Goal: Find specific page/section: Find specific page/section

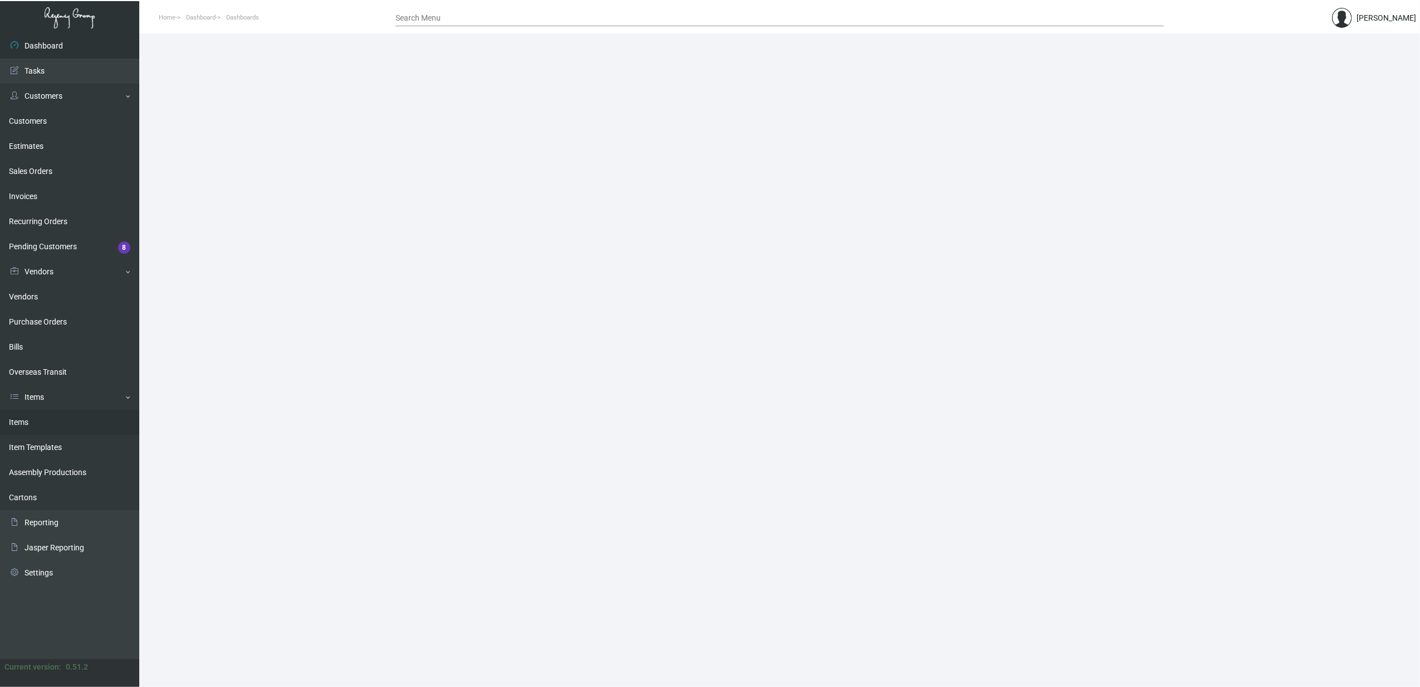
click at [52, 417] on link "Items" at bounding box center [69, 422] width 139 height 25
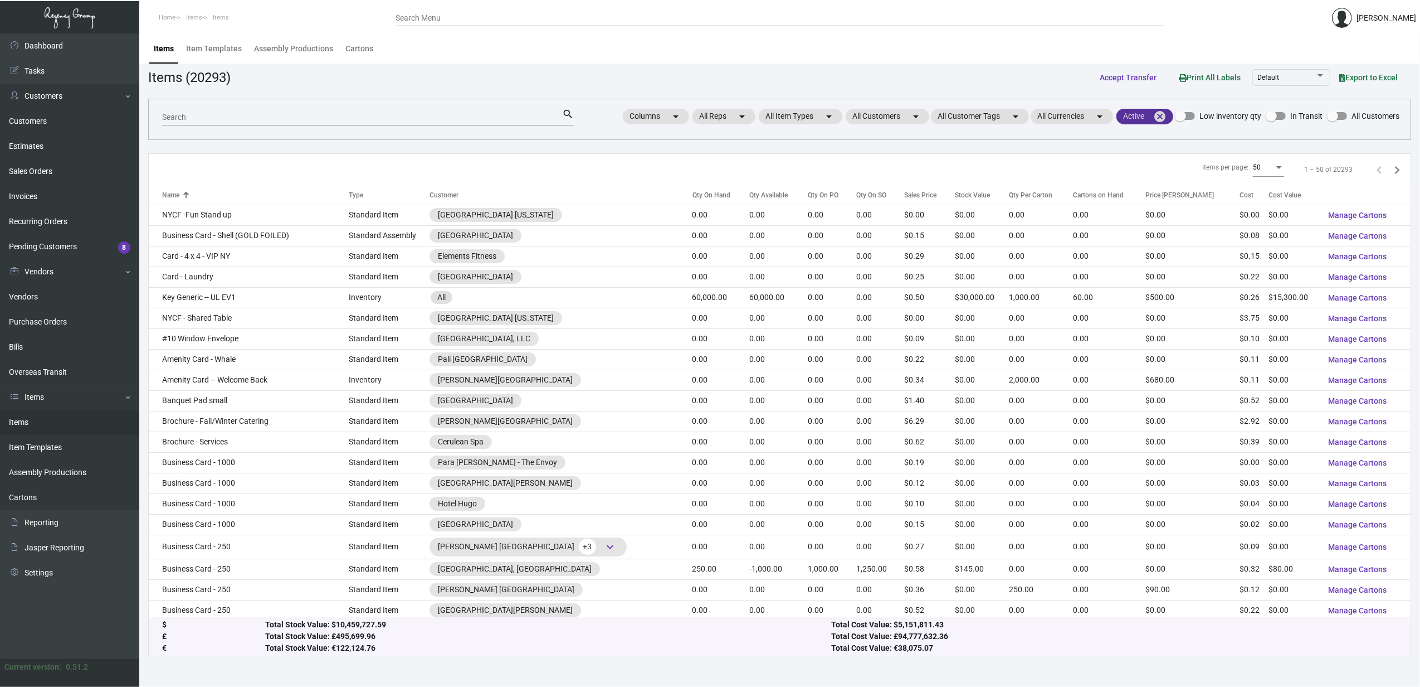
click at [1160, 116] on mat-icon "cancel" at bounding box center [1159, 116] width 13 height 13
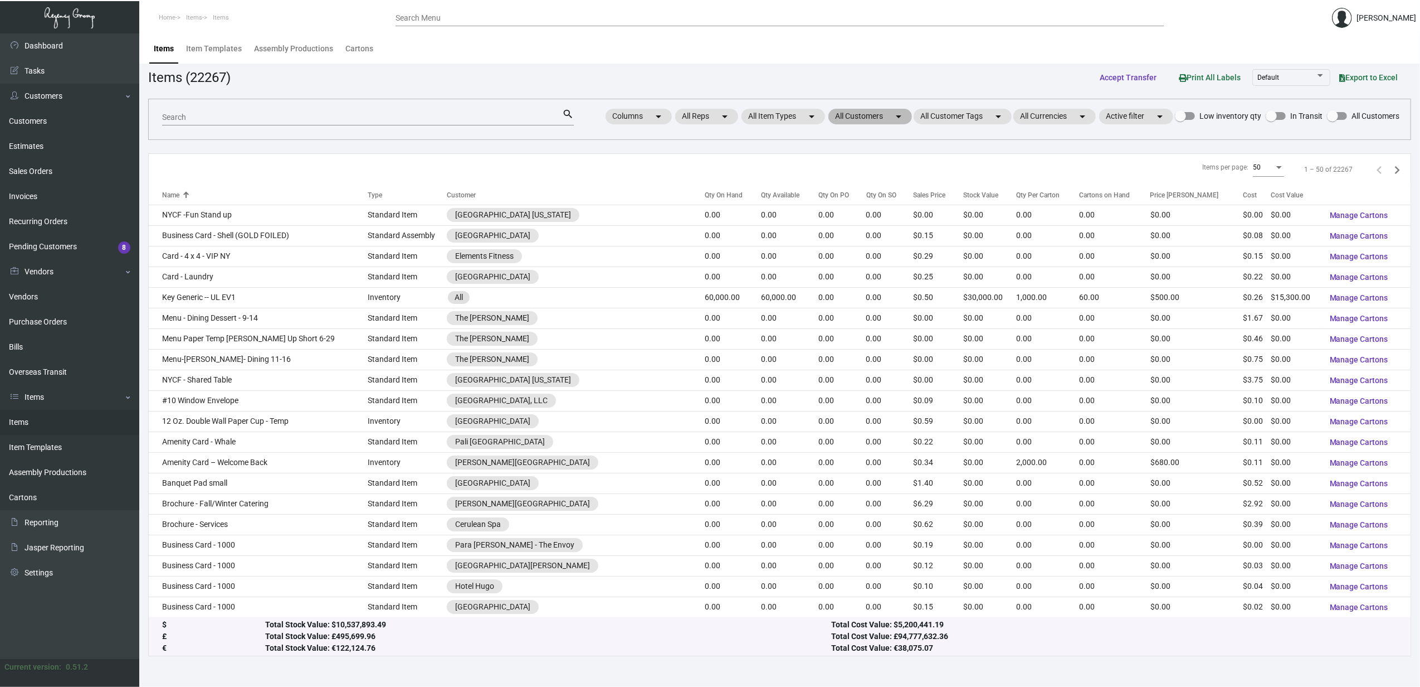
click at [847, 119] on mat-chip "All Customers arrow_drop_down" at bounding box center [871, 117] width 84 height 16
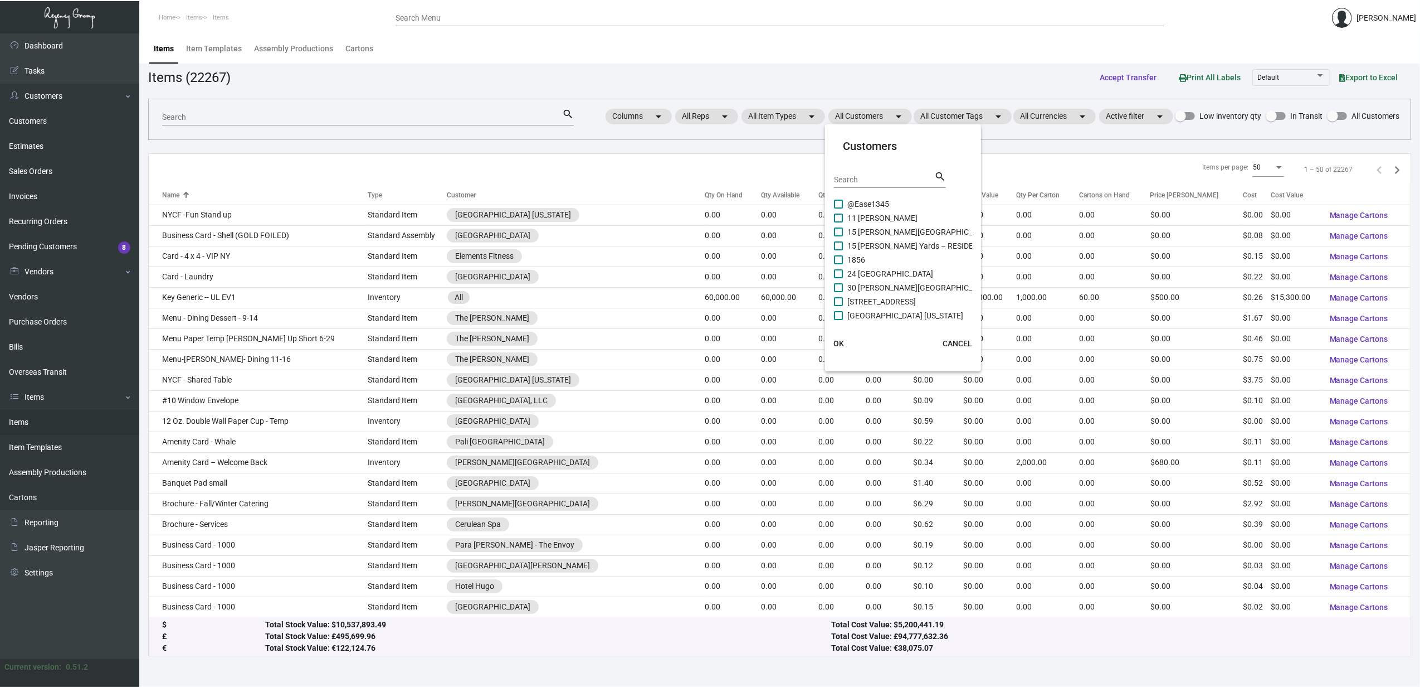
click at [865, 179] on input "Search" at bounding box center [884, 180] width 100 height 9
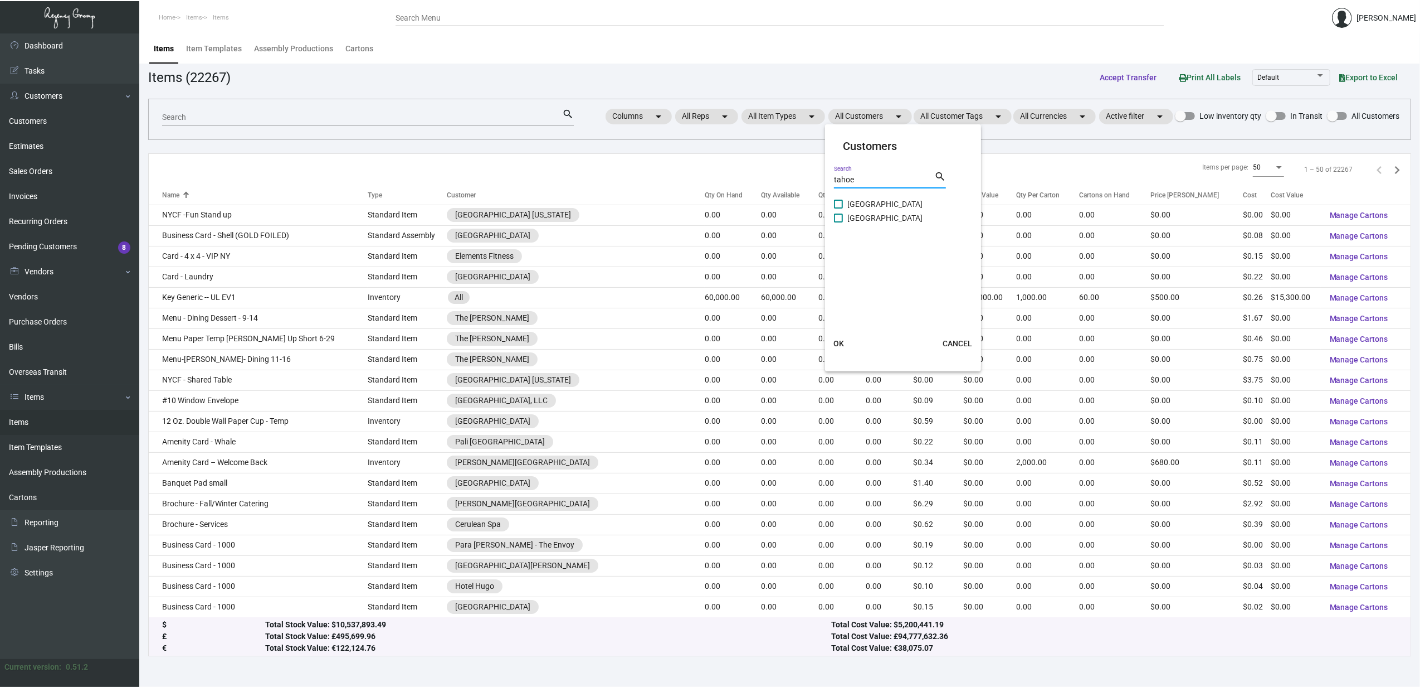
type input "tahoe"
click at [880, 203] on span "Landing Tahoe Resort & Spa" at bounding box center [885, 203] width 75 height 13
click at [839, 208] on input "Landing Tahoe Resort & Spa" at bounding box center [838, 208] width 1 height 1
checkbox input "true"
click at [883, 214] on span "Margaritaville Lake Tahoe Resort" at bounding box center [885, 217] width 75 height 13
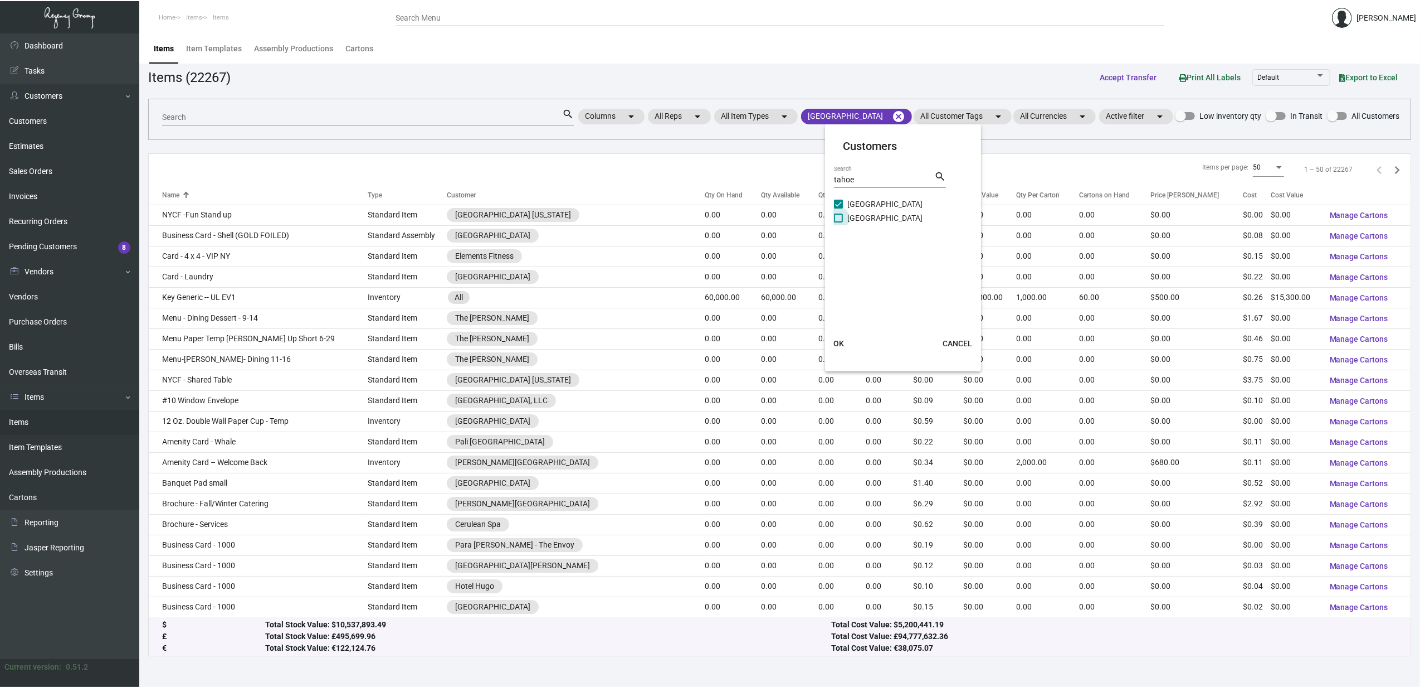
click at [839, 222] on input "Margaritaville Lake Tahoe Resort" at bounding box center [838, 222] width 1 height 1
checkbox input "true"
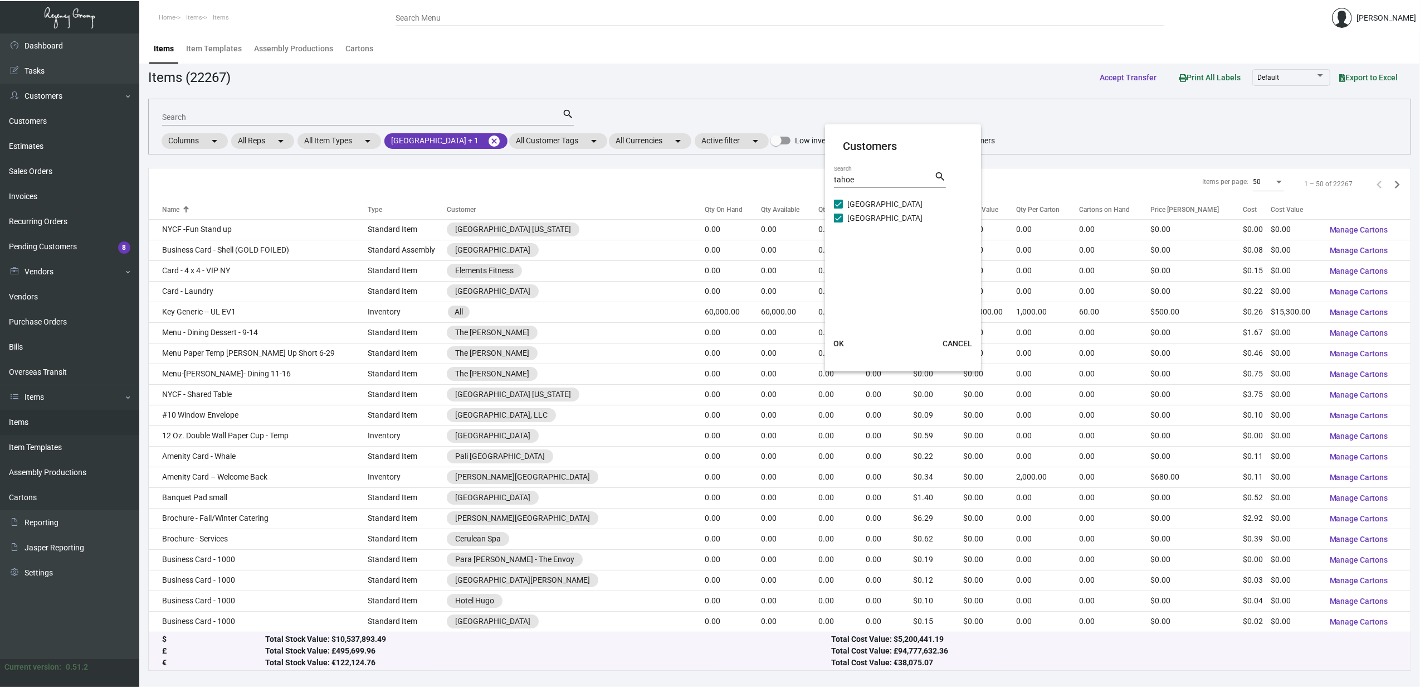
click at [843, 343] on span "OK" at bounding box center [839, 343] width 11 height 9
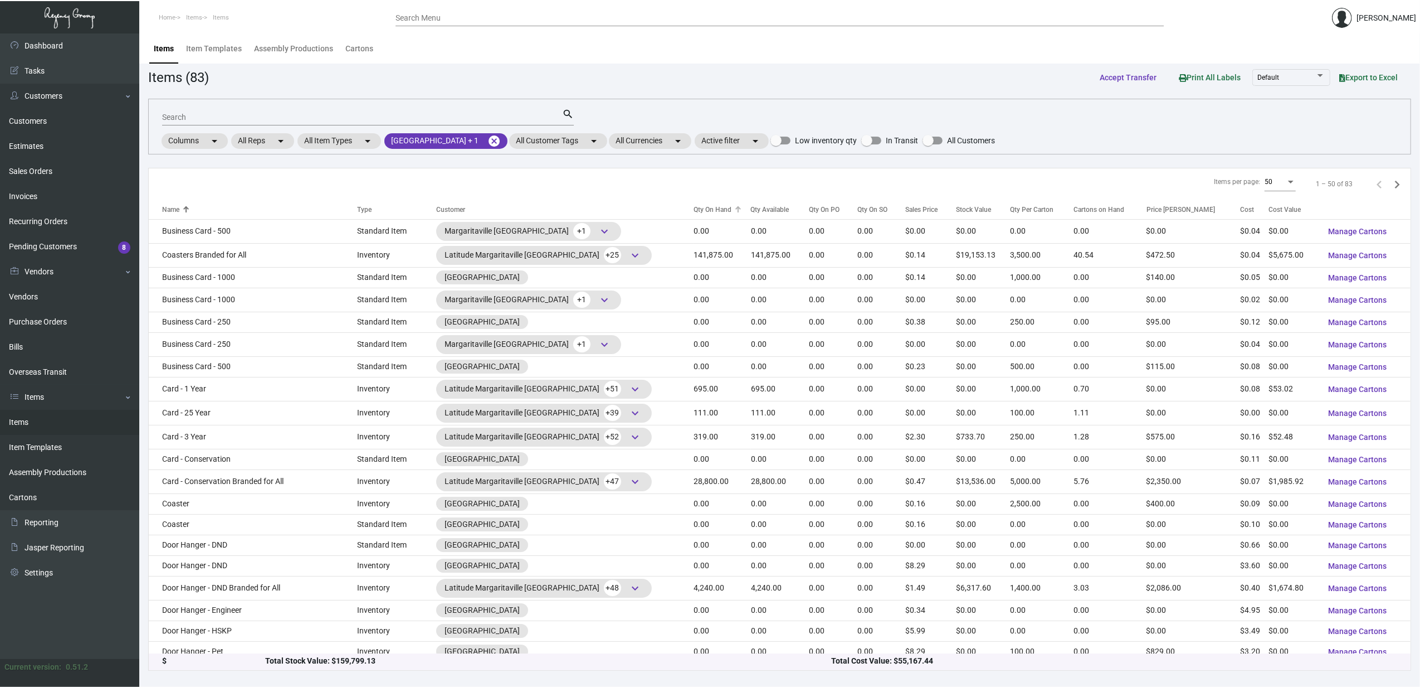
click at [694, 210] on div "Qty On Hand" at bounding box center [713, 210] width 38 height 10
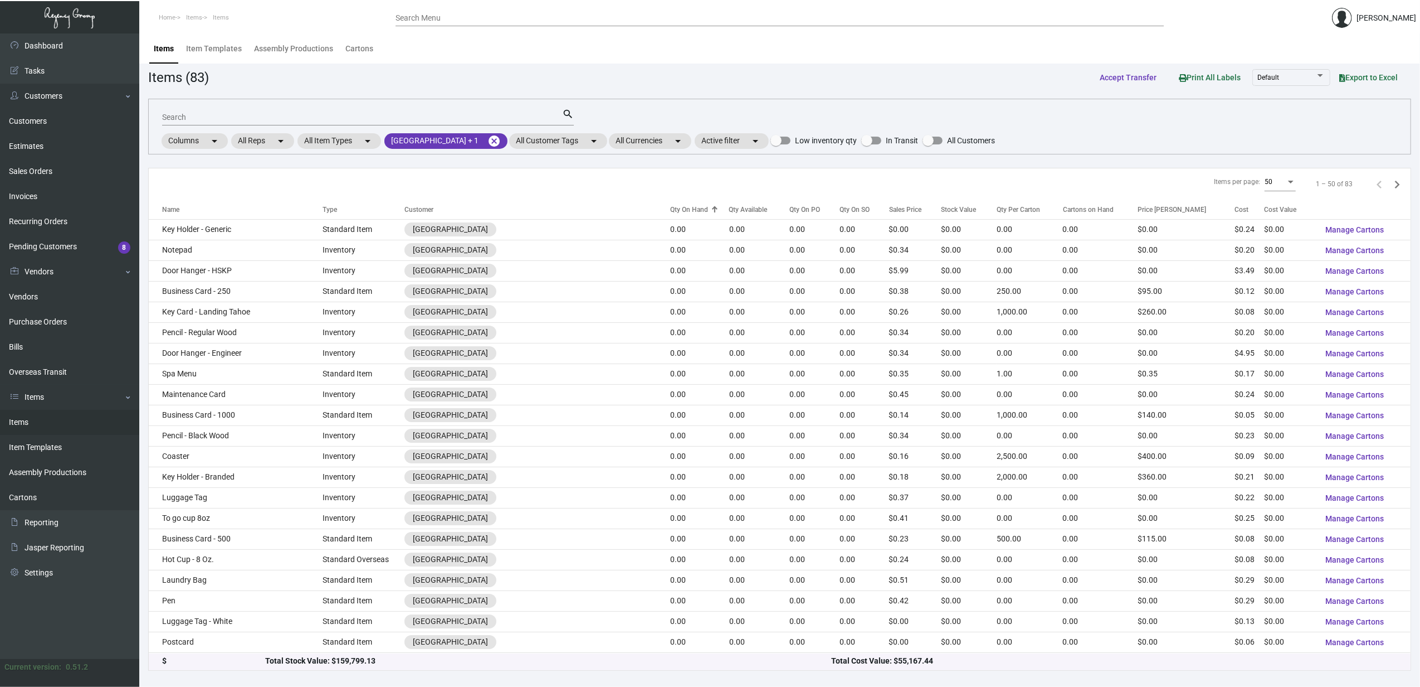
click at [675, 210] on div "Qty On Hand" at bounding box center [689, 210] width 38 height 10
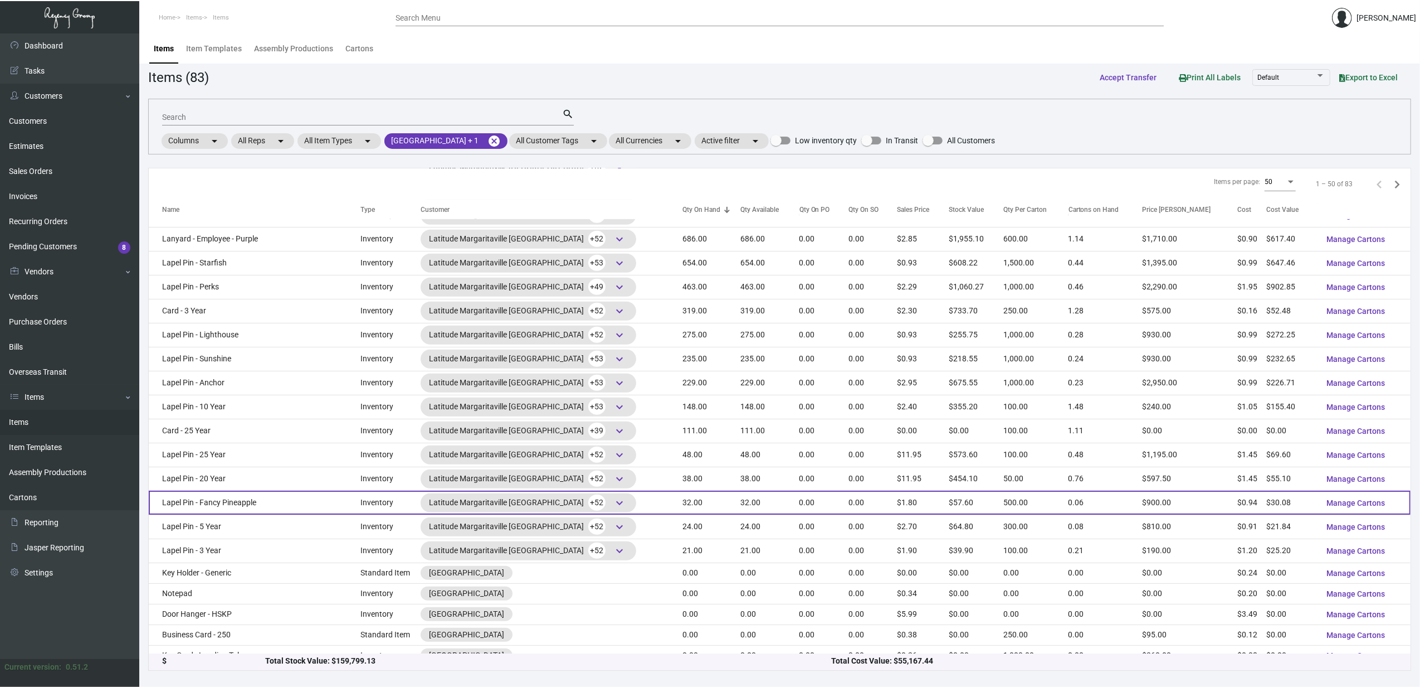
scroll to position [594, 0]
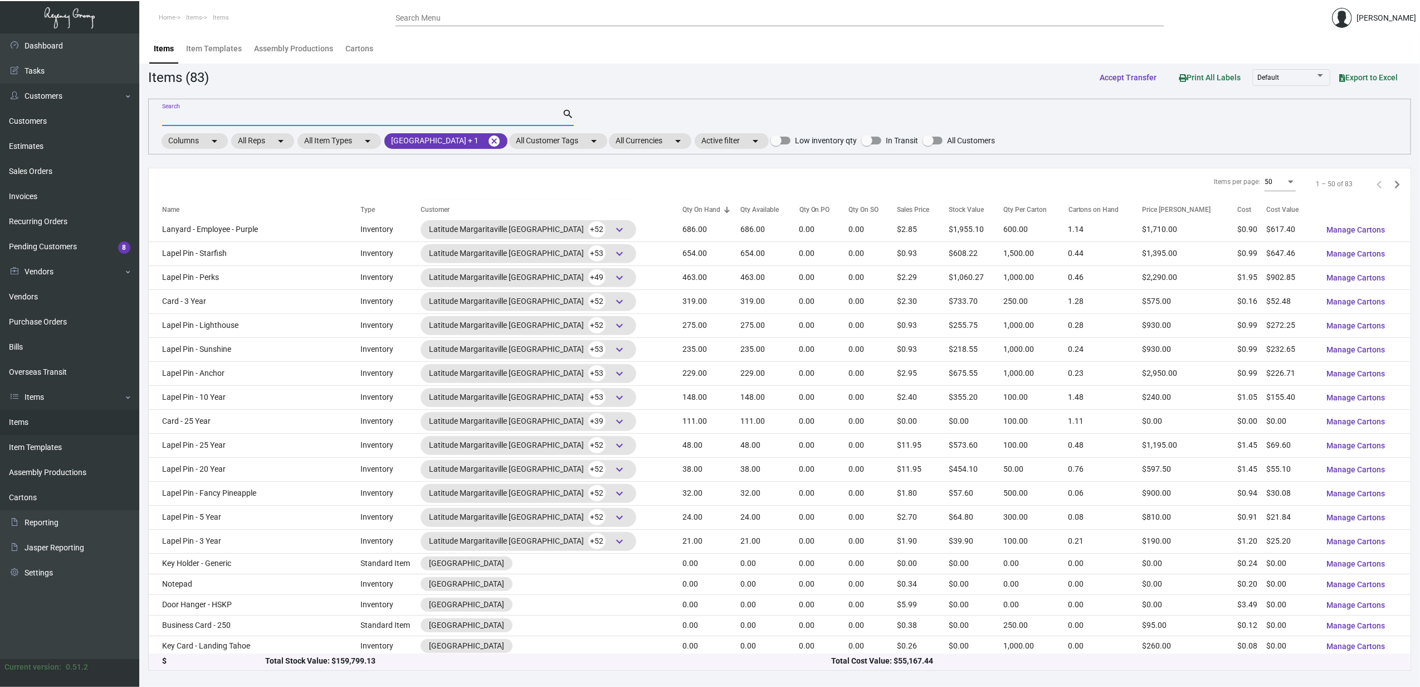
click at [240, 119] on input "Search" at bounding box center [362, 117] width 400 height 9
type input "card"
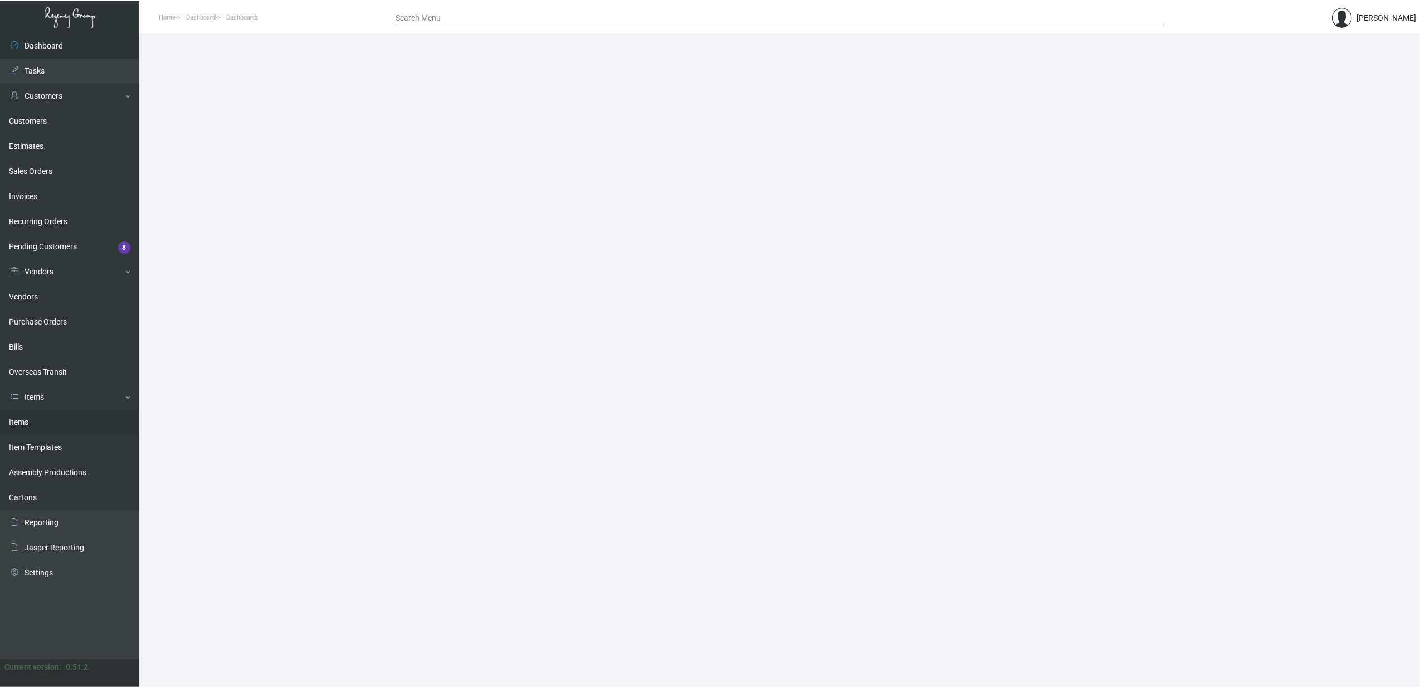
click at [23, 429] on link "Items" at bounding box center [69, 422] width 139 height 25
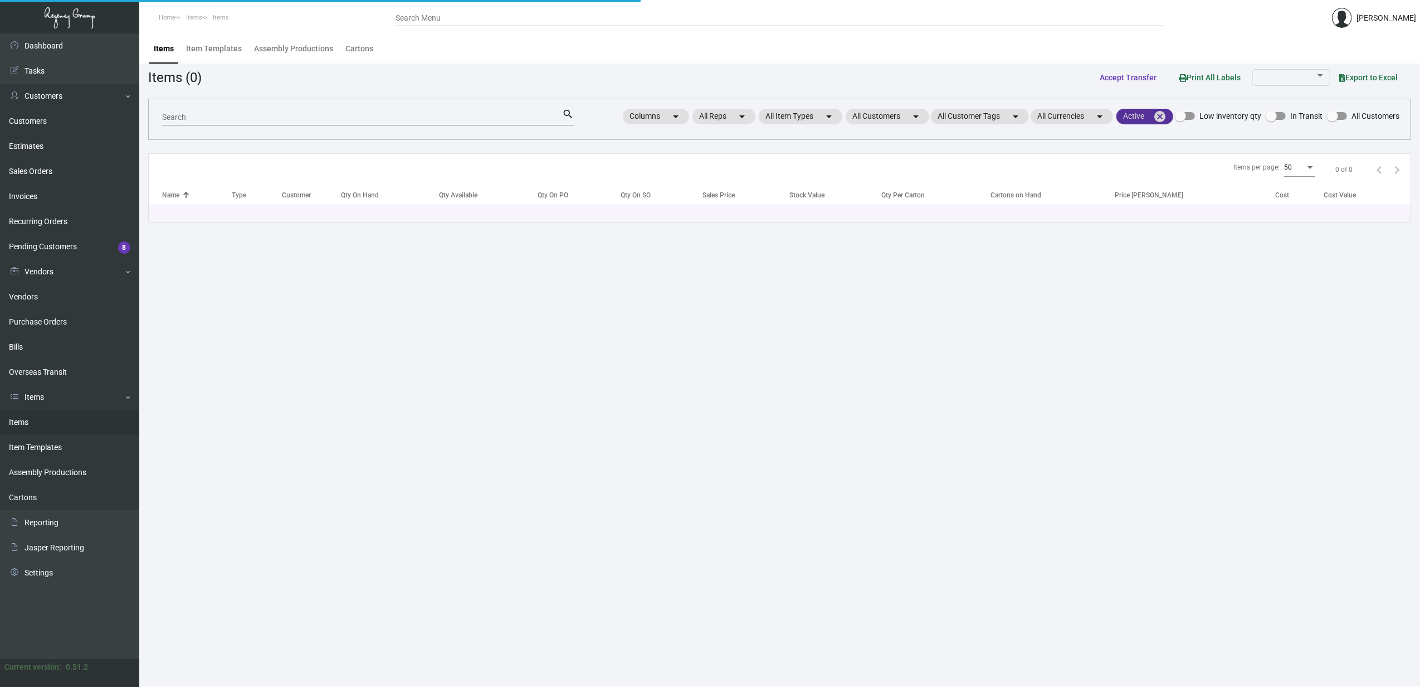
click at [1158, 119] on mat-icon "cancel" at bounding box center [1159, 116] width 13 height 13
click at [883, 116] on mat-chip "All Customers arrow_drop_down" at bounding box center [871, 117] width 84 height 16
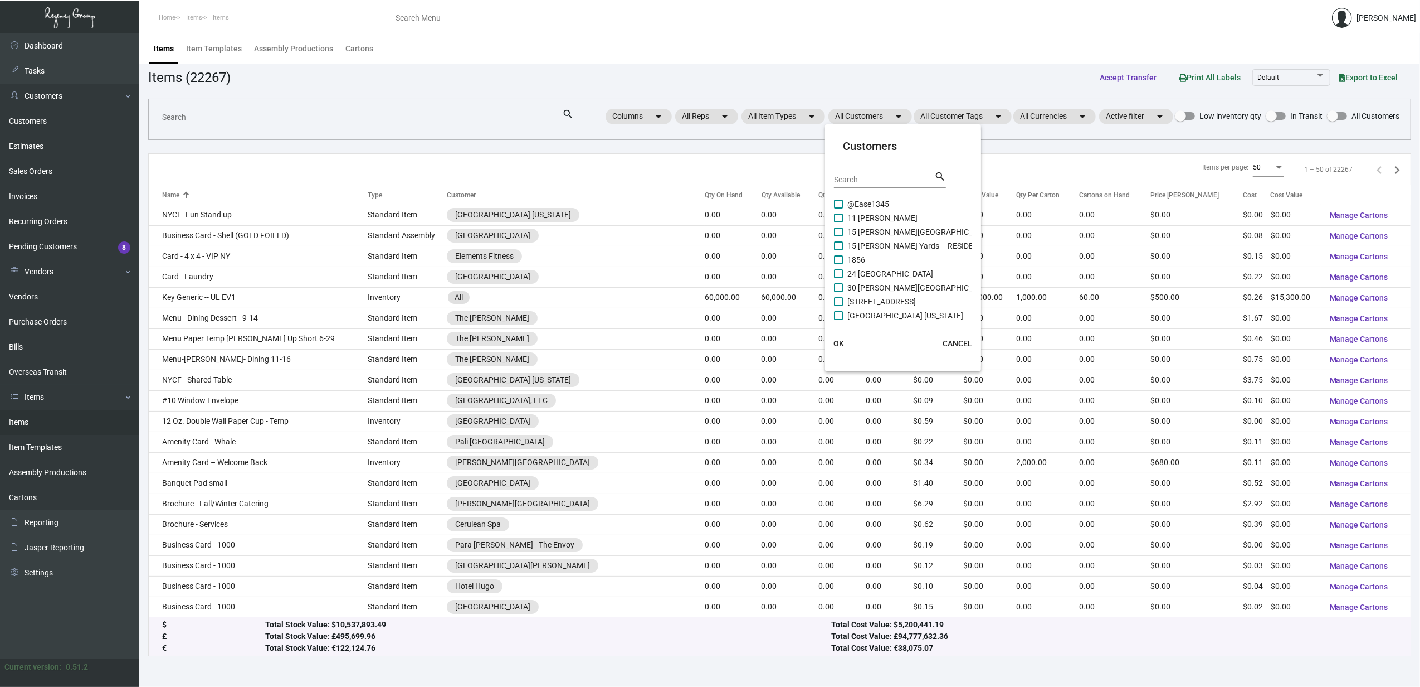
click at [880, 176] on input "Search" at bounding box center [884, 180] width 100 height 9
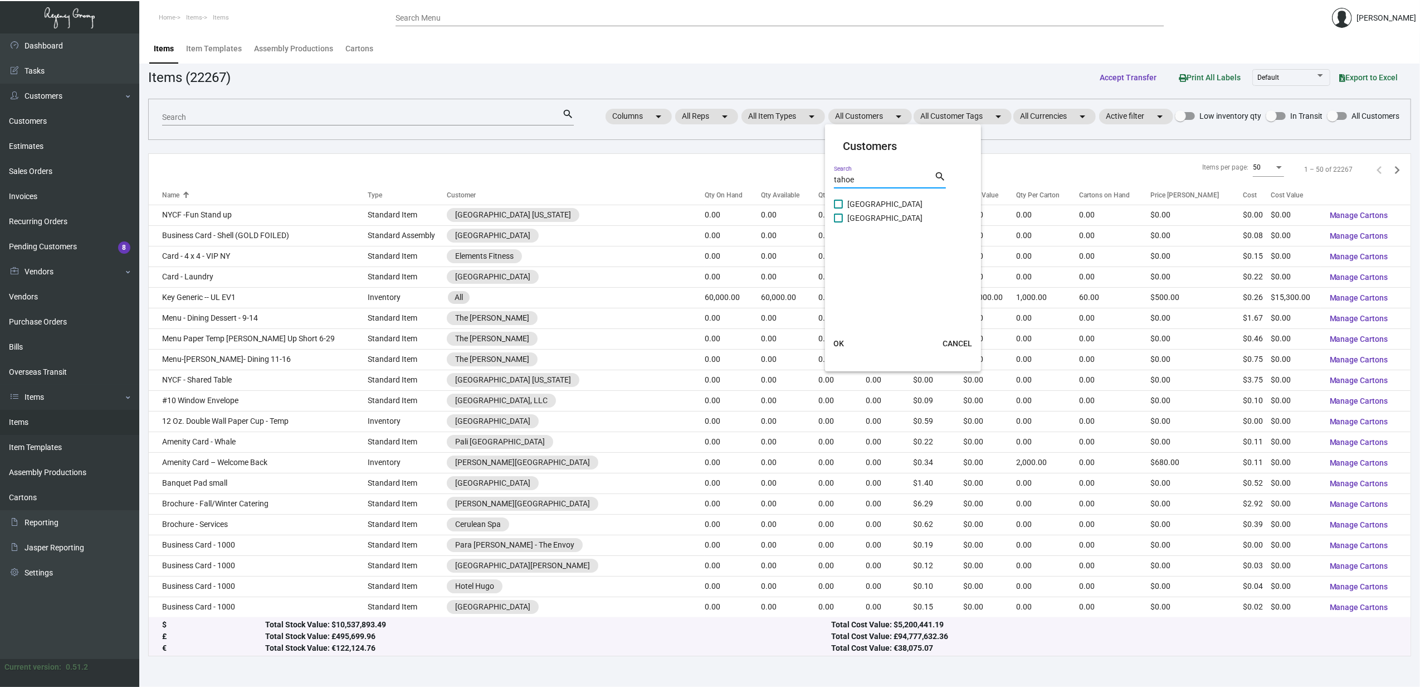
type input "tahoe"
click at [863, 205] on span "Landing Tahoe Resort & Spa" at bounding box center [885, 203] width 75 height 13
click at [839, 208] on input "Landing Tahoe Resort & Spa" at bounding box center [838, 208] width 1 height 1
checkbox input "true"
click at [857, 219] on span "Margaritaville Lake Tahoe Resort" at bounding box center [885, 217] width 75 height 13
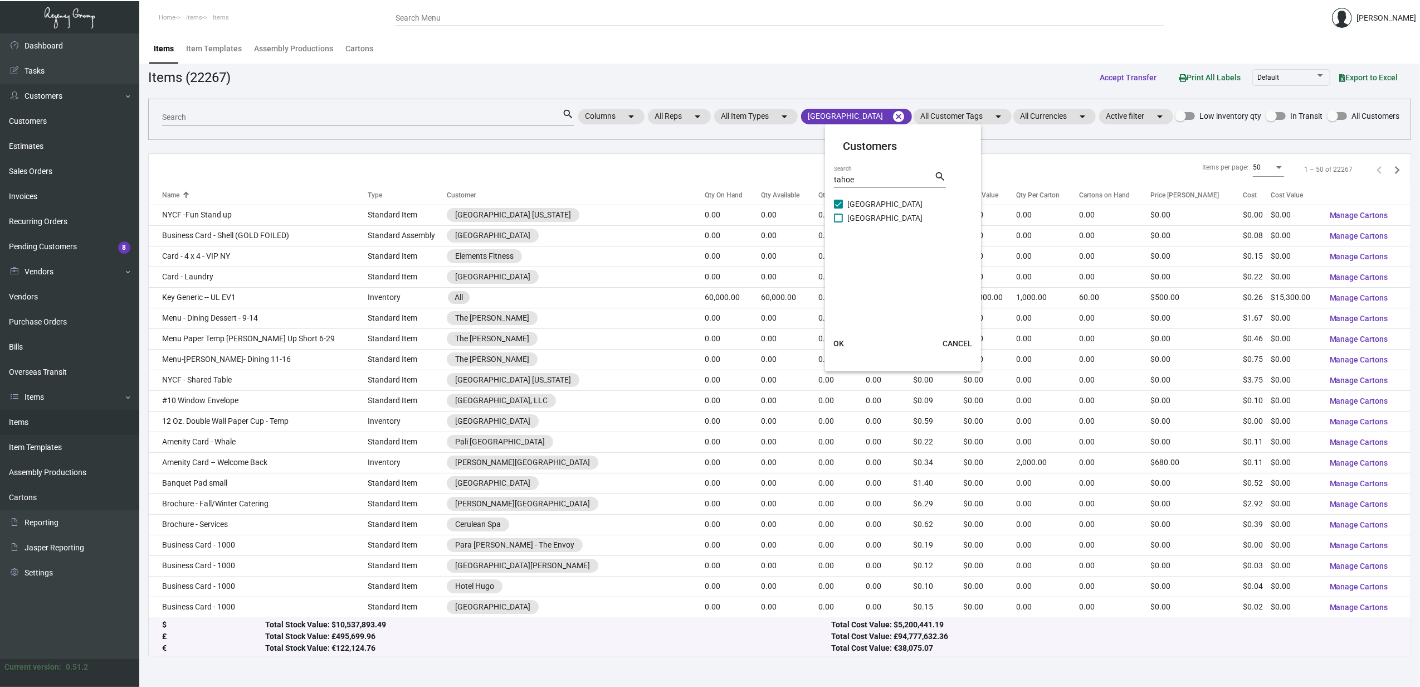
click at [839, 222] on input "Margaritaville Lake Tahoe Resort" at bounding box center [838, 222] width 1 height 1
checkbox input "true"
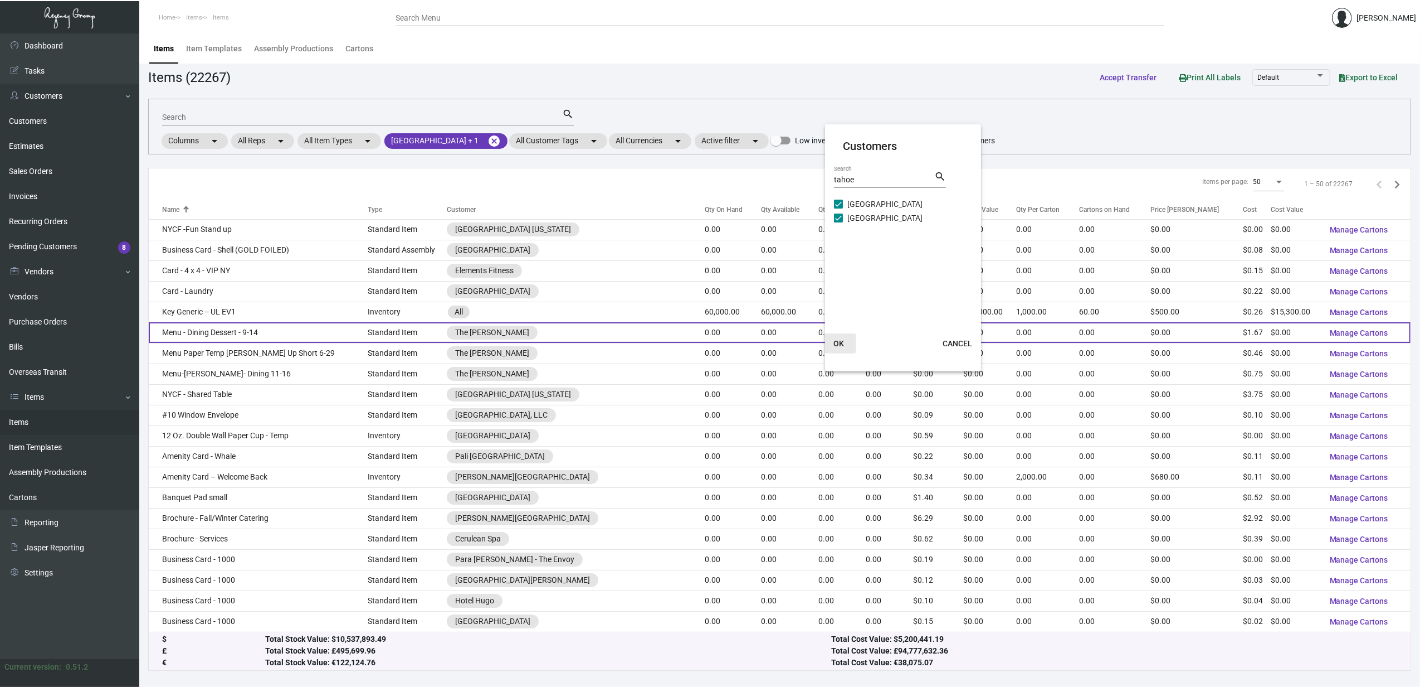
click at [832, 342] on button "OK" at bounding box center [839, 343] width 36 height 20
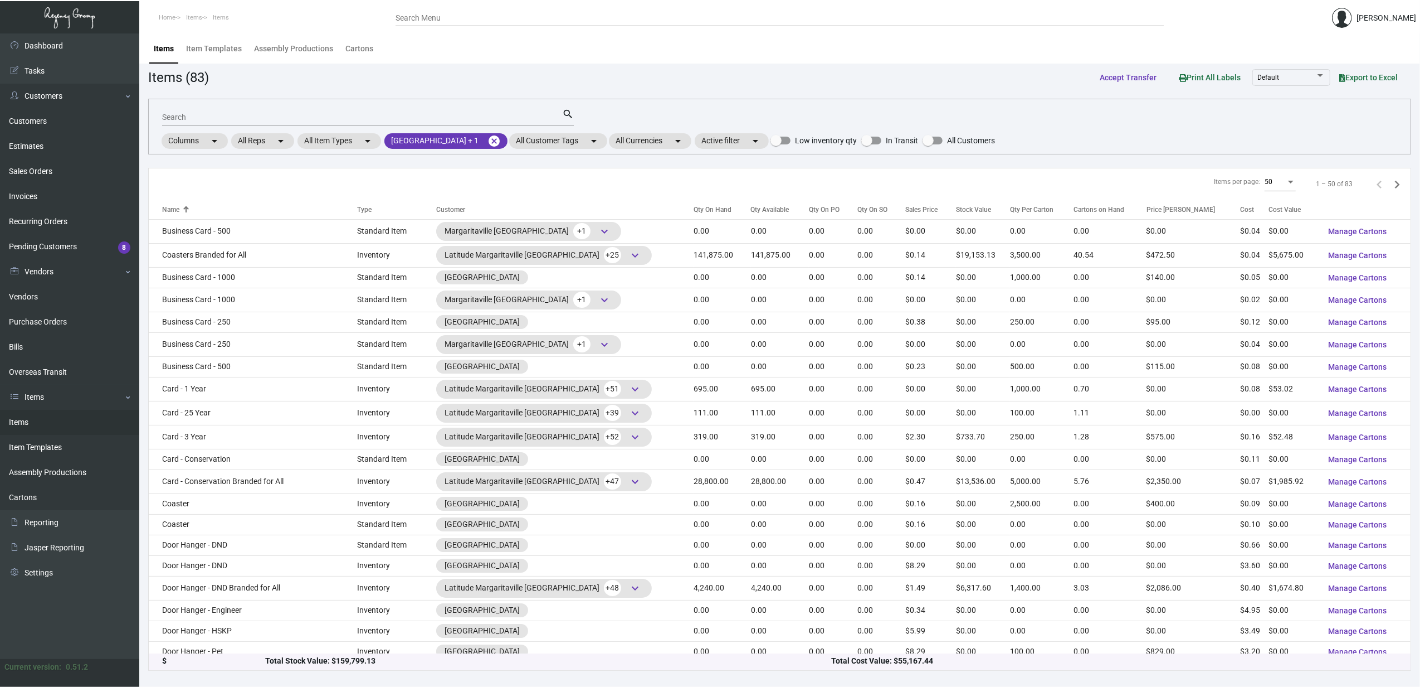
click at [339, 119] on input "Search" at bounding box center [362, 117] width 400 height 9
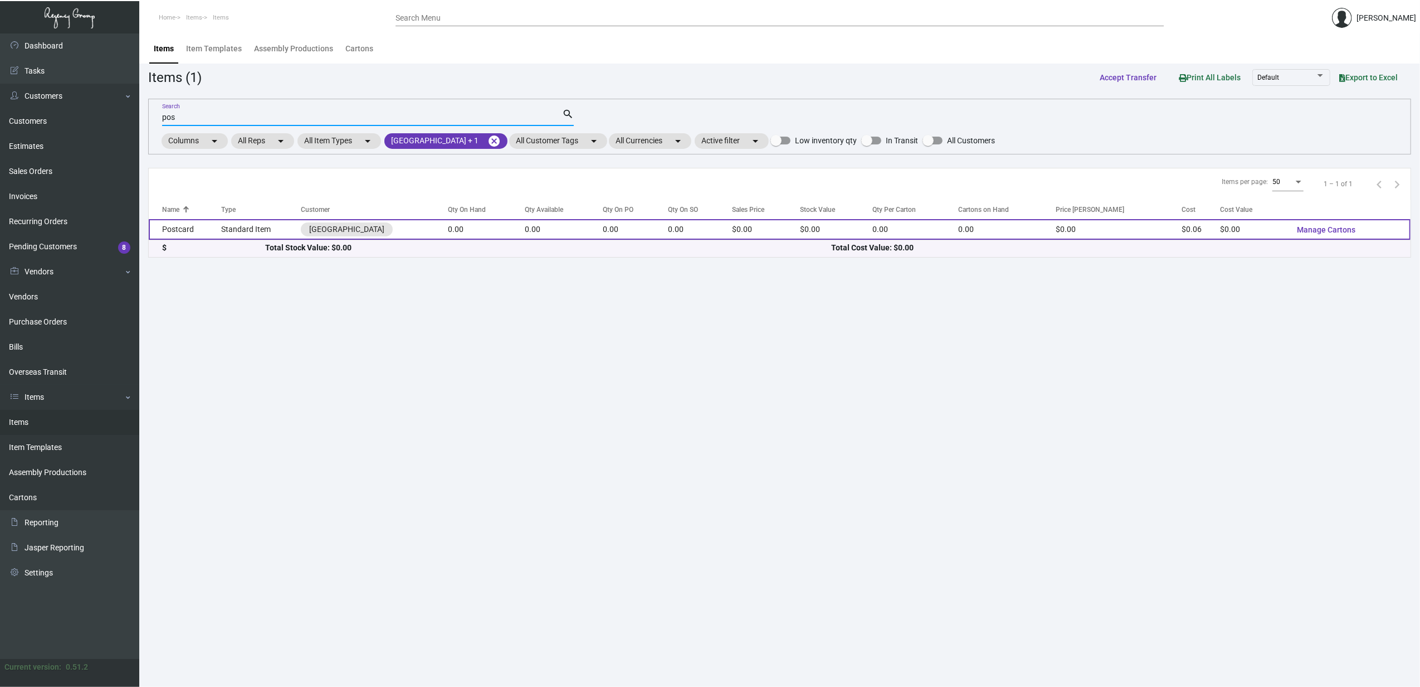
type input "pos"
click at [225, 235] on td "Standard Item" at bounding box center [261, 229] width 80 height 21
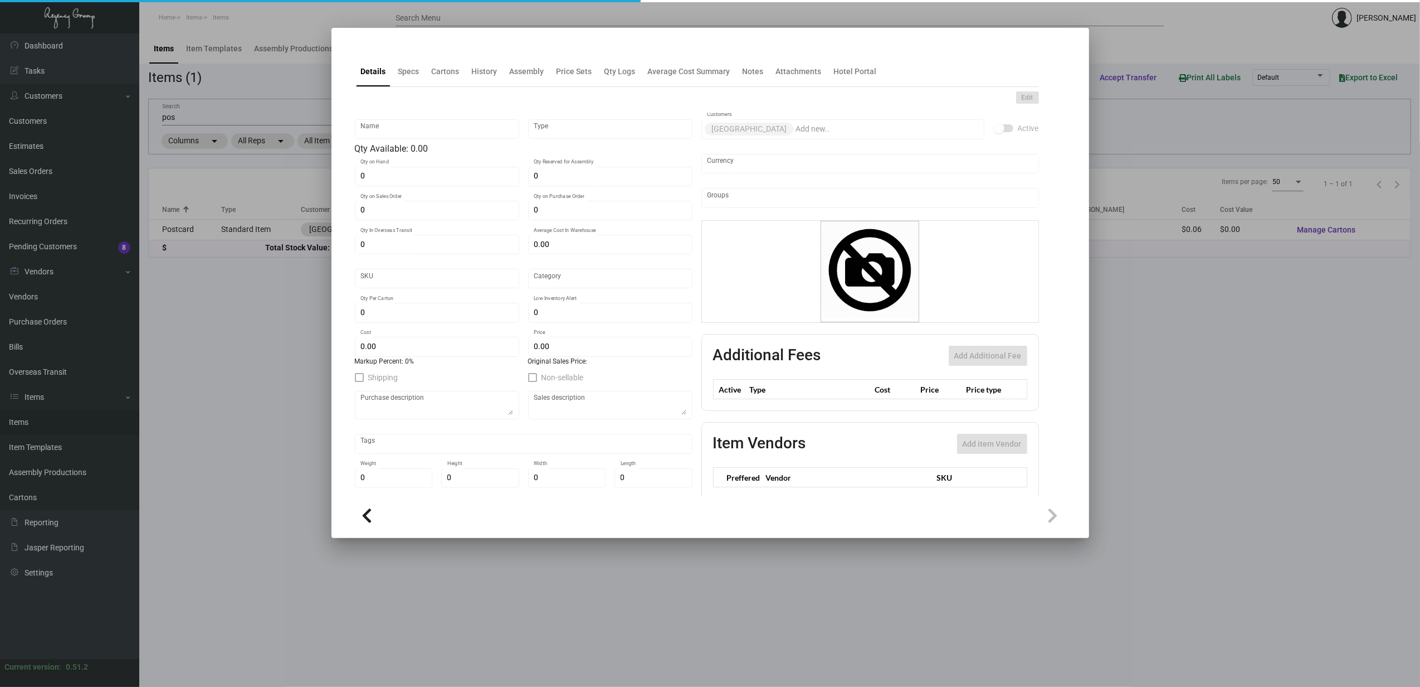
type input "Postcard"
type input "Standard Item"
type input "$ 0.00"
type input "Standard"
type input "$ 0.0578"
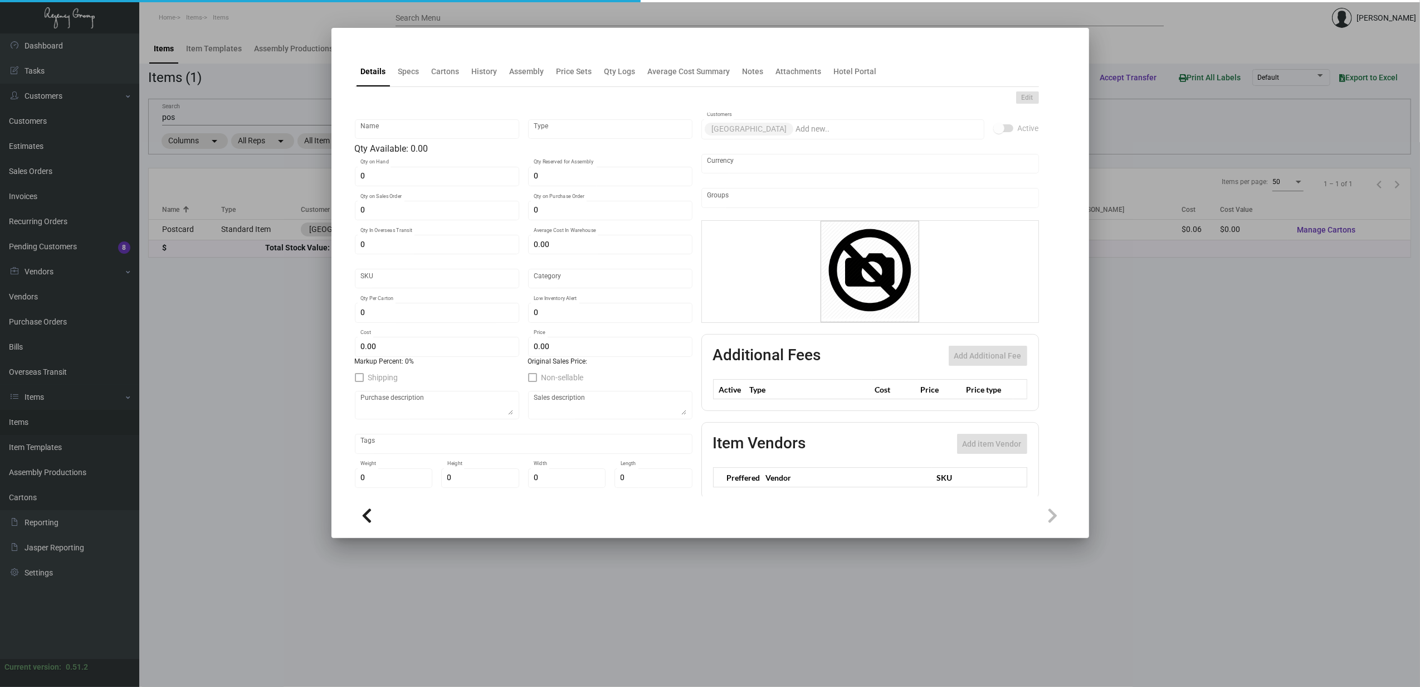
type input "$ 0.00"
checkbox input "true"
type input "United States Dollar $"
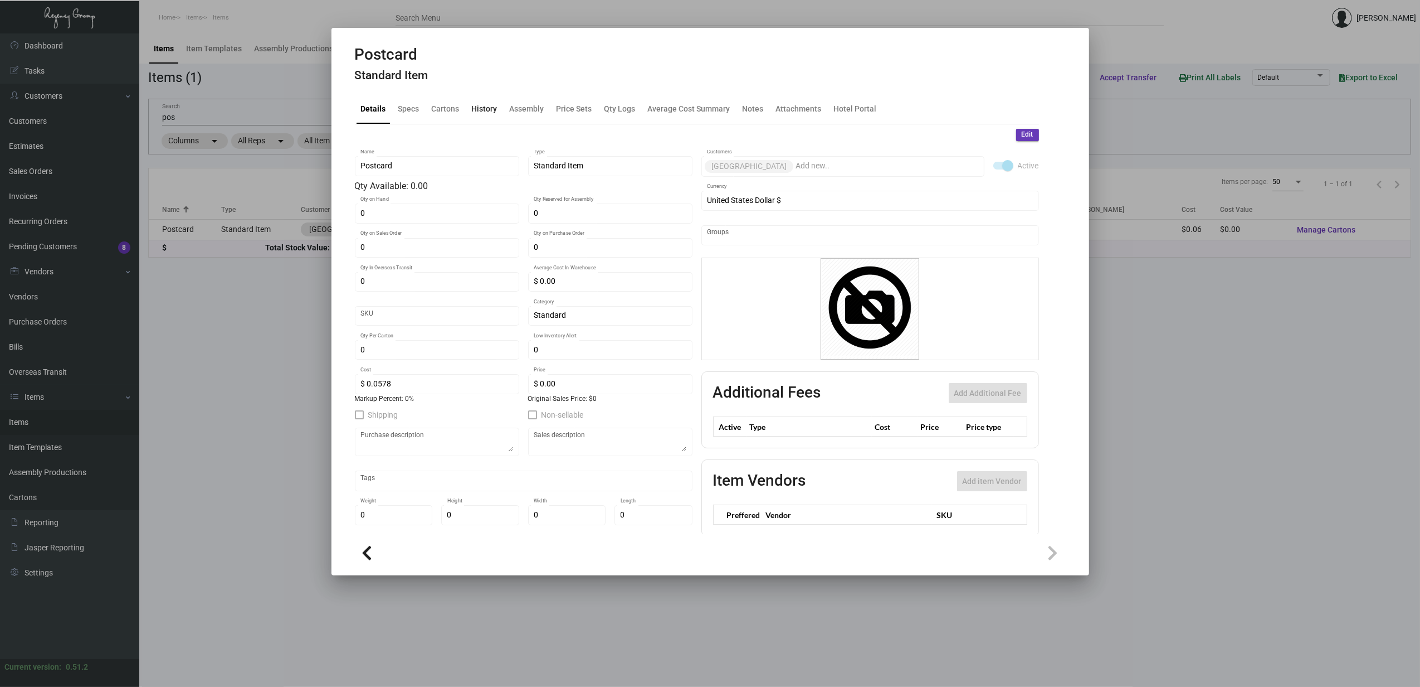
click at [486, 111] on div "History" at bounding box center [485, 109] width 26 height 12
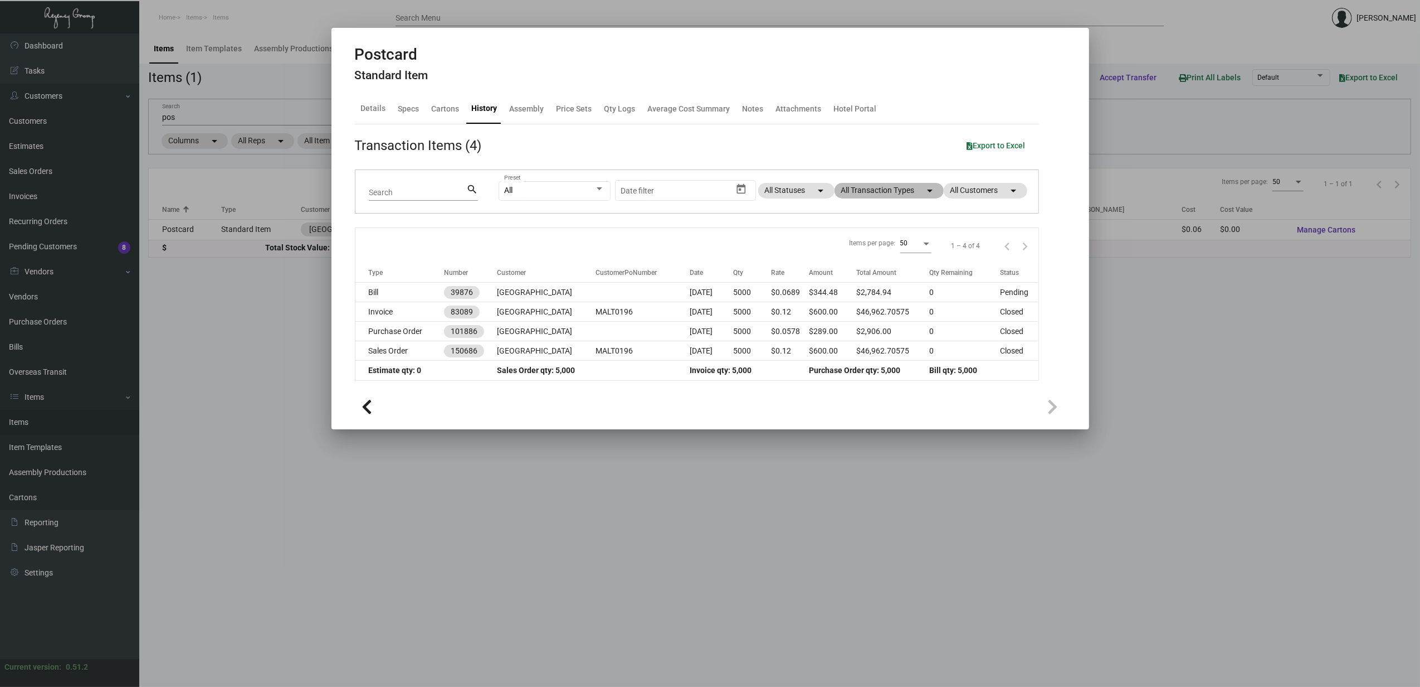
click at [864, 183] on mat-chip "All Transaction Types arrow_drop_down" at bounding box center [889, 191] width 109 height 16
click at [406, 330] on div at bounding box center [710, 343] width 1420 height 687
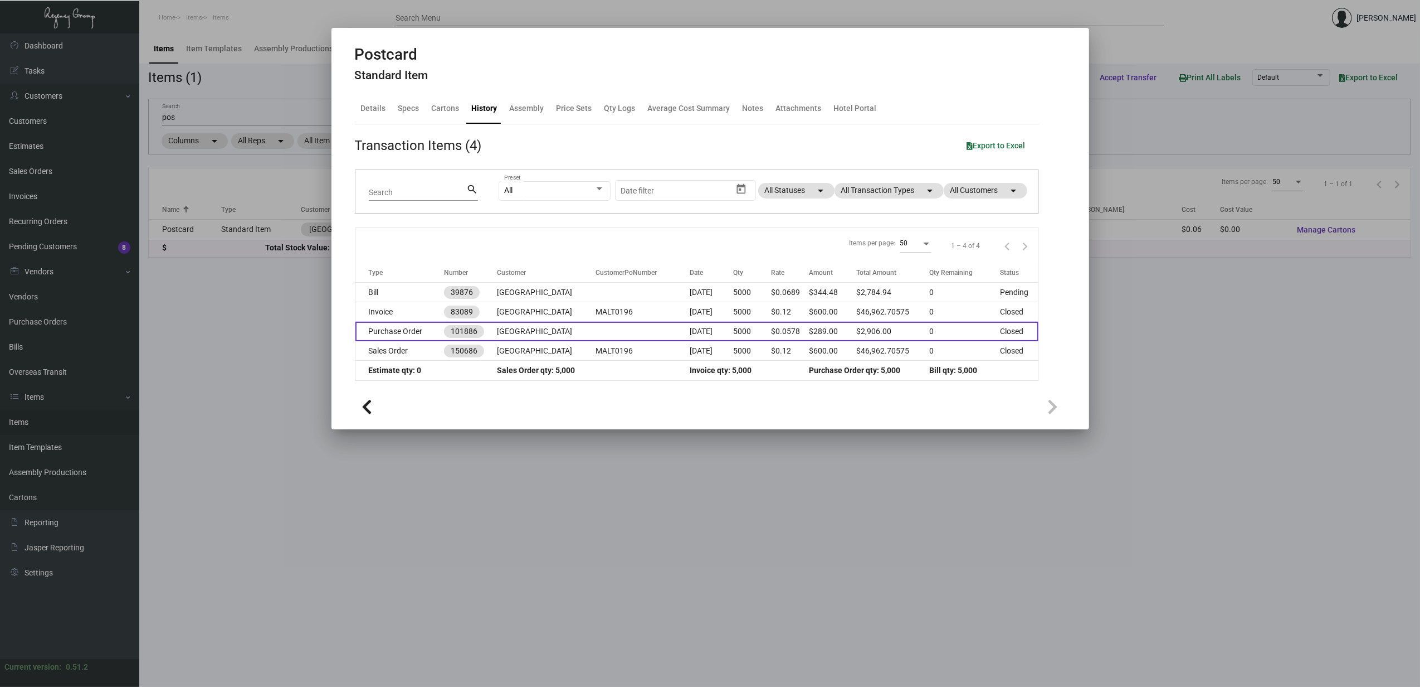
click at [406, 331] on td "Purchase Order" at bounding box center [400, 332] width 89 height 20
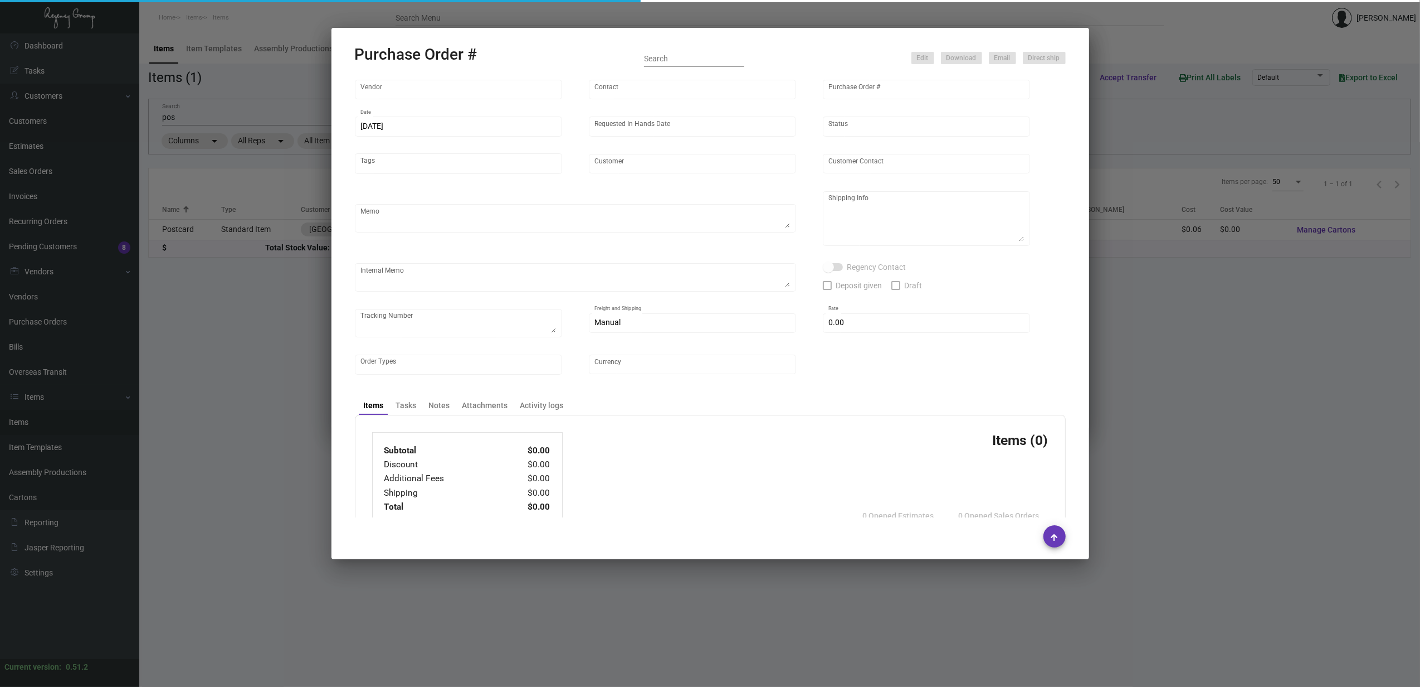
type input "Docuvision"
type input "Ken Cohen"
type input "101886"
type input "10/27/2023"
type input "11/27/2023"
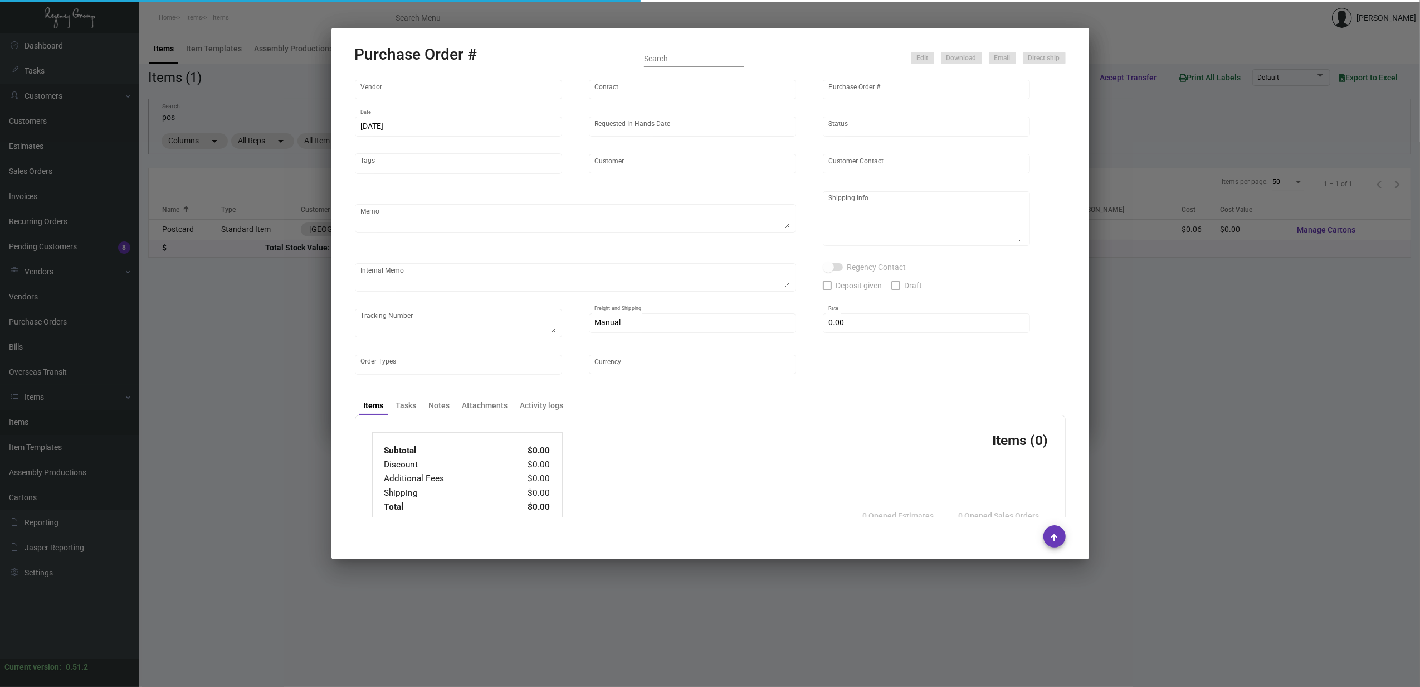
type input "Margaritaville Lake Tahoe Resort"
type input "NATE SULLINS"
type textarea "Please send proof for approval to art@theregencygroup.net with me cc'ed. Refere…"
type textarea "Margaritaville Lake Tahoe- ATTN: Bill Cottrill 4130 Lake Tahoe Blvd South Lake …"
type textarea "11/3/23 - Art approved vendor's proof. 12/7 - notepads in room and conference -…"
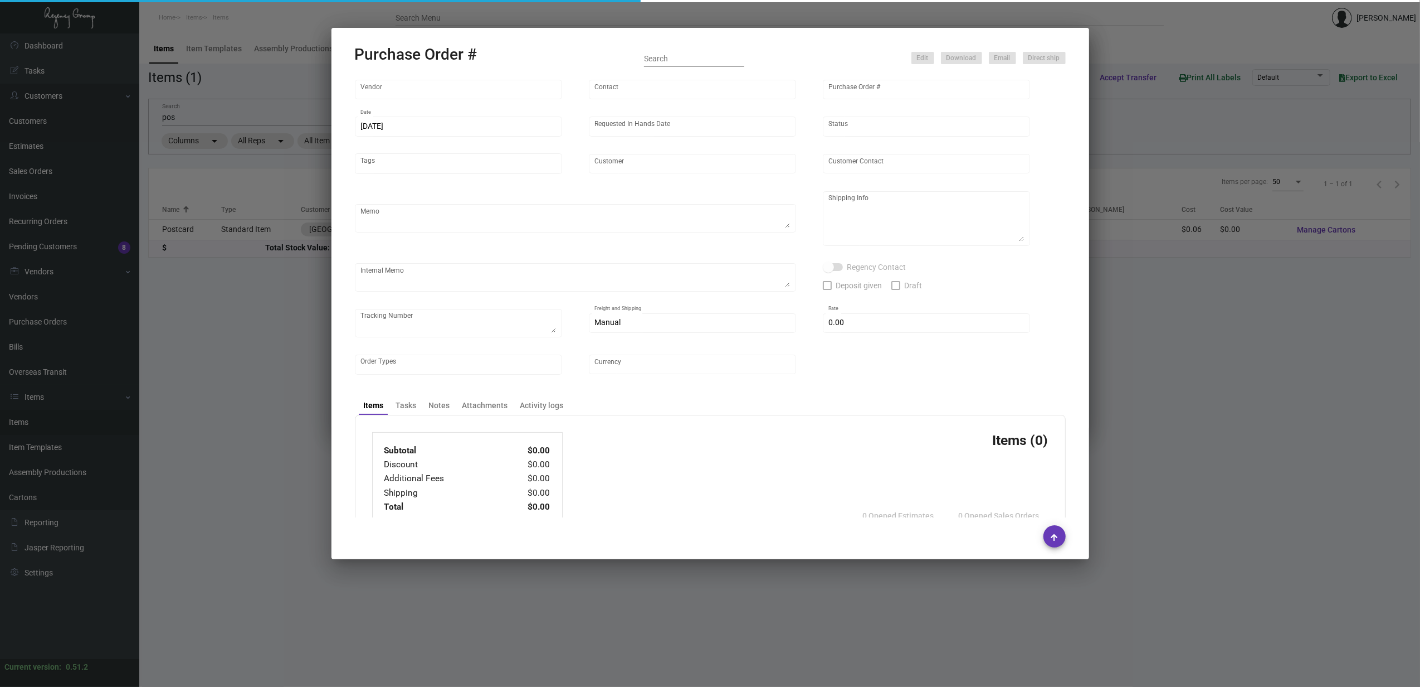
type input "$ 0.00"
type input "United States Dollar $"
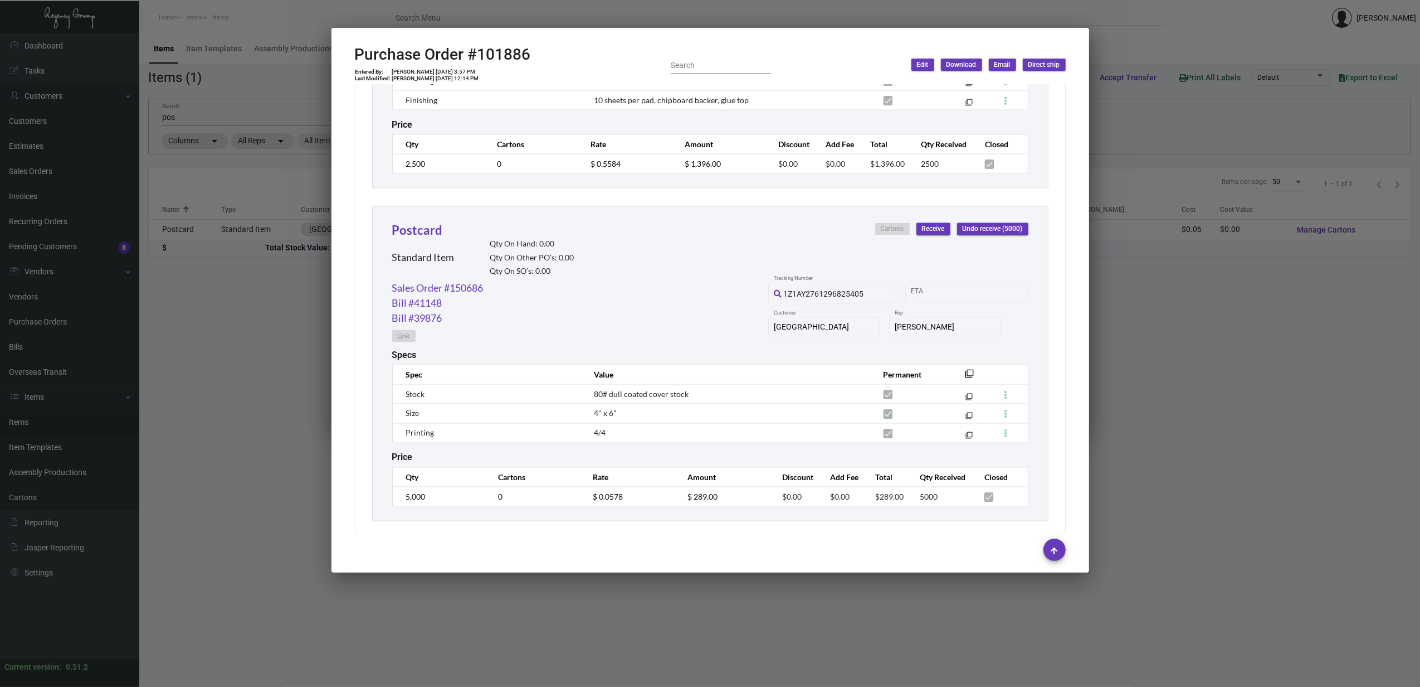
scroll to position [1830, 0]
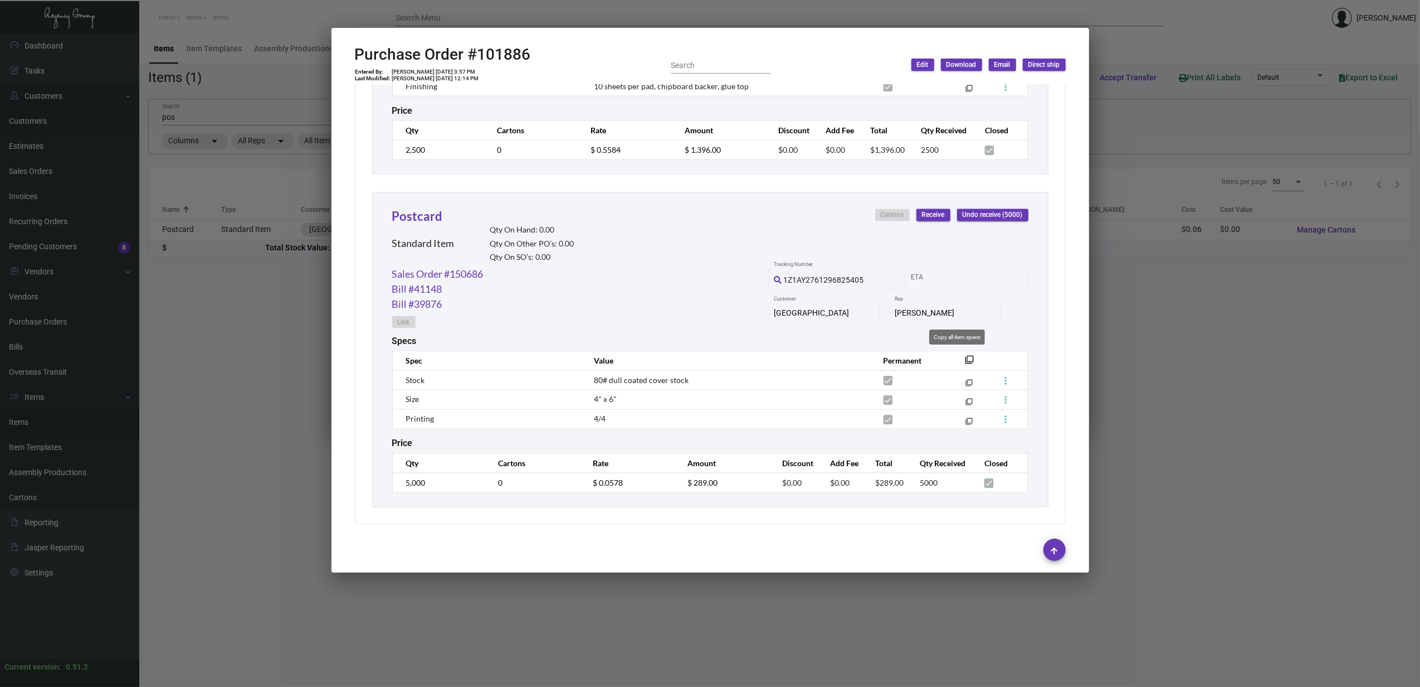
click at [966, 358] on mat-icon "filter_none" at bounding box center [970, 362] width 9 height 9
click at [210, 393] on div at bounding box center [710, 343] width 1420 height 687
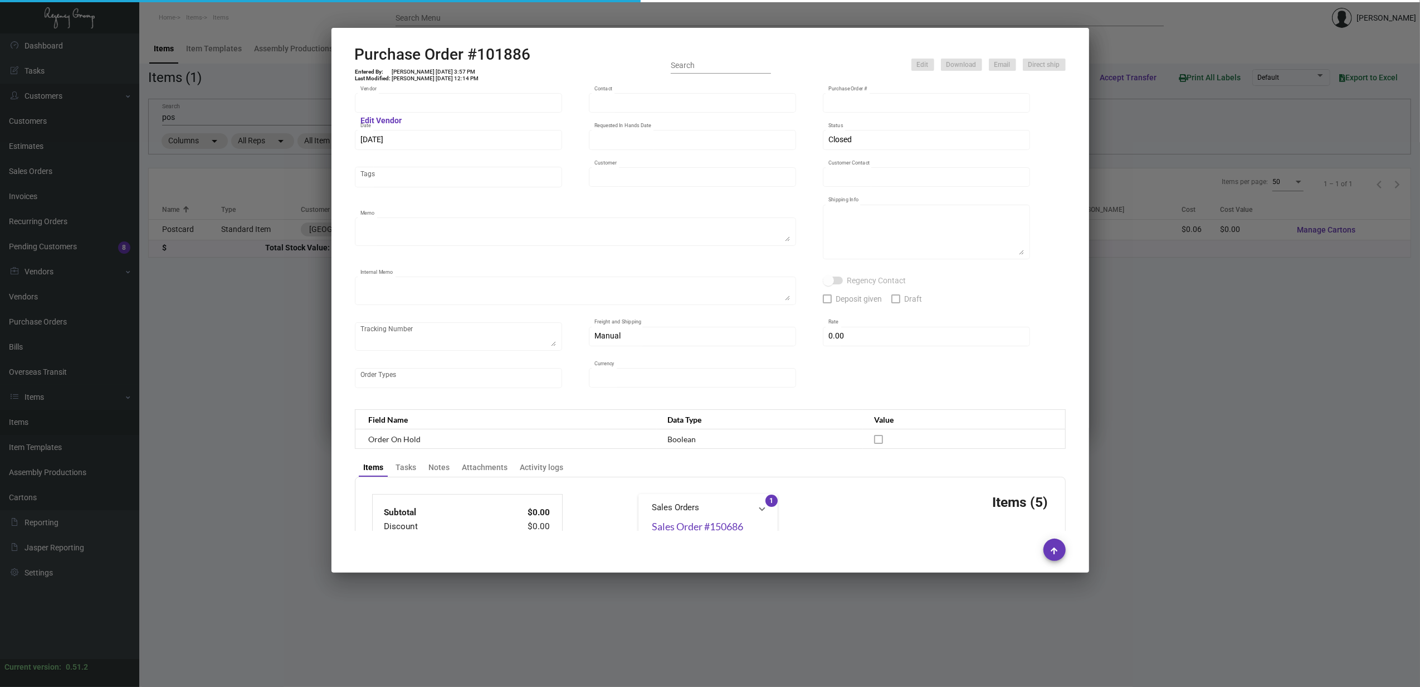
type input "Docuvision"
type input "Ken Cohen"
type input "101886"
type input "10/27/2023"
type input "11/27/2023"
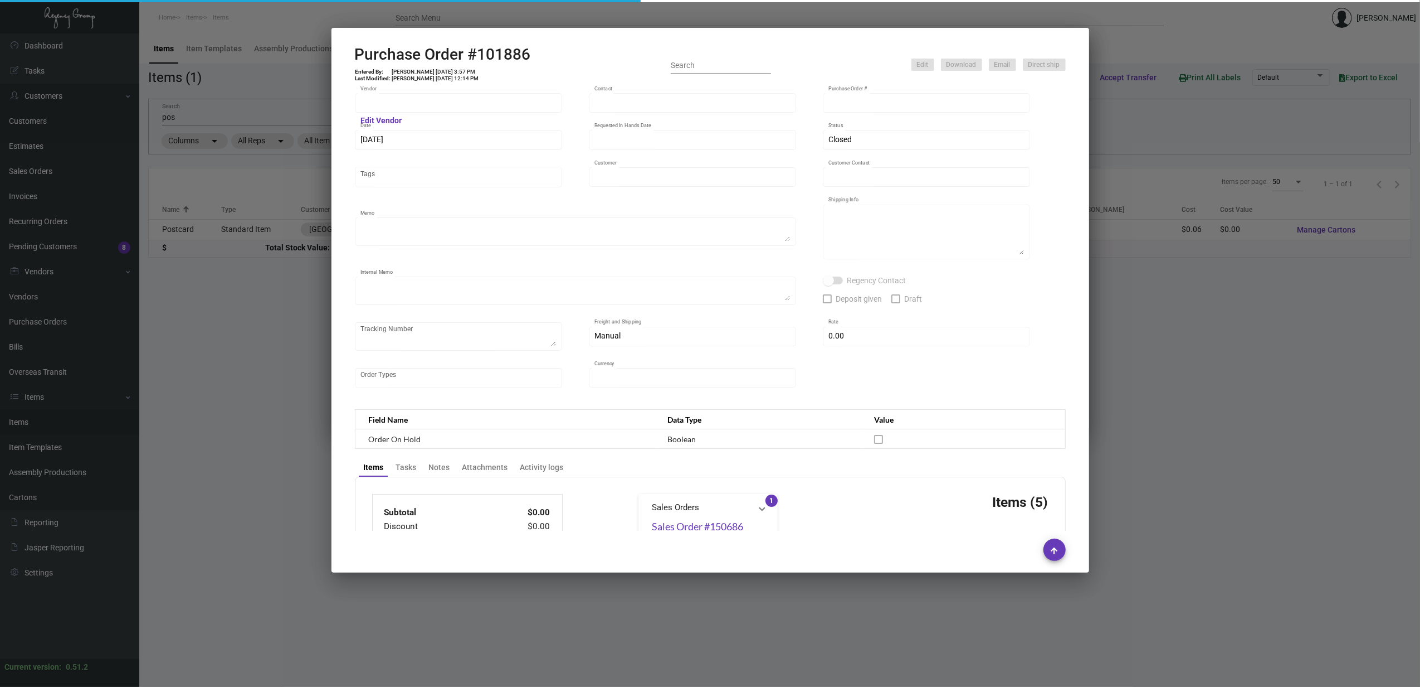
type input "Margaritaville Lake Tahoe Resort"
type input "NATE SULLINS"
type textarea "Please send proof for approval to art@theregencygroup.net with me cc'ed. Refere…"
type textarea "Margaritaville Lake Tahoe- ATTN: Bill Cottrill 4130 Lake Tahoe Blvd South Lake …"
type textarea "11/3/23 - Art approved vendor's proof. 12/7 - notepads in room and conference -…"
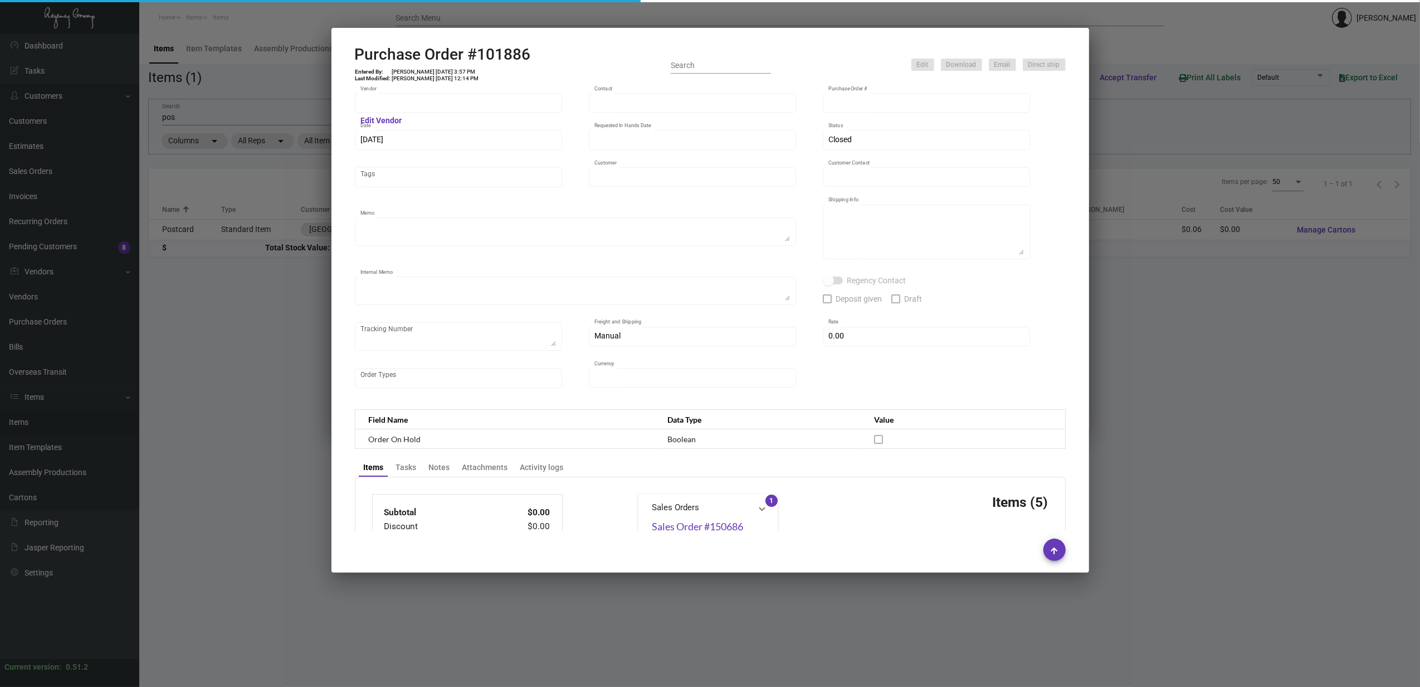
type input "$ 0.00"
type input "United States Dollar $"
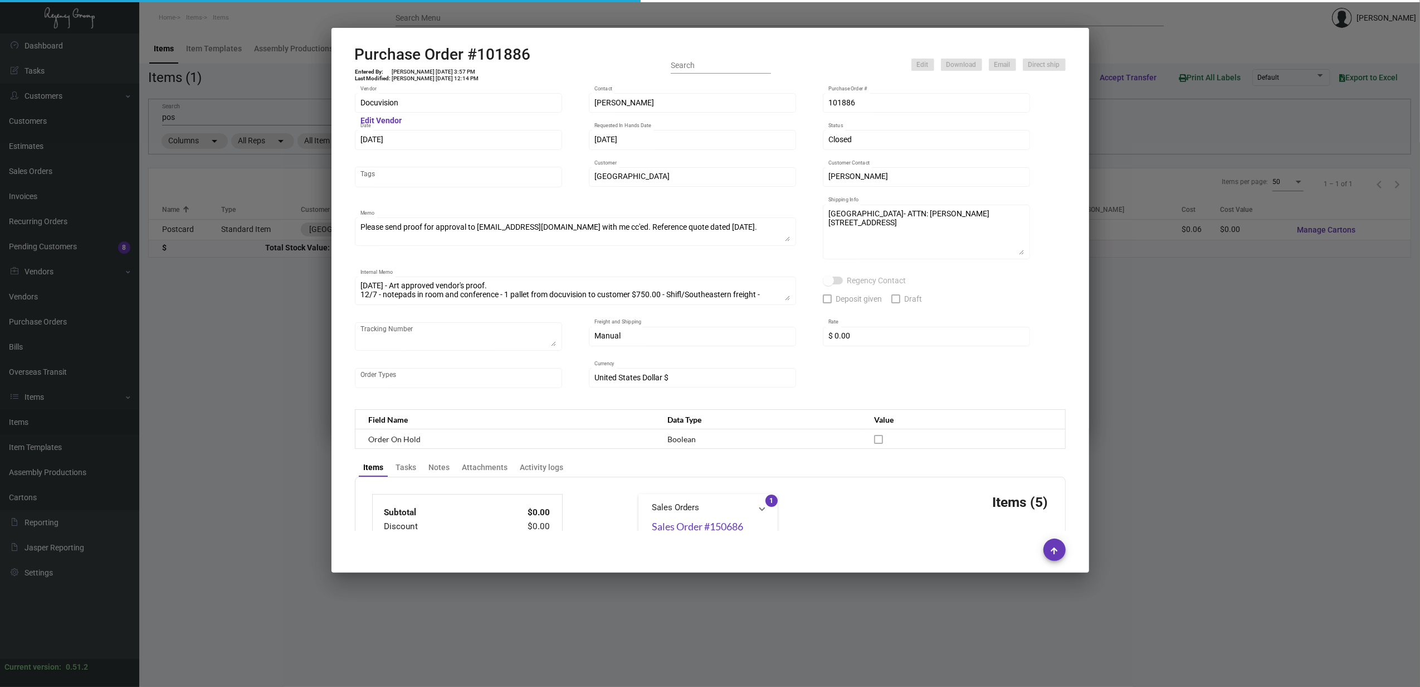
click at [467, 59] on h2 "Purchase Order #101886" at bounding box center [443, 54] width 176 height 19
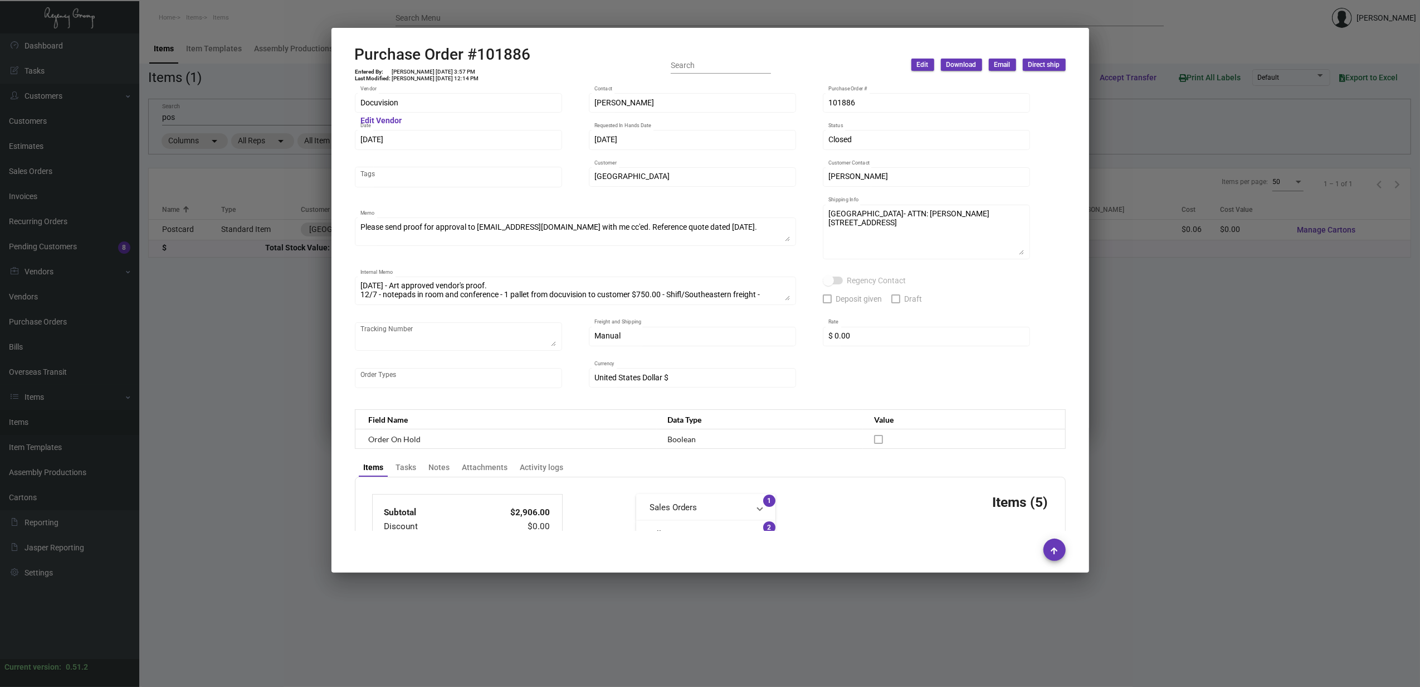
click at [467, 59] on h2 "Purchase Order #101886" at bounding box center [443, 54] width 176 height 19
copy h2 "#"
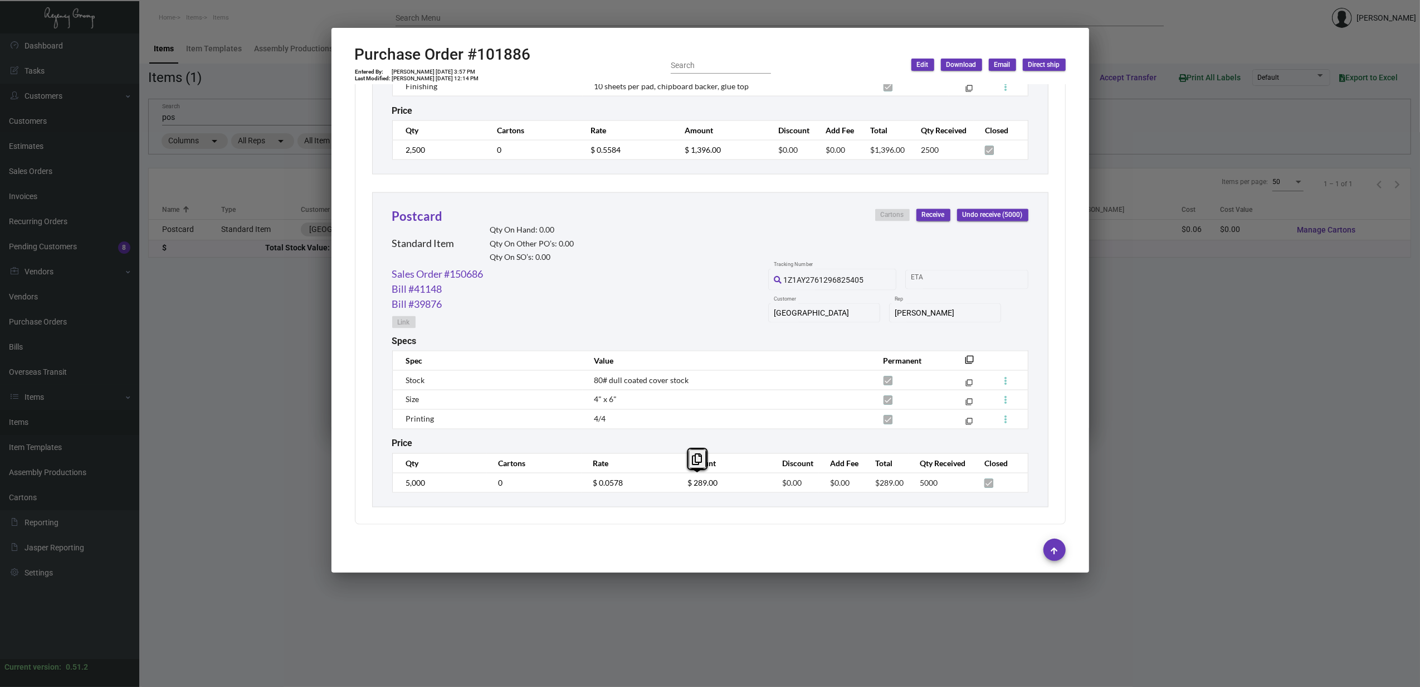
click at [433, 70] on td "Carmen Louie 10/27/23, 3:57 PM" at bounding box center [436, 72] width 88 height 7
copy td "Carmen Louie 10/27/23, 3:57 PM"
click at [252, 313] on div at bounding box center [710, 343] width 1420 height 687
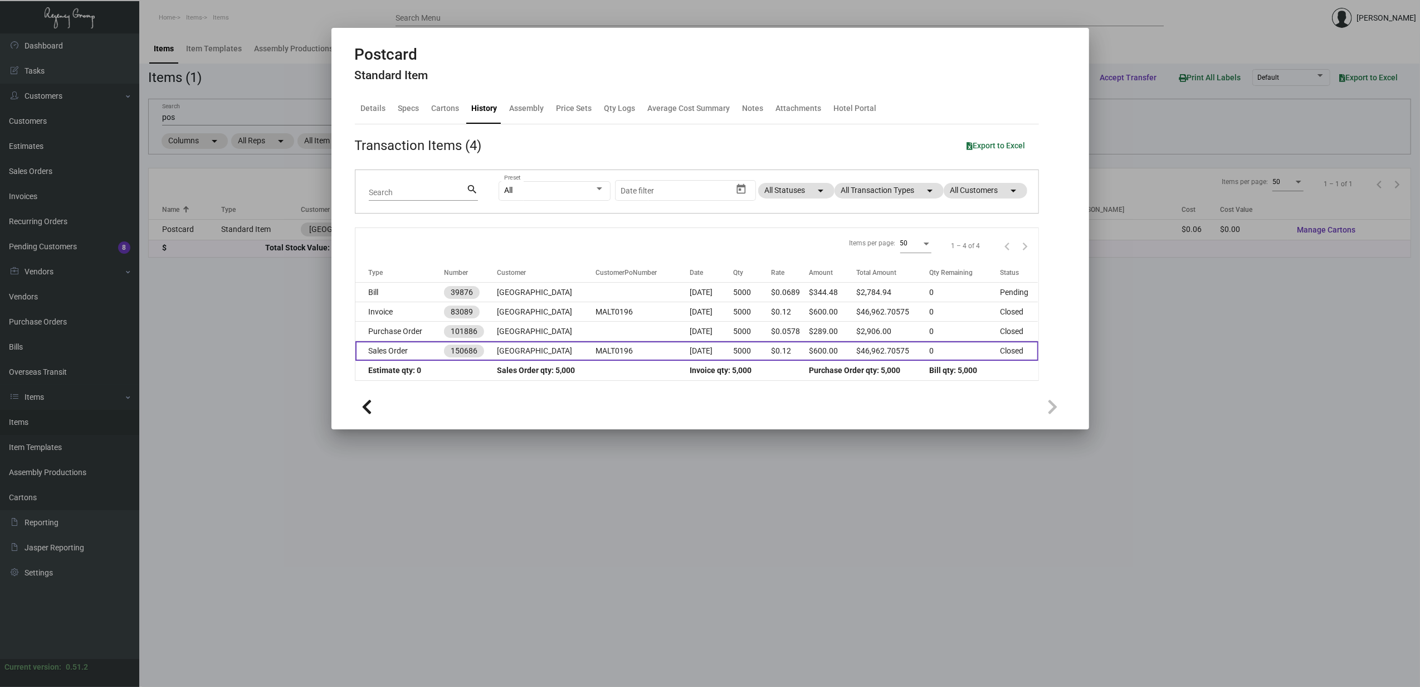
click at [405, 345] on td "Sales Order" at bounding box center [400, 351] width 89 height 20
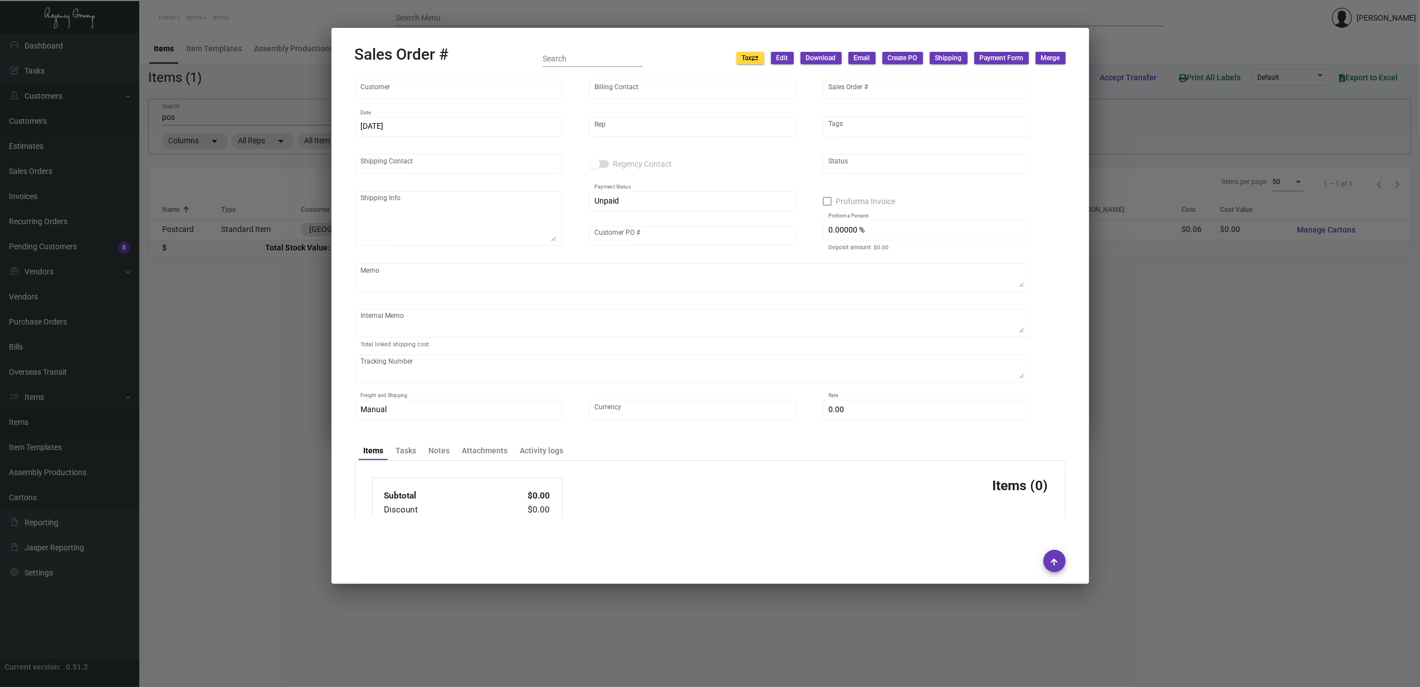
type input "Margaritaville Lake Tahoe Resort"
type input "C/O Jaguar Hospitality Services , LLC"
type input "150686"
type input "10/24/2023"
type input "Max Nesser"
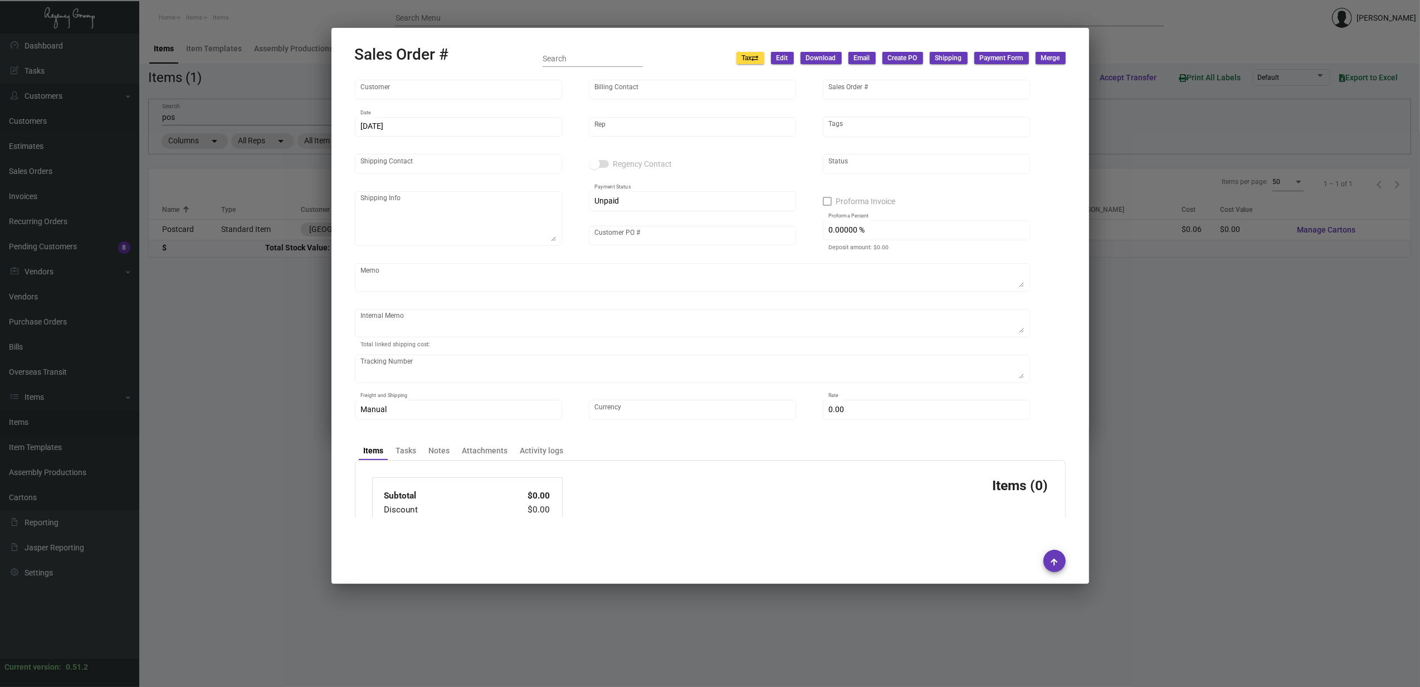
type input "NATE SULLINS"
type textarea "Margaritaville Lake Tahoe- ATTN: Bill Cottrill 4130 Lake Tahoe Blvd South Lake …"
type input "MALT0196"
type textarea "10/27 - 10K PENCILS 103.12 11/09/23 Shipped from Evergreen by UPS Ground Cost $…"
type input "United States Dollar $"
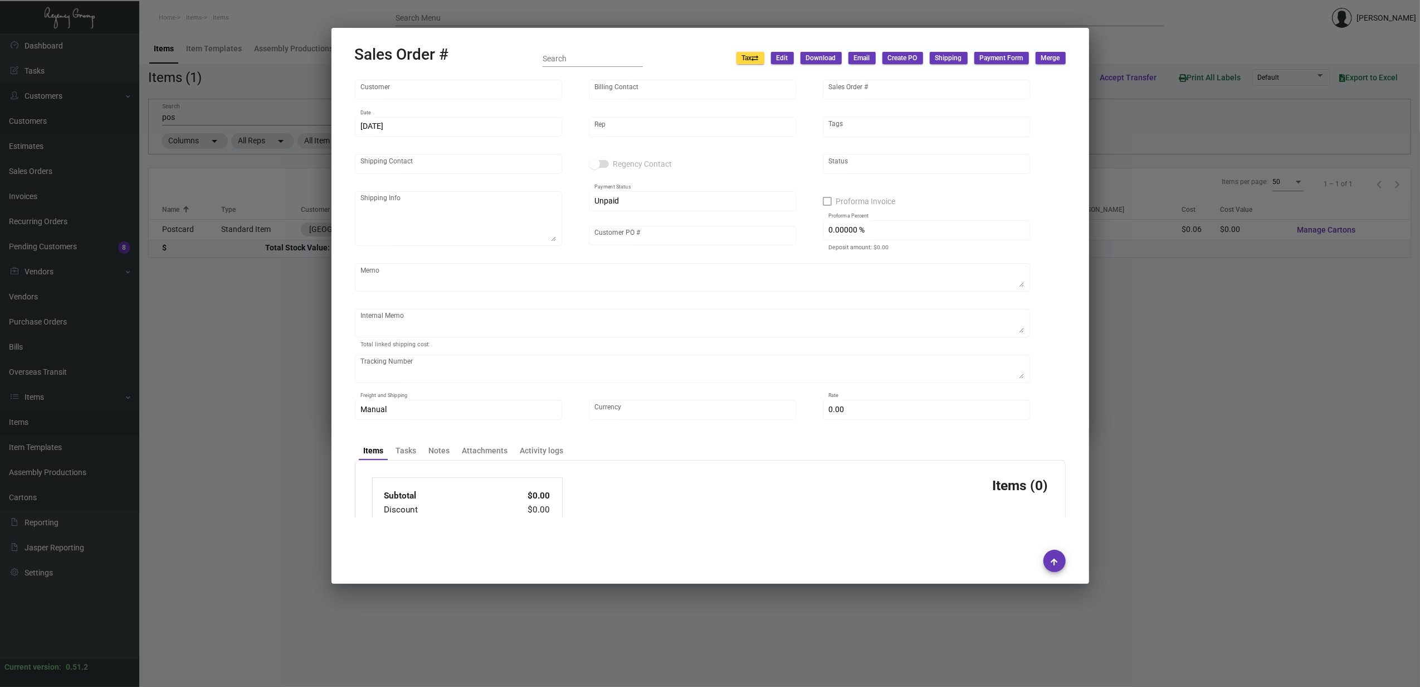
type input "8.90000 %"
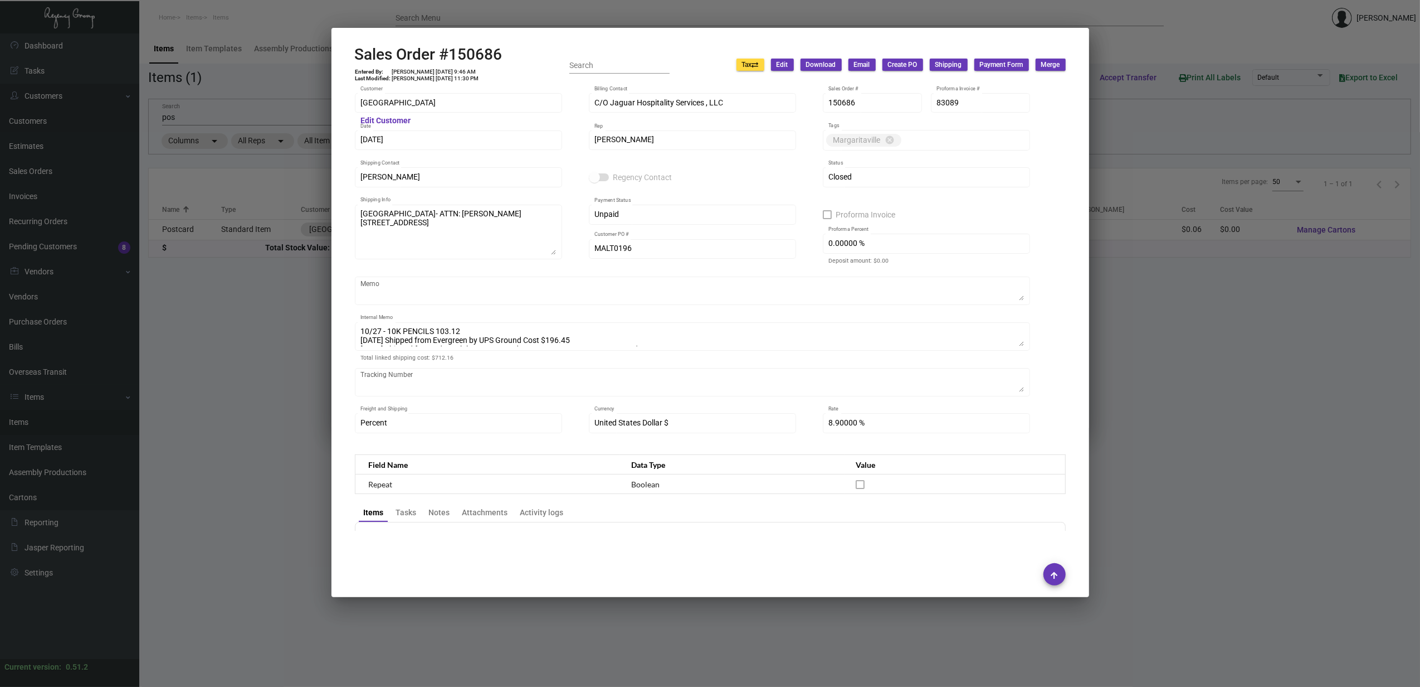
click at [482, 51] on h2 "Sales Order #150686" at bounding box center [429, 54] width 148 height 19
copy h2 "150686"
click at [417, 72] on td "Shelly Odor 10/24/23, 9:46 AM" at bounding box center [436, 72] width 88 height 7
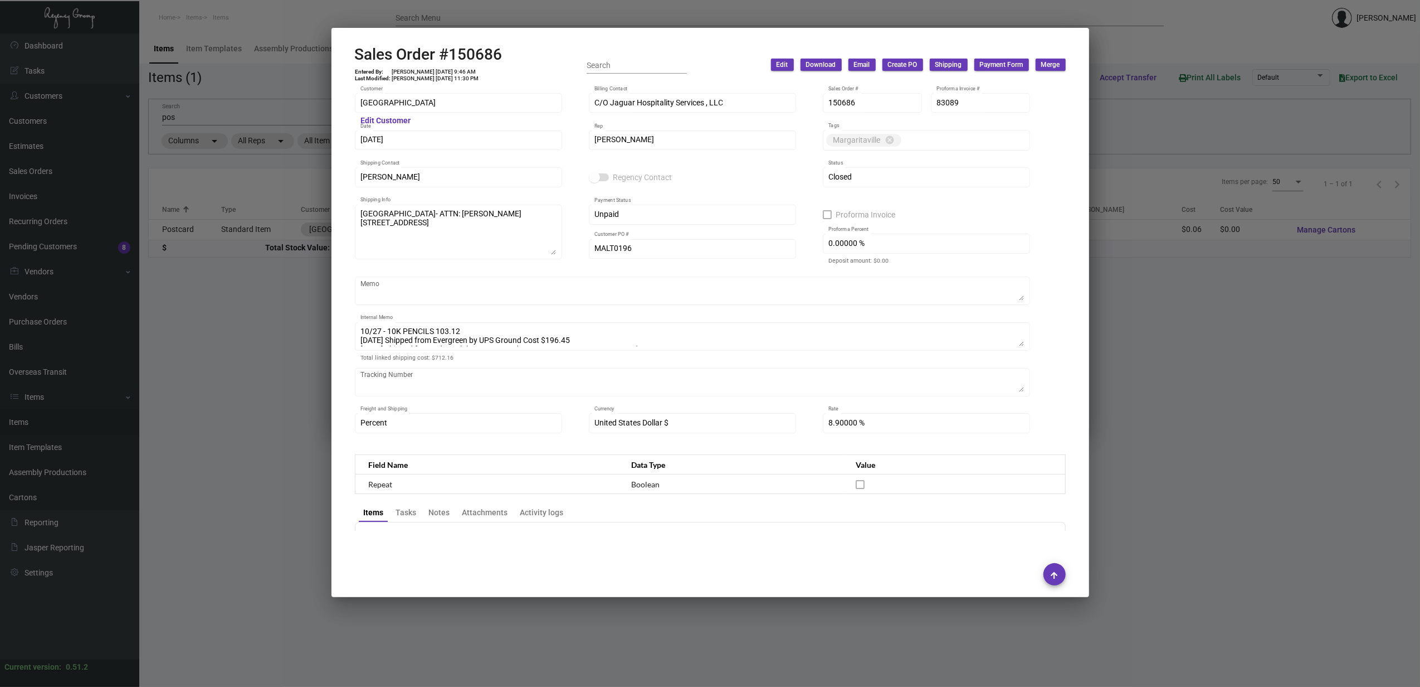
click at [417, 72] on td "Shelly Odor 10/24/23, 9:46 AM" at bounding box center [436, 72] width 88 height 7
copy td "Shelly Odor 10/24/23, 9:46 AM"
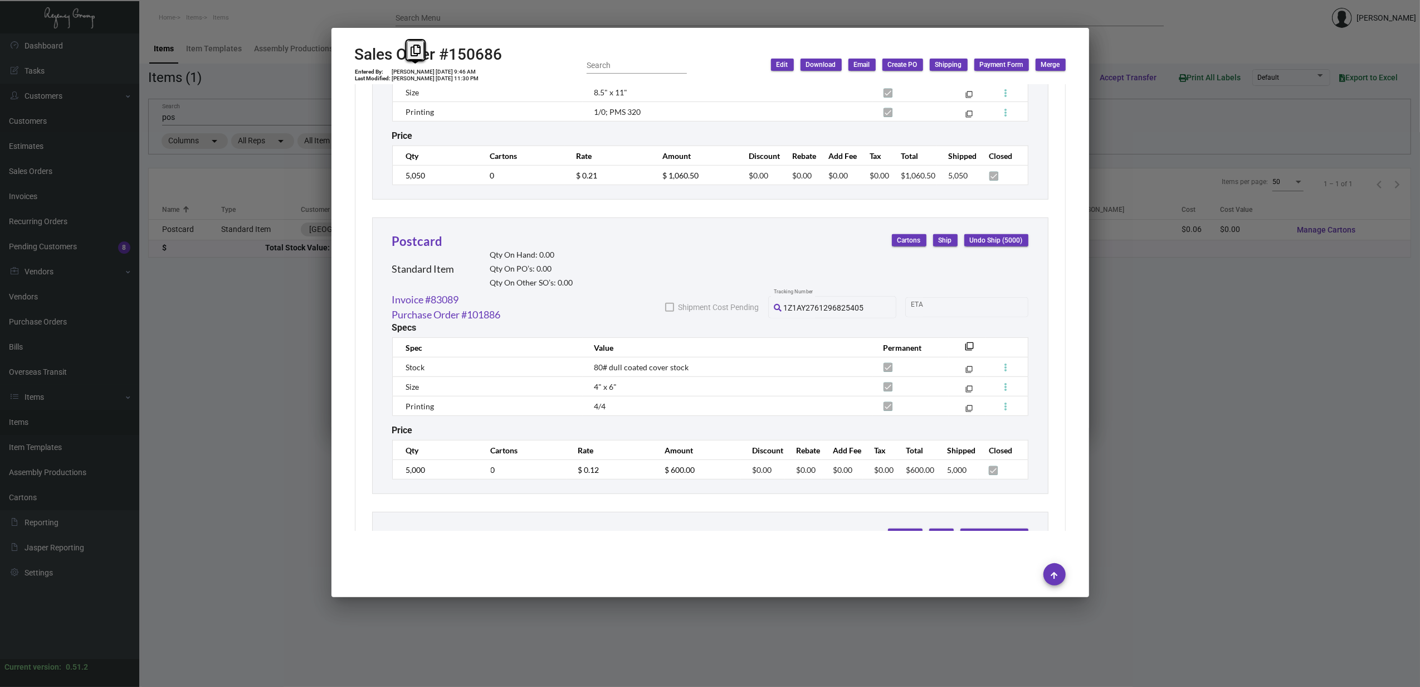
scroll to position [4978, 0]
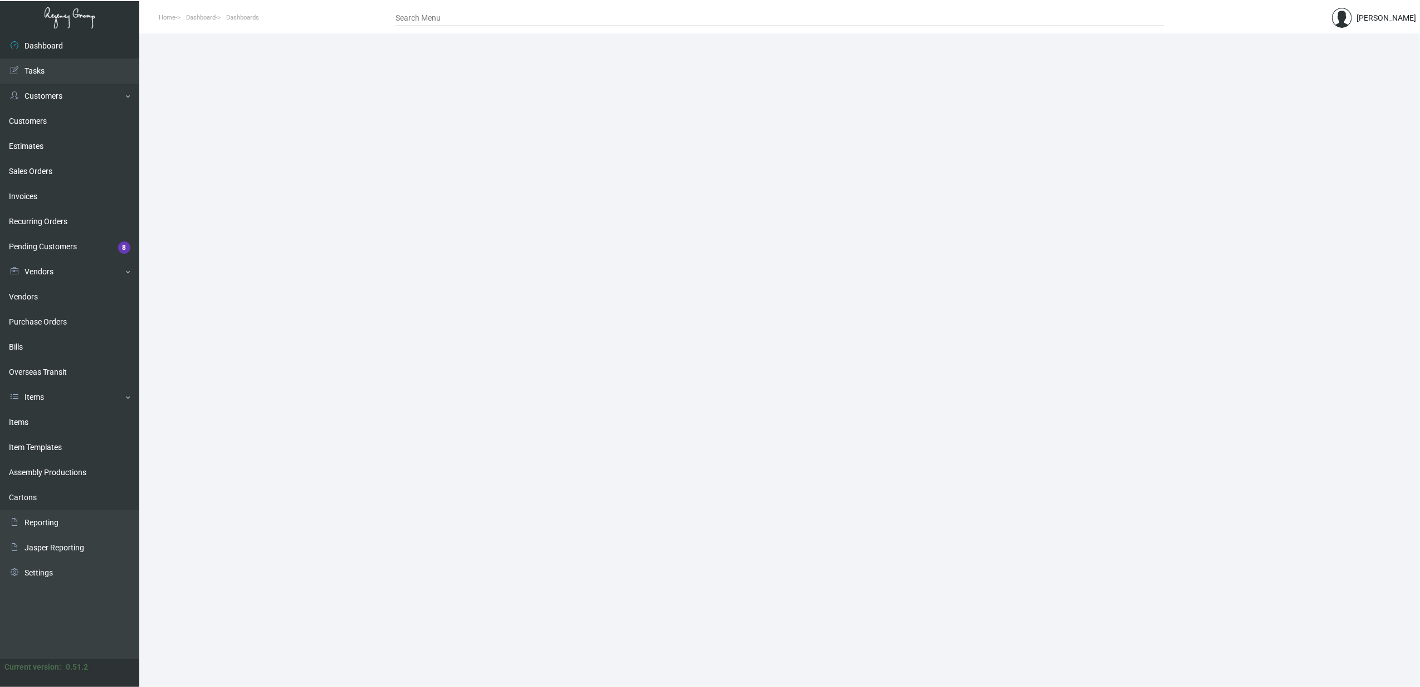
drag, startPoint x: 34, startPoint y: 422, endPoint x: 163, endPoint y: 381, distance: 135.7
click at [34, 421] on link "Items" at bounding box center [69, 422] width 139 height 25
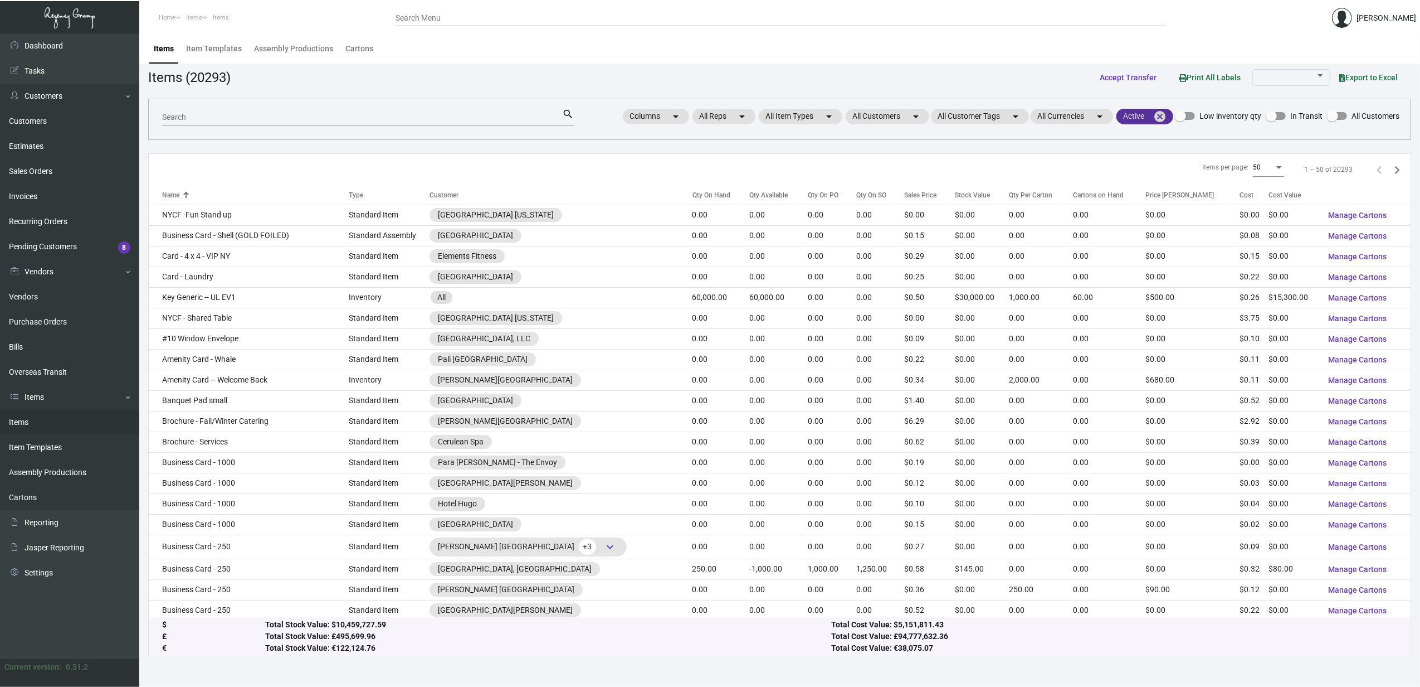
click at [1163, 117] on mat-icon "cancel" at bounding box center [1159, 116] width 13 height 13
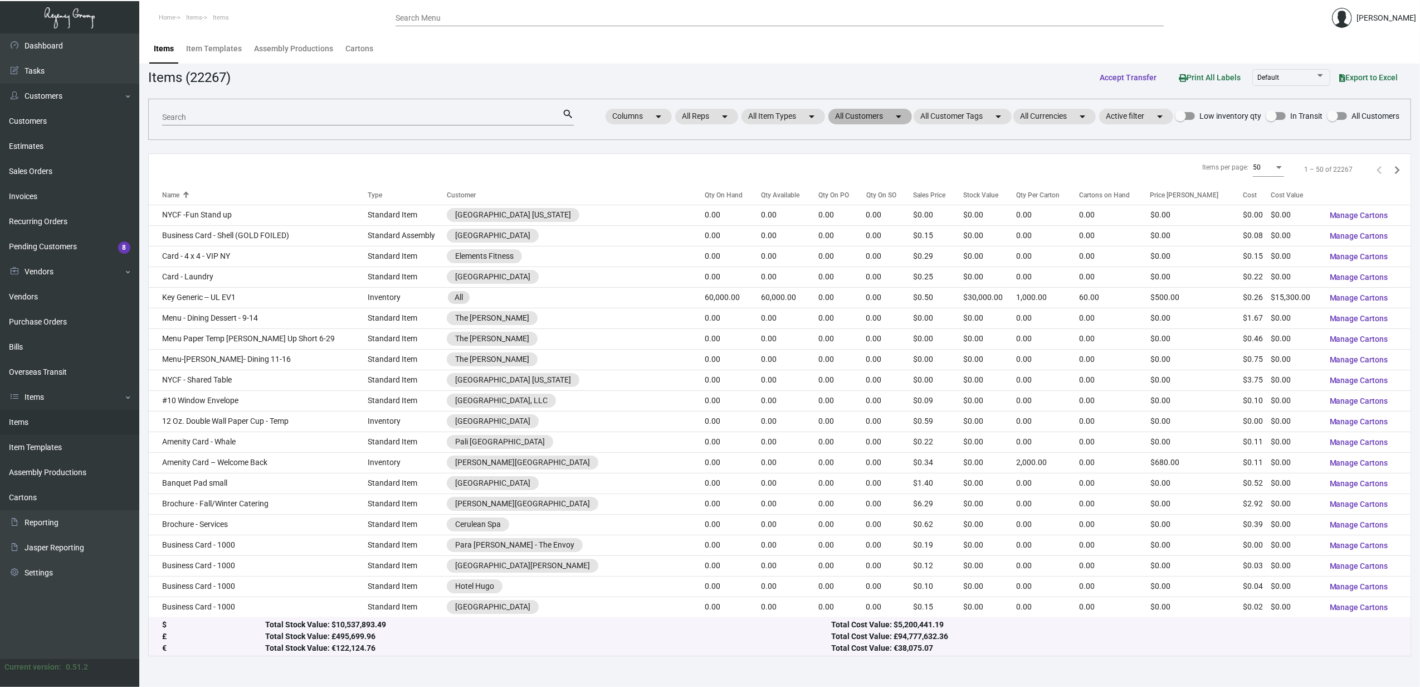
click at [886, 114] on mat-chip "All Customers arrow_drop_down" at bounding box center [871, 117] width 84 height 16
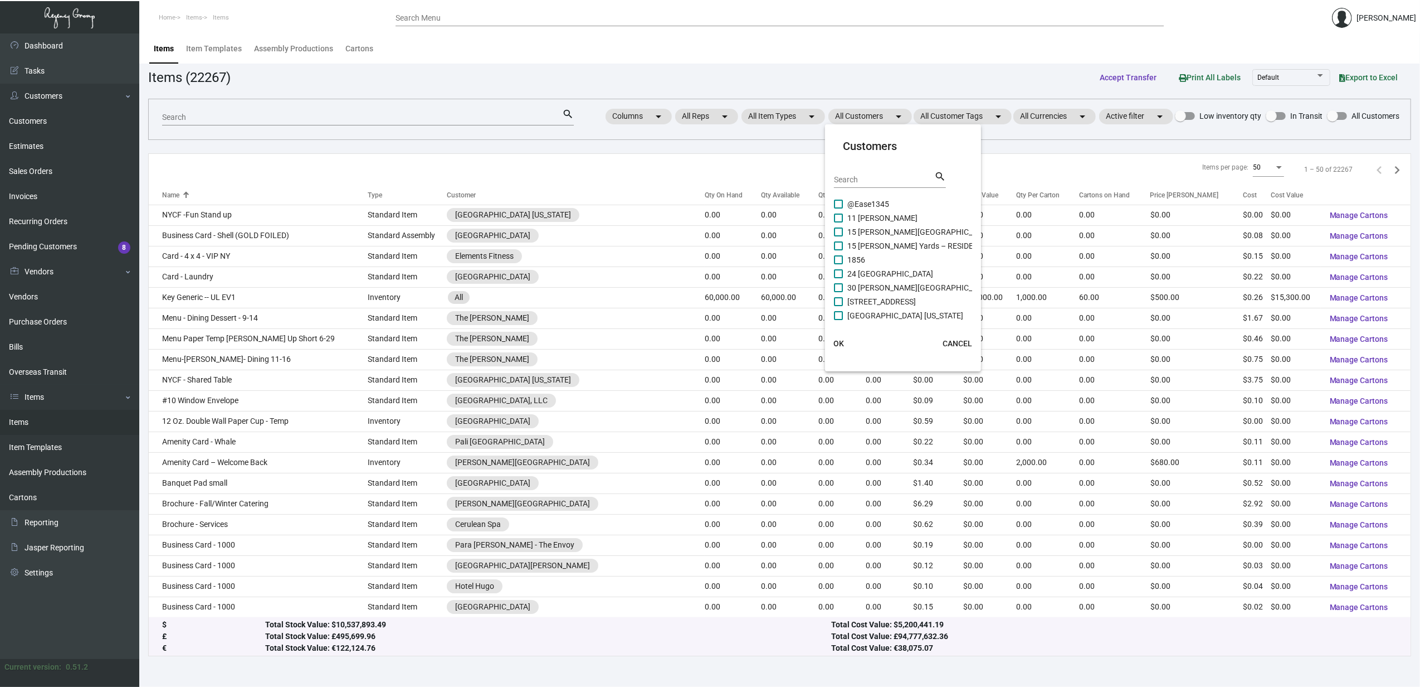
click at [881, 177] on input "Search" at bounding box center [884, 180] width 100 height 9
type input "marg"
click at [897, 201] on span "Air Margaritaville DTW Airport Shop" at bounding box center [901, 203] width 106 height 13
click at [839, 208] on input "Air Margaritaville DTW Airport Shop" at bounding box center [838, 208] width 1 height 1
checkbox input "true"
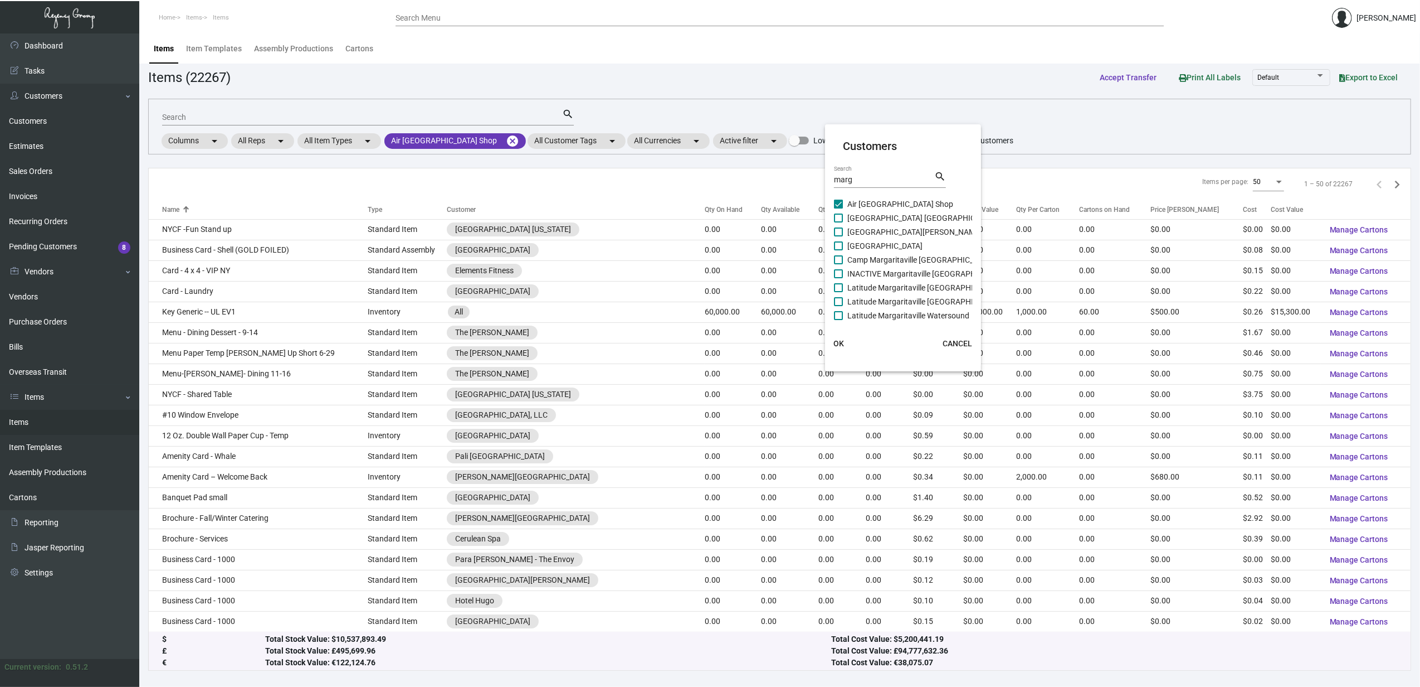
click at [906, 218] on span "Camp Margaritaville Auburndale Resort" at bounding box center [924, 217] width 152 height 13
click at [839, 222] on input "Camp Margaritaville Auburndale Resort" at bounding box center [838, 222] width 1 height 1
checkbox input "true"
click at [908, 235] on span "Camp Margaritaville Breaux Bridge Resort" at bounding box center [915, 231] width 135 height 13
click at [839, 236] on input "Camp Margaritaville Breaux Bridge Resort" at bounding box center [838, 236] width 1 height 1
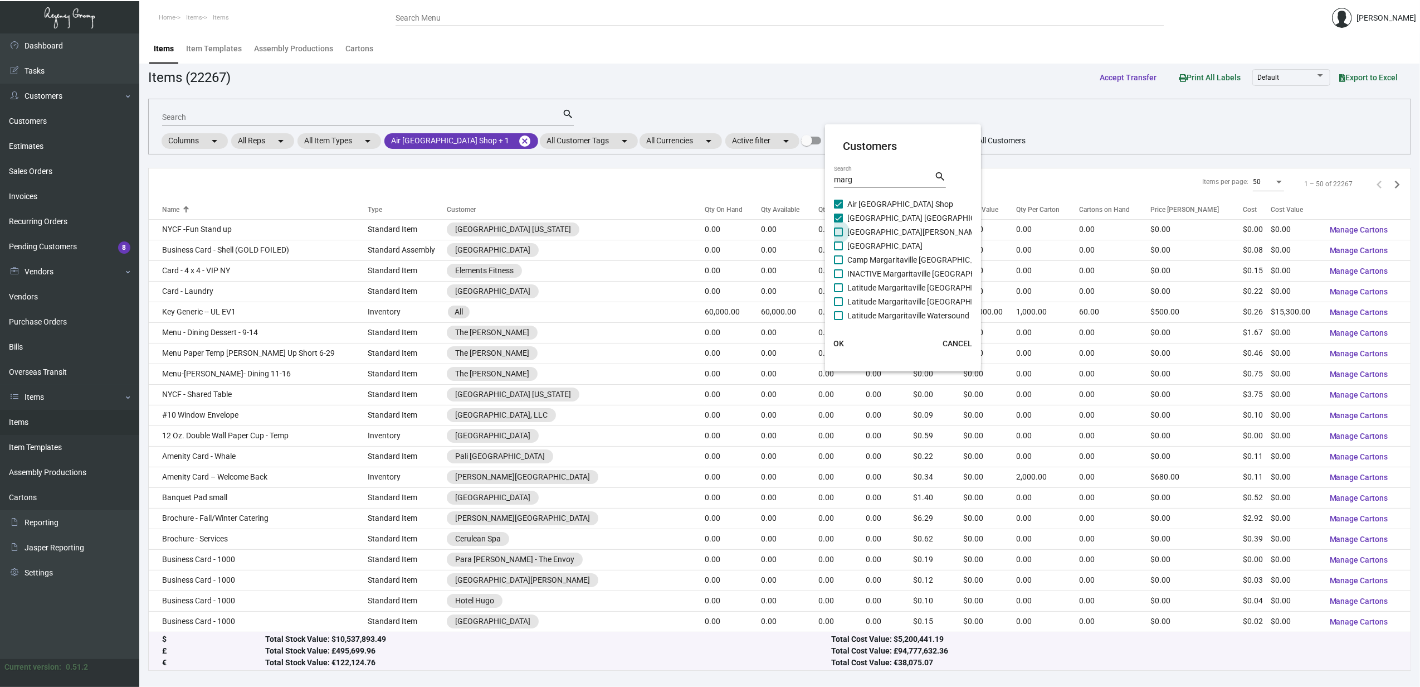
checkbox input "true"
click at [910, 244] on span "Camp Margaritaville Crystal Beach Resort" at bounding box center [885, 245] width 75 height 13
click at [839, 250] on input "Camp Margaritaville Crystal Beach Resort" at bounding box center [838, 250] width 1 height 1
checkbox input "true"
click at [908, 259] on span "Camp Margaritaville Pigeon Forge Resort" at bounding box center [921, 259] width 147 height 13
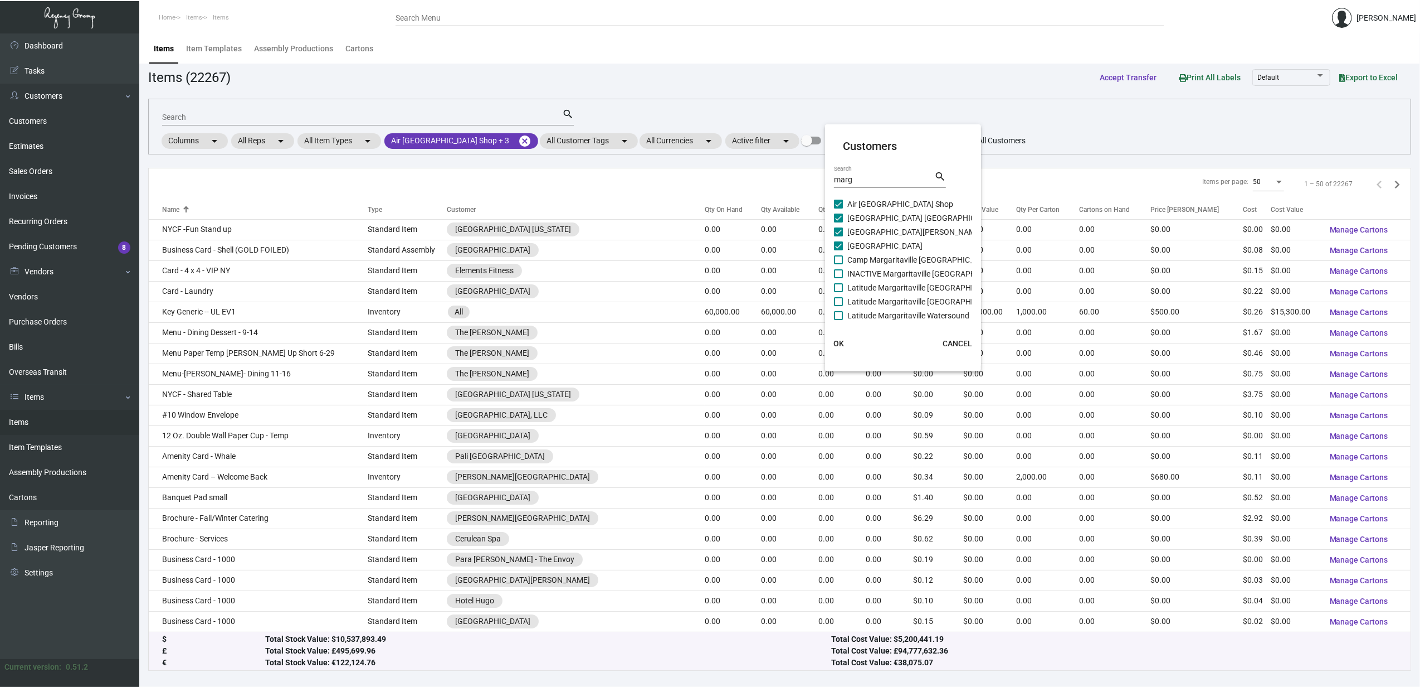
click at [839, 264] on input "Camp Margaritaville Pigeon Forge Resort" at bounding box center [838, 264] width 1 height 1
checkbox input "true"
click at [908, 270] on span "INACTIVE Margaritaville Jacksonville" at bounding box center [928, 273] width 160 height 13
click at [839, 278] on input "INACTIVE Margaritaville Jacksonville" at bounding box center [838, 278] width 1 height 1
checkbox input "true"
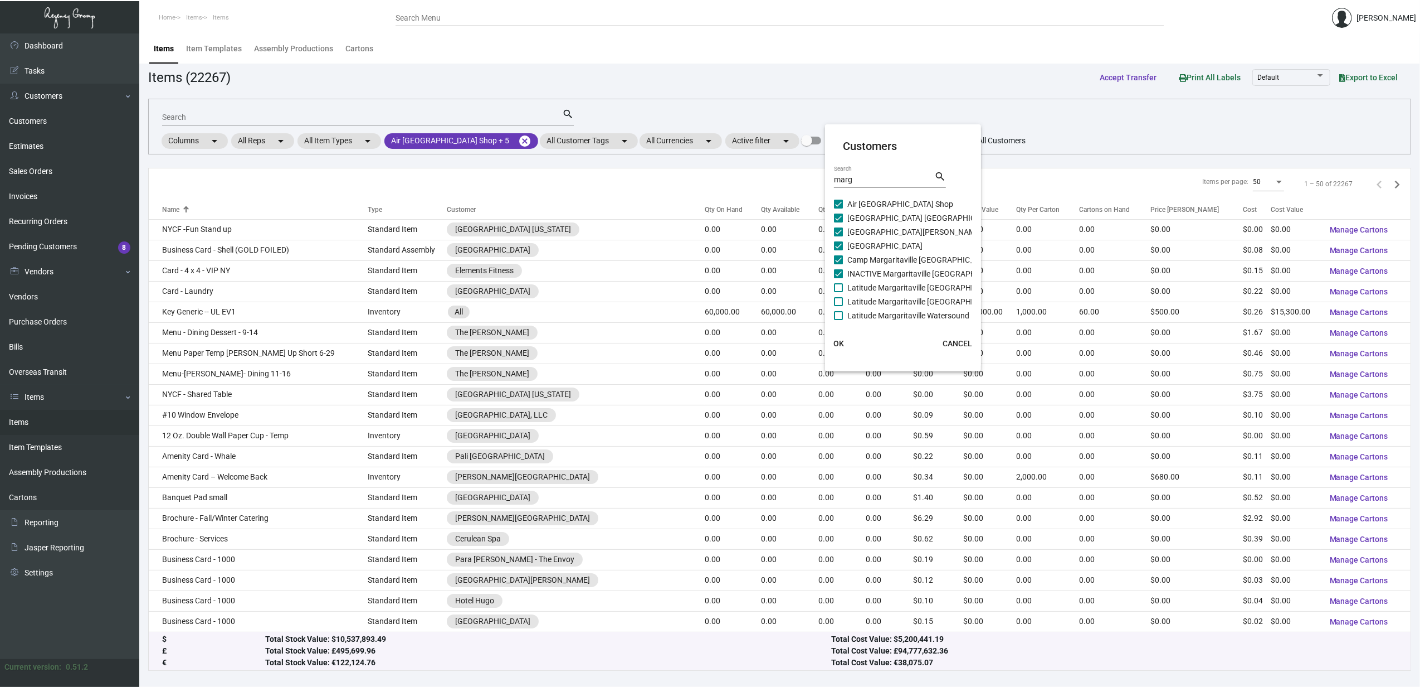
click at [910, 295] on span "Latitude Margaritaville [GEOGRAPHIC_DATA]" at bounding box center [925, 301] width 155 height 13
click at [839, 306] on input "Latitude Margaritaville [GEOGRAPHIC_DATA]" at bounding box center [838, 306] width 1 height 1
checkbox input "true"
click at [907, 288] on span "Latitude Margaritaville Daytona Beach" at bounding box center [925, 287] width 155 height 13
click at [839, 292] on input "Latitude Margaritaville Daytona Beach" at bounding box center [838, 292] width 1 height 1
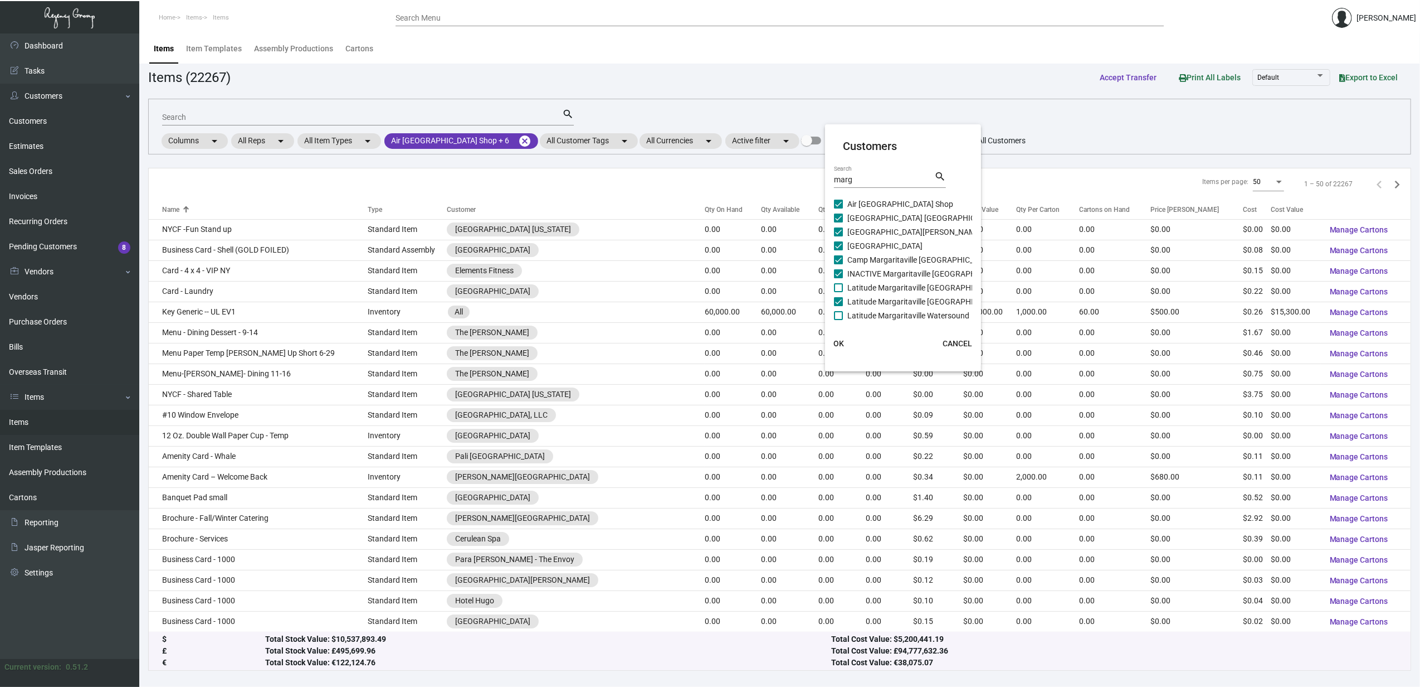
checkbox input "true"
click at [913, 317] on span "Latitude Margaritaville Watersound" at bounding box center [909, 315] width 122 height 13
click at [839, 320] on input "Latitude Margaritaville Watersound" at bounding box center [838, 320] width 1 height 1
checkbox input "true"
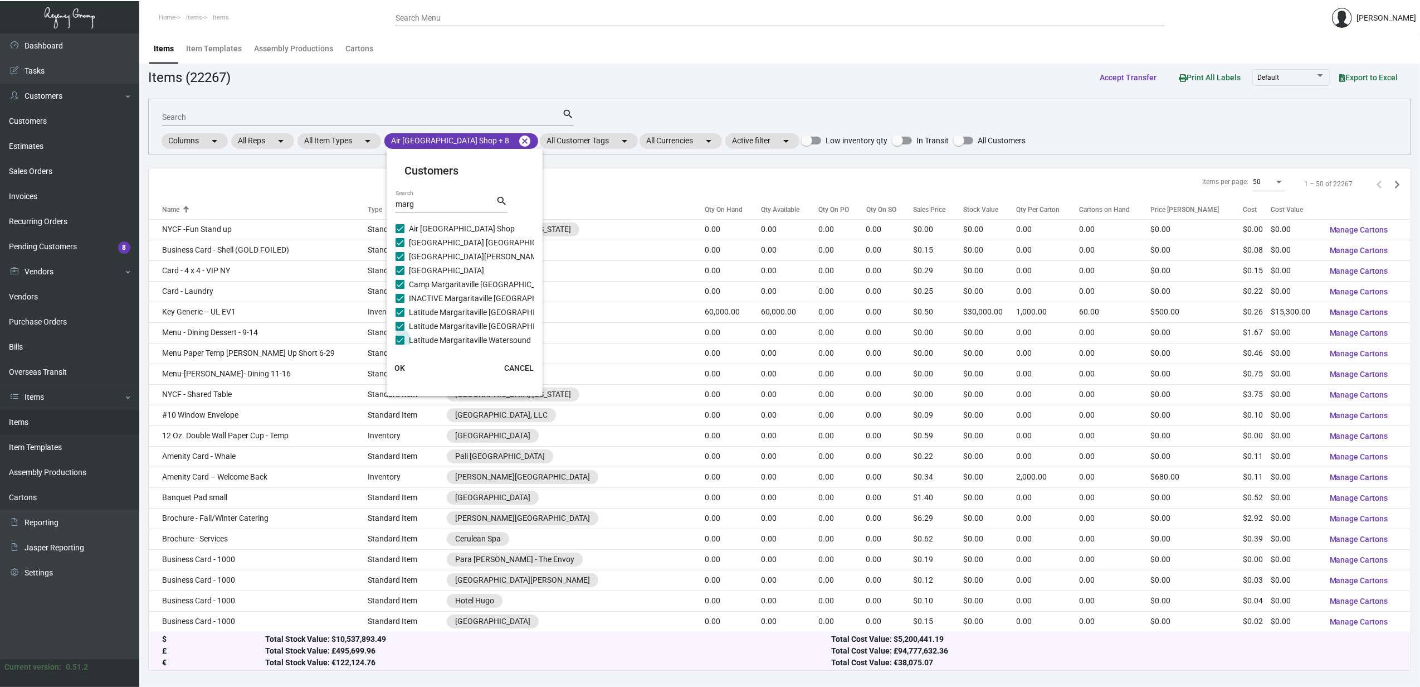
scroll to position [61, 0]
checkbox input "false"
click at [473, 277] on span "Margaritaville South Padre Resort" at bounding box center [446, 283] width 75 height 13
click at [400, 289] on input "Margaritaville South Padre Resort" at bounding box center [400, 289] width 1 height 1
checkbox input "true"
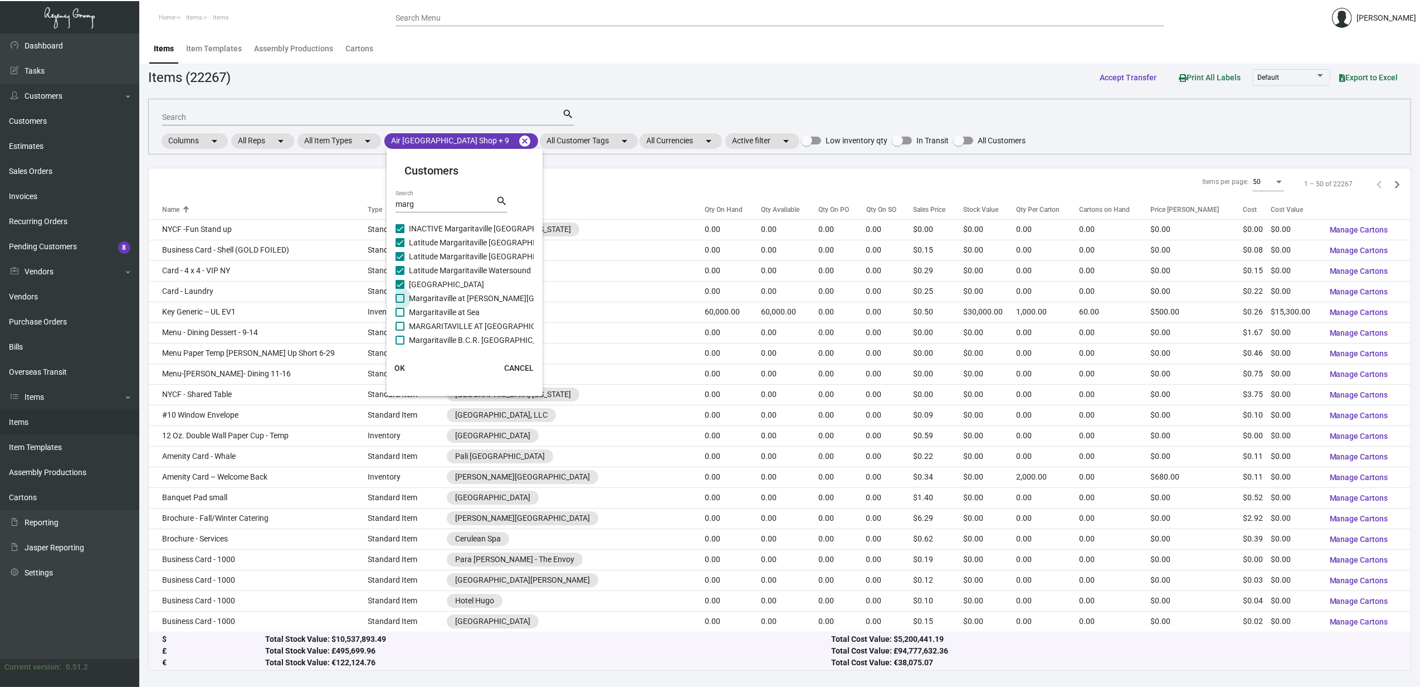
click at [471, 295] on span "Margaritaville at Lanier Islands Resort" at bounding box center [505, 297] width 193 height 13
click at [400, 303] on input "Margaritaville at Lanier Islands Resort" at bounding box center [400, 303] width 1 height 1
checkbox input "true"
click at [456, 313] on span "Margaritaville at Sea" at bounding box center [444, 311] width 71 height 13
click at [400, 317] on input "Margaritaville at Sea" at bounding box center [400, 317] width 1 height 1
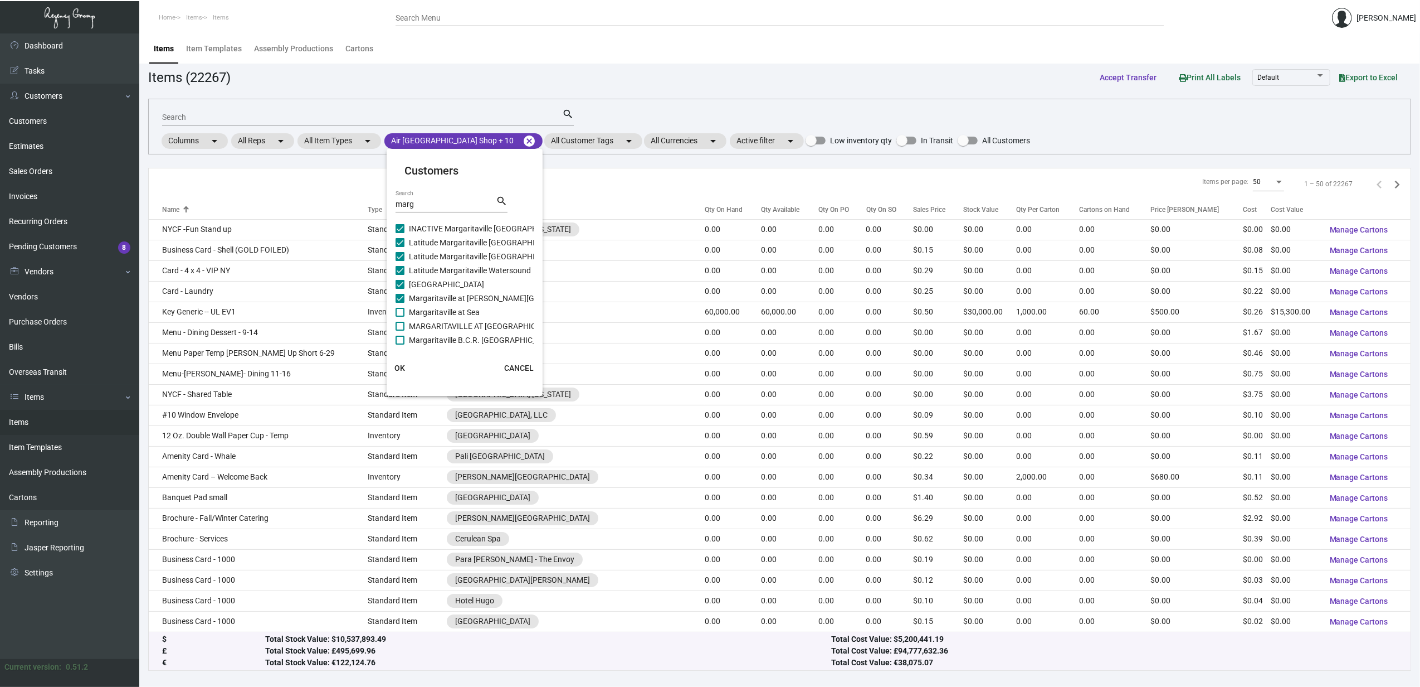
checkbox input "true"
click at [457, 320] on span "MARGARITAVILLE AT [GEOGRAPHIC_DATA]" at bounding box center [484, 325] width 151 height 13
click at [400, 330] on input "MARGARITAVILLE AT [GEOGRAPHIC_DATA]" at bounding box center [400, 330] width 1 height 1
checkbox input "true"
click at [458, 335] on span "Margaritaville B.C.R. Panama City Resort" at bounding box center [483, 339] width 148 height 13
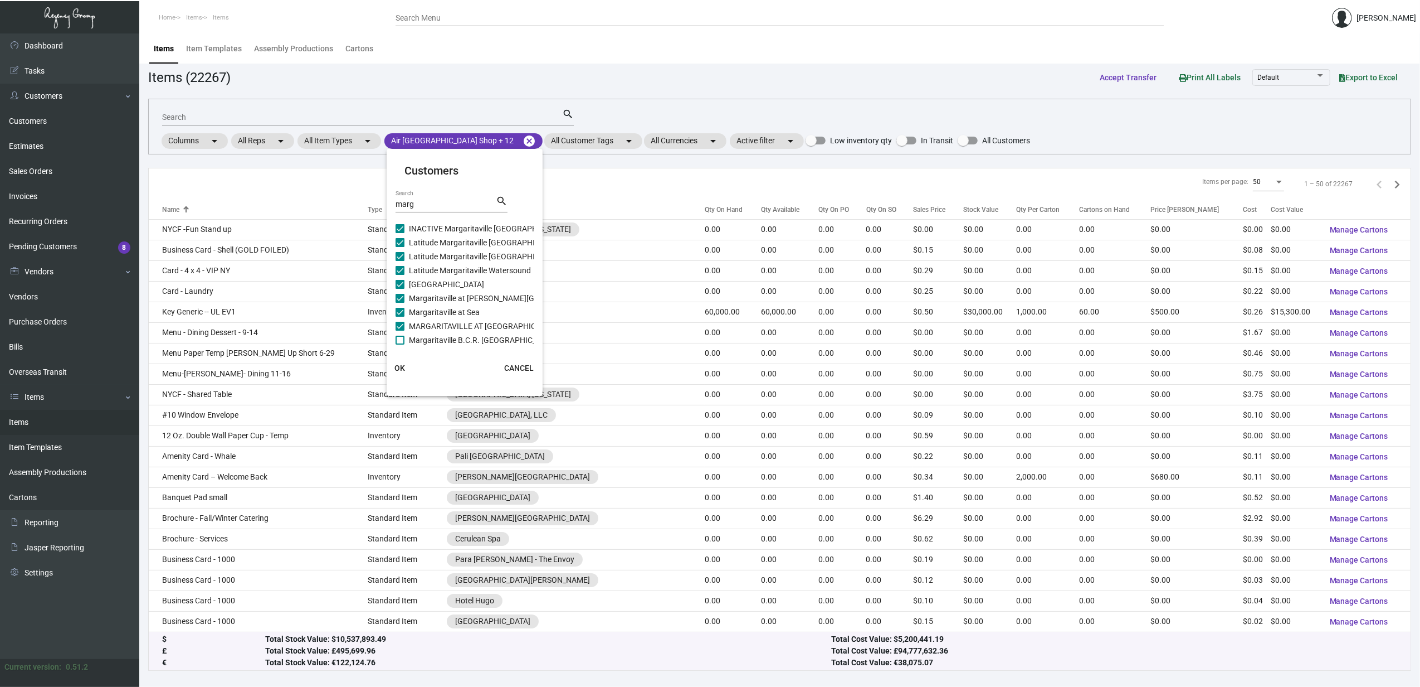
click at [400, 344] on input "Margaritaville B.C.R. Panama City Resort" at bounding box center [400, 344] width 1 height 1
checkbox input "false"
drag, startPoint x: 477, startPoint y: 335, endPoint x: 475, endPoint y: 322, distance: 12.9
click at [478, 335] on span "Margaritaville Tulsa Shop" at bounding box center [452, 336] width 87 height 13
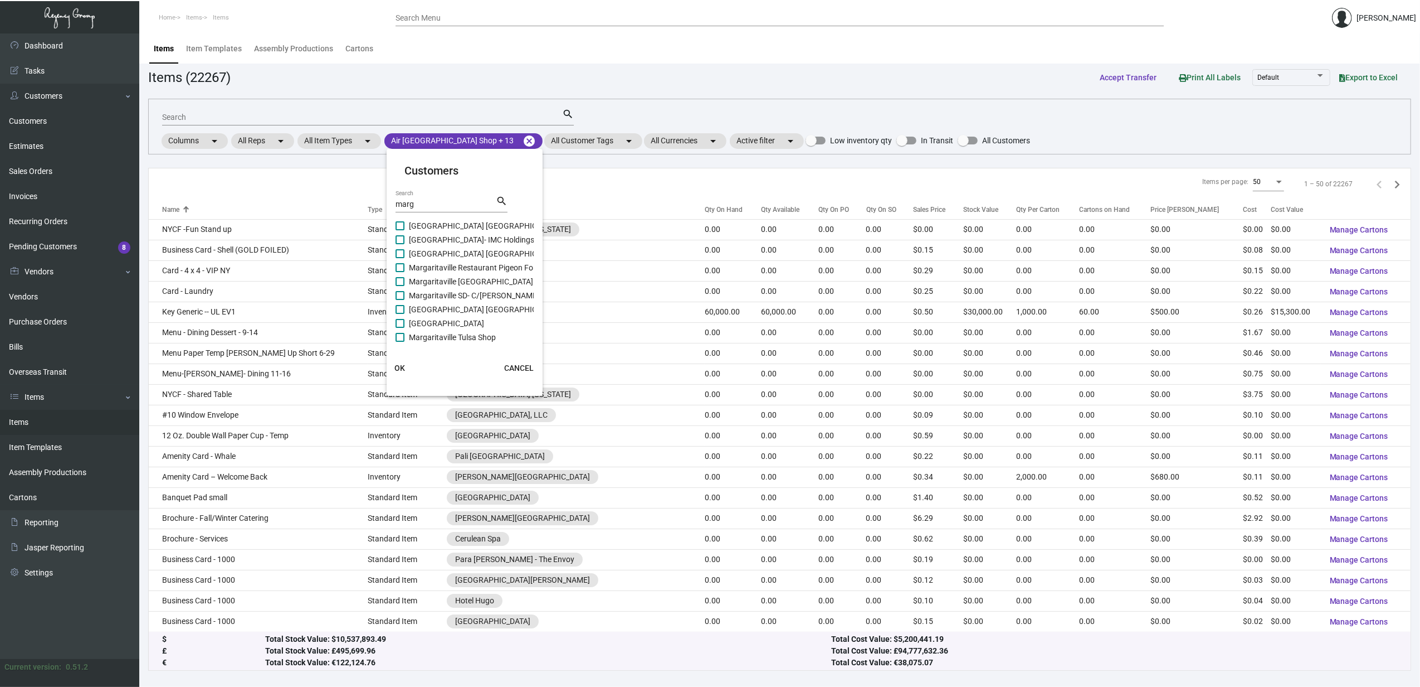
click at [400, 342] on input "Margaritaville Tulsa Shop" at bounding box center [400, 342] width 1 height 1
checkbox input "true"
click at [475, 320] on span "Margaritaville Times Square Resort" at bounding box center [446, 323] width 75 height 13
click at [400, 328] on input "Margaritaville Times Square Resort" at bounding box center [400, 328] width 1 height 1
checkbox input "true"
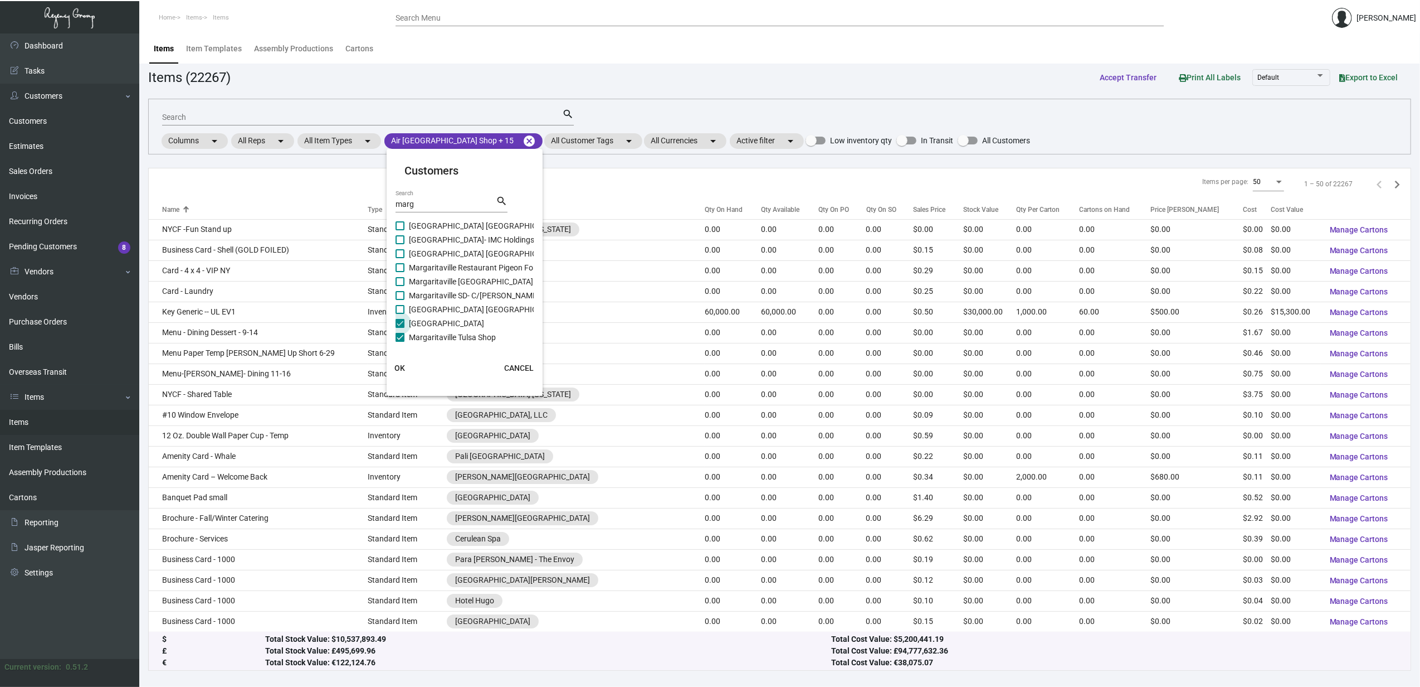
click at [471, 305] on span "Margaritaville South Padre Island Resort" at bounding box center [485, 309] width 152 height 13
click at [400, 314] on input "Margaritaville South Padre Island Resort" at bounding box center [400, 314] width 1 height 1
checkbox input "true"
click at [471, 294] on span "Margaritaville SD- C/O Bray Whaler" at bounding box center [487, 295] width 156 height 13
click at [400, 300] on input "Margaritaville SD- C/O Bray Whaler" at bounding box center [400, 300] width 1 height 1
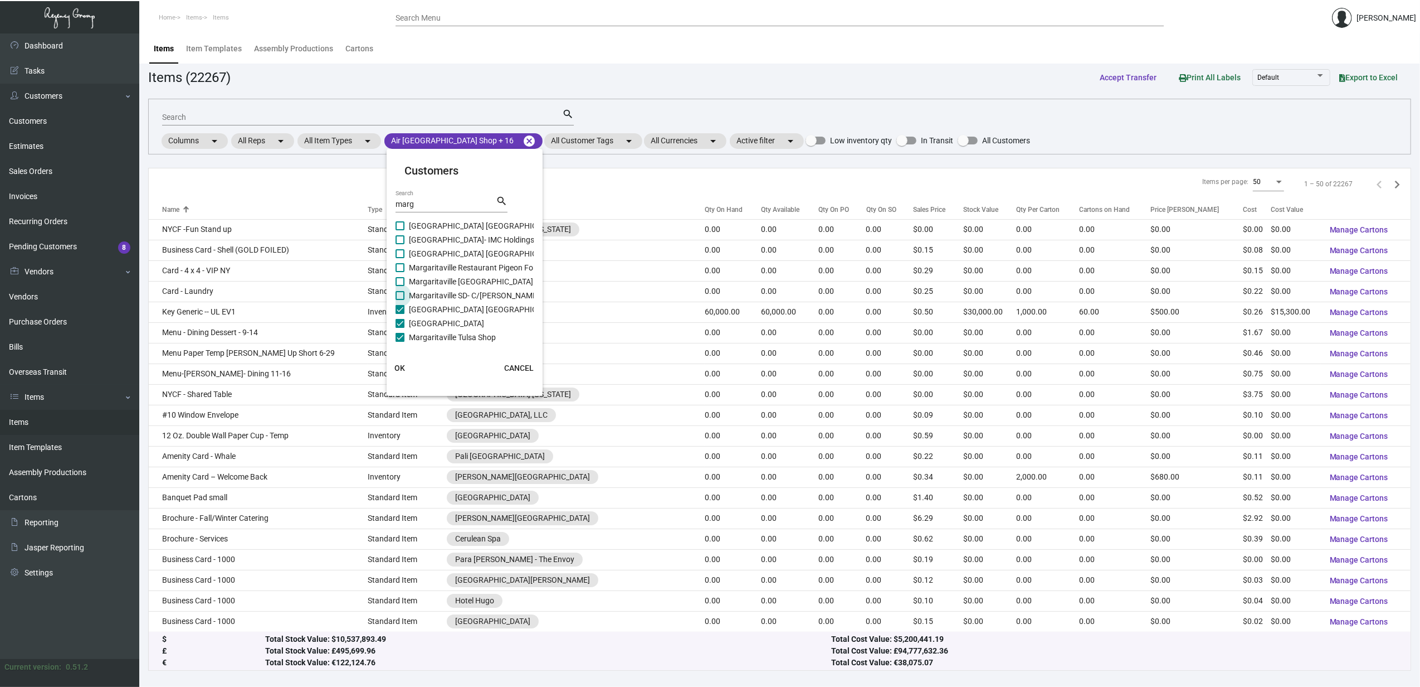
checkbox input "true"
click at [457, 277] on span "Margaritaville San Diego Gaslamp Quarter" at bounding box center [502, 281] width 186 height 13
click at [400, 286] on input "Margaritaville San Diego Gaslamp Quarter" at bounding box center [400, 286] width 1 height 1
checkbox input "true"
click at [457, 261] on span "Margaritaville Restaurant Pigeon Forge" at bounding box center [476, 267] width 135 height 13
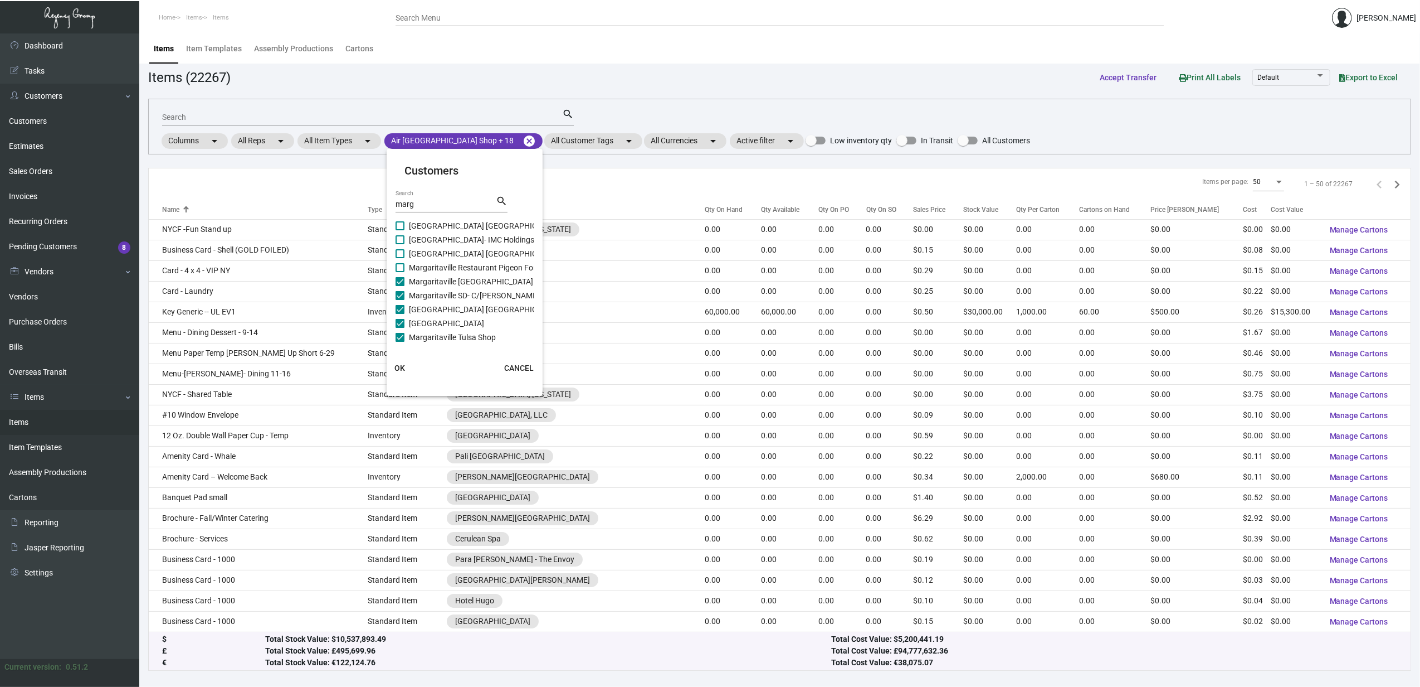
click at [400, 272] on input "Margaritaville Restaurant Pigeon Forge" at bounding box center [400, 272] width 1 height 1
checkbox input "true"
click at [457, 252] on span "Margaritaville Resort Orlando Cottages" at bounding box center [485, 253] width 152 height 13
click at [400, 258] on input "Margaritaville Resort Orlando Cottages" at bounding box center [400, 258] width 1 height 1
checkbox input "true"
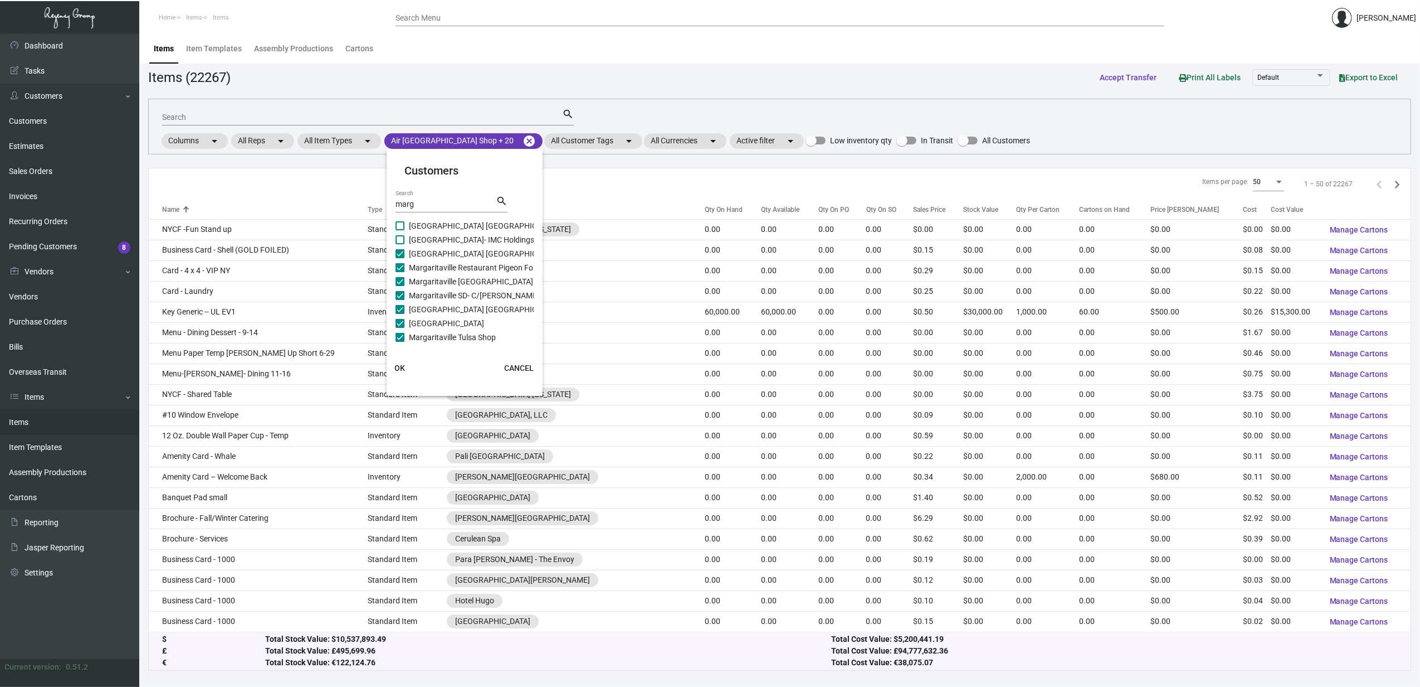
click at [455, 239] on span "Margaritaville Resort- IMC Holdings, Inc" at bounding box center [478, 239] width 139 height 13
click at [400, 244] on input "Margaritaville Resort- IMC Holdings, Inc" at bounding box center [400, 244] width 1 height 1
checkbox input "true"
click at [453, 223] on span "Margaritaville Resort Gatlinburg" at bounding box center [485, 225] width 152 height 13
click at [400, 230] on input "Margaritaville Resort Gatlinburg" at bounding box center [400, 230] width 1 height 1
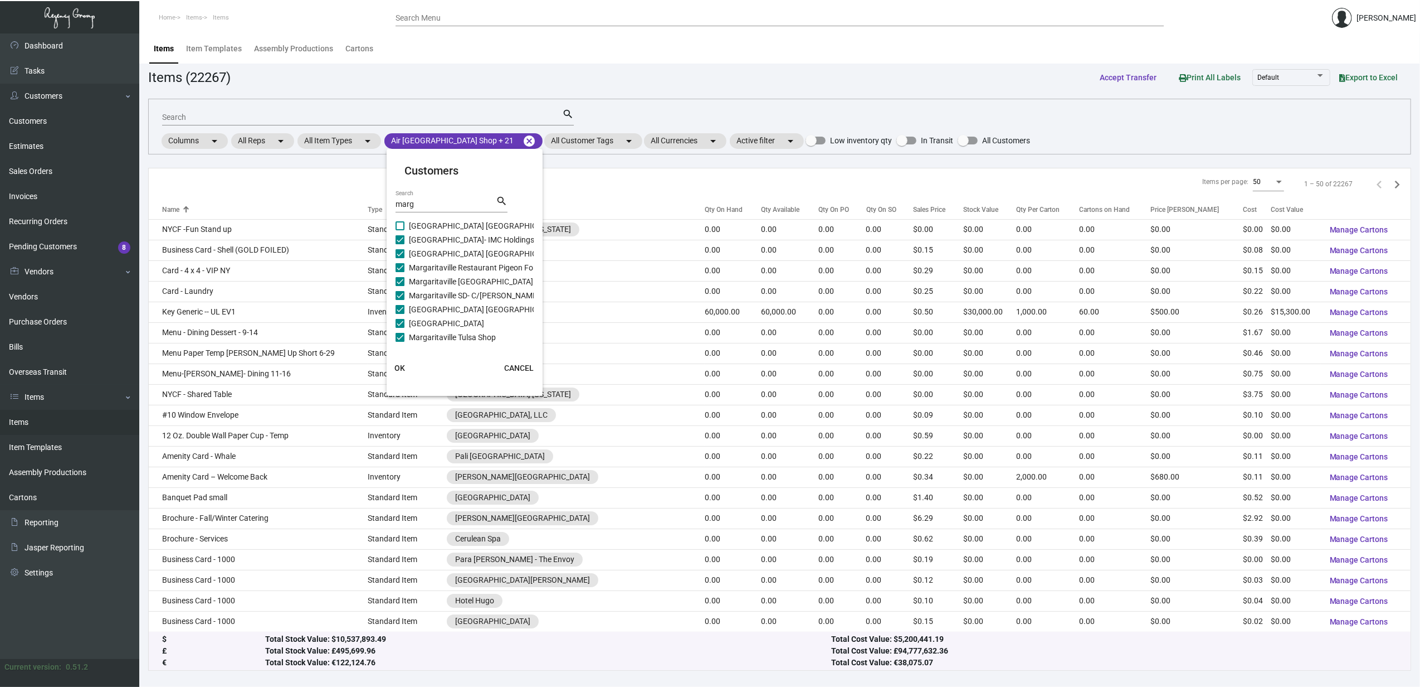
checkbox input "true"
click at [464, 285] on span "Margaritaville Resort Biloxi - Inactive" at bounding box center [501, 285] width 185 height 13
click at [400, 290] on input "Margaritaville Resort Biloxi - Inactive" at bounding box center [400, 290] width 1 height 1
click at [462, 279] on span "Margaritaville Resort Biloxi - Inactive" at bounding box center [501, 285] width 185 height 13
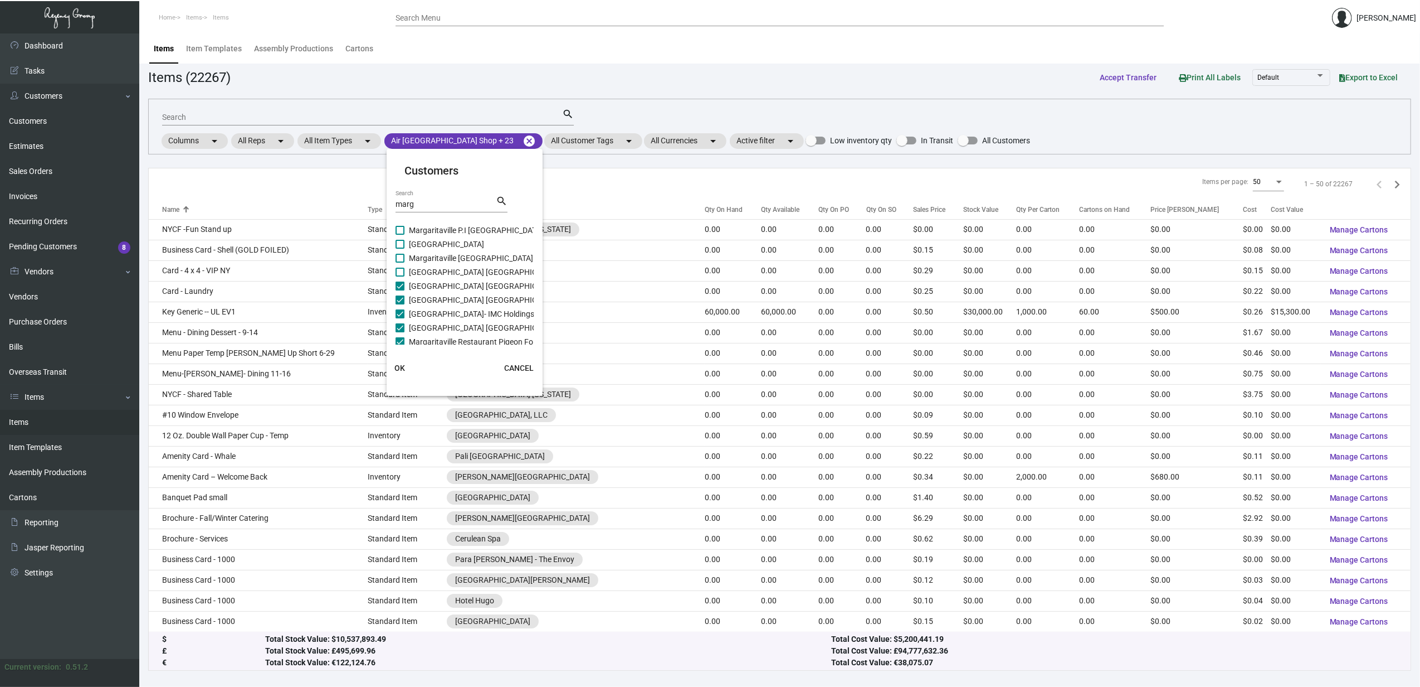
click at [400, 290] on input "Margaritaville Resort Biloxi - Inactive" at bounding box center [400, 290] width 1 height 1
checkbox input "false"
click at [460, 262] on span "Margaritaville Pigeon Forge Resort" at bounding box center [471, 257] width 124 height 13
click at [400, 262] on input "Margaritaville Pigeon Forge Resort" at bounding box center [400, 262] width 1 height 1
checkbox input "true"
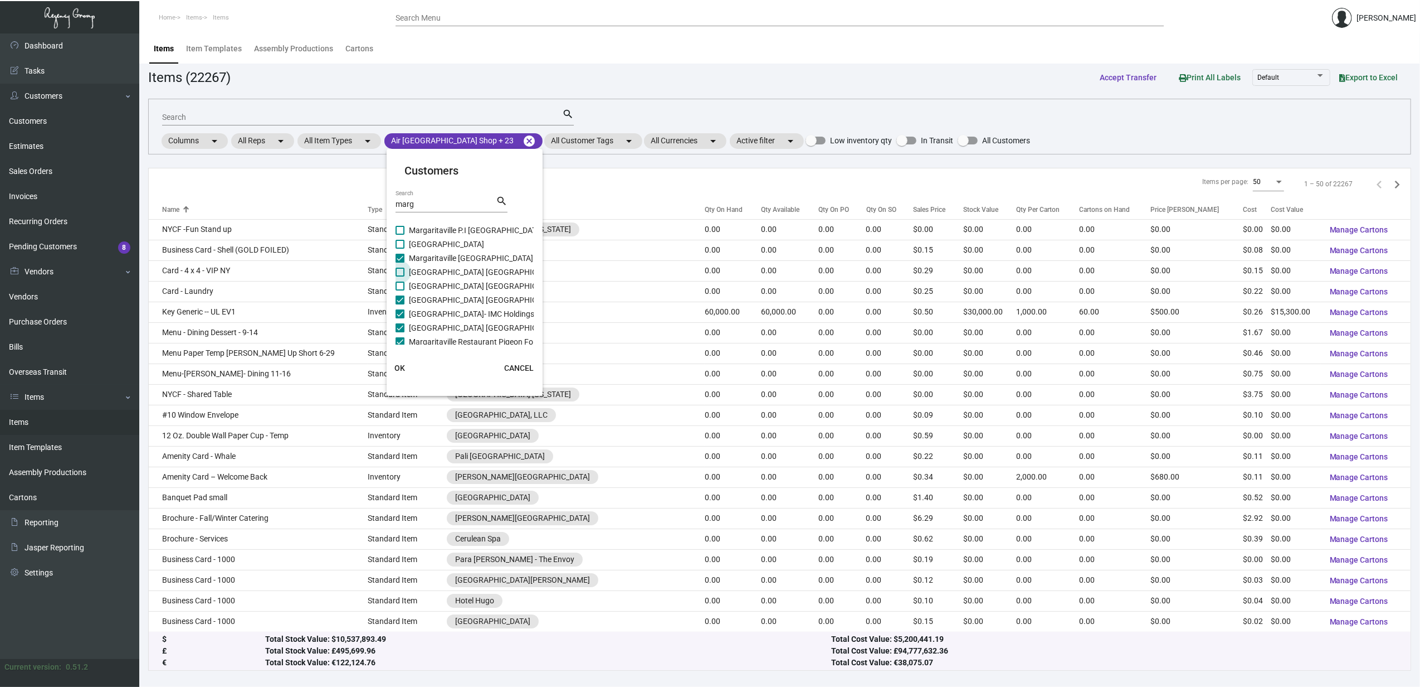
click at [460, 274] on span "Margaritaville Resort Biloxi" at bounding box center [485, 271] width 152 height 13
click at [400, 276] on input "Margaritaville Resort Biloxi" at bounding box center [400, 276] width 1 height 1
checkbox input "true"
drag, startPoint x: 460, startPoint y: 286, endPoint x: 464, endPoint y: 257, distance: 29.2
click at [460, 288] on span "Margaritaville Resort Biloxi - Inactive" at bounding box center [501, 285] width 185 height 13
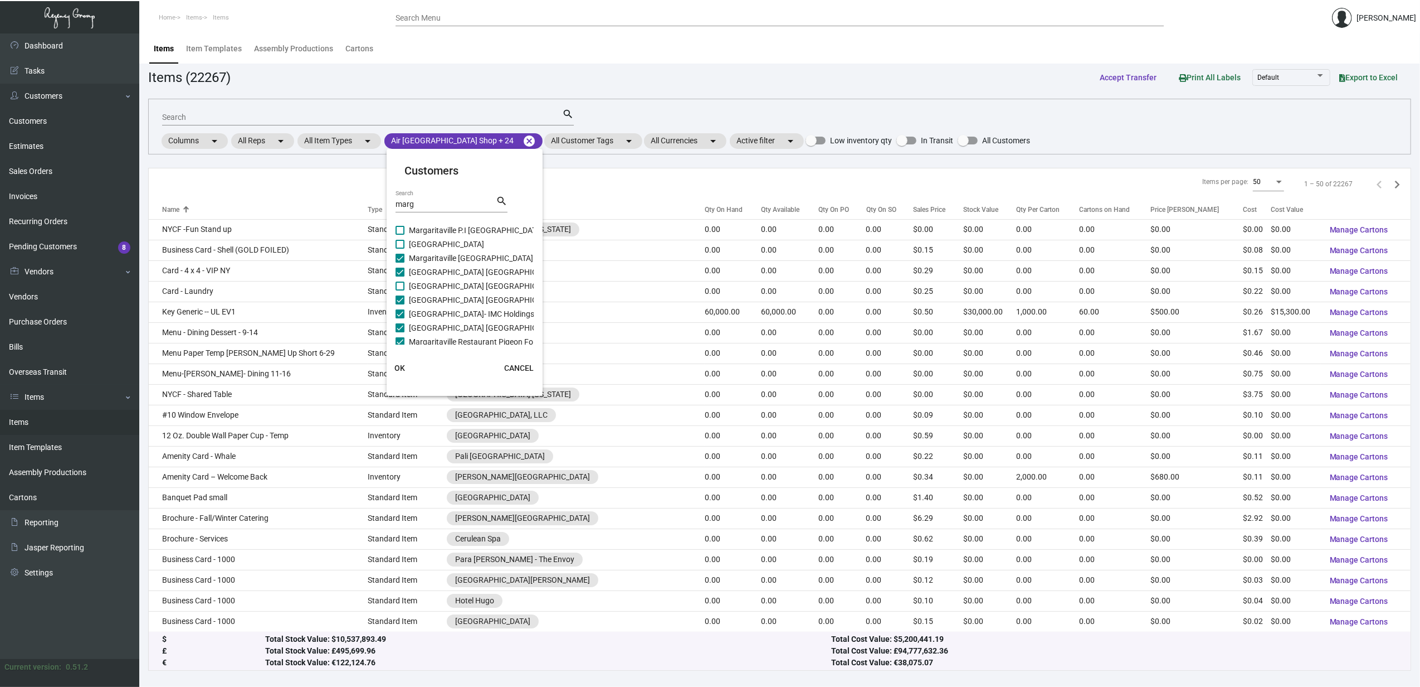
click at [400, 290] on input "Margaritaville Resort Biloxi - Inactive" at bounding box center [400, 290] width 1 height 1
checkbox input "true"
drag, startPoint x: 462, startPoint y: 244, endPoint x: 462, endPoint y: 231, distance: 12.8
click at [462, 243] on span "Margaritaville Palm Springs Resort" at bounding box center [446, 243] width 75 height 13
click at [400, 249] on input "Margaritaville Palm Springs Resort" at bounding box center [400, 249] width 1 height 1
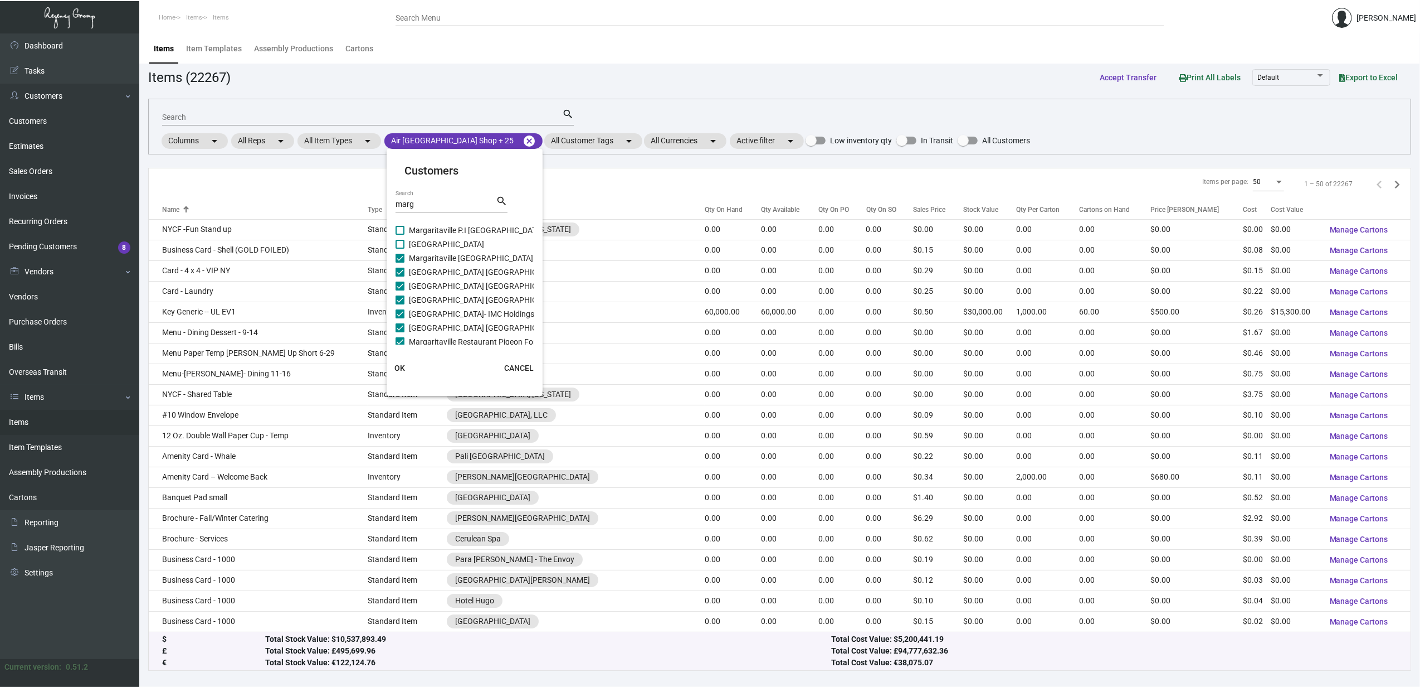
checkbox input "true"
click at [462, 228] on span "Margaritaville P.I Bahamas Resort" at bounding box center [476, 229] width 134 height 13
click at [400, 235] on input "Margaritaville P.I Bahamas Resort" at bounding box center [400, 235] width 1 height 1
checkbox input "true"
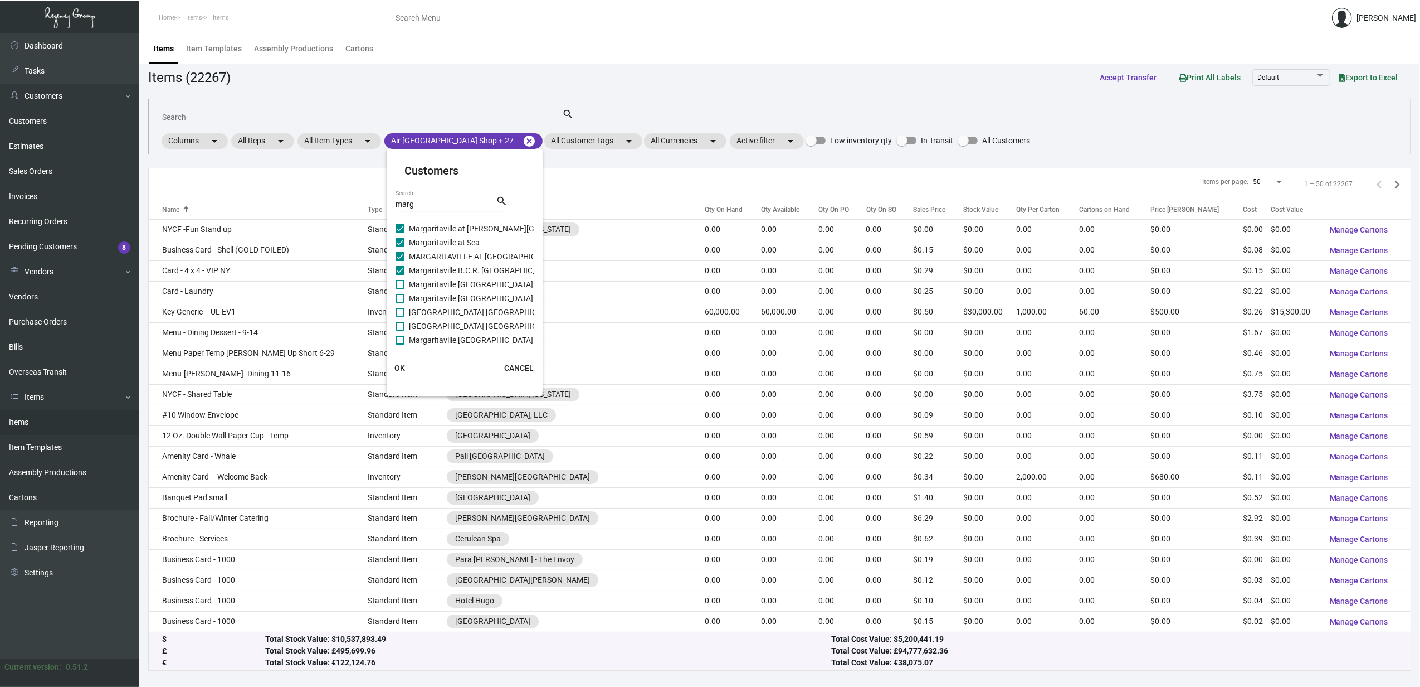
click at [456, 285] on span "Margaritaville B.H Key West Resort" at bounding box center [471, 283] width 124 height 13
click at [400, 289] on input "Margaritaville B.H Key West Resort" at bounding box center [400, 289] width 1 height 1
click at [456, 288] on span "Margaritaville B.H Key West Resort" at bounding box center [471, 283] width 124 height 13
click at [400, 289] on input "Margaritaville B.H Key West Resort" at bounding box center [400, 289] width 1 height 1
checkbox input "false"
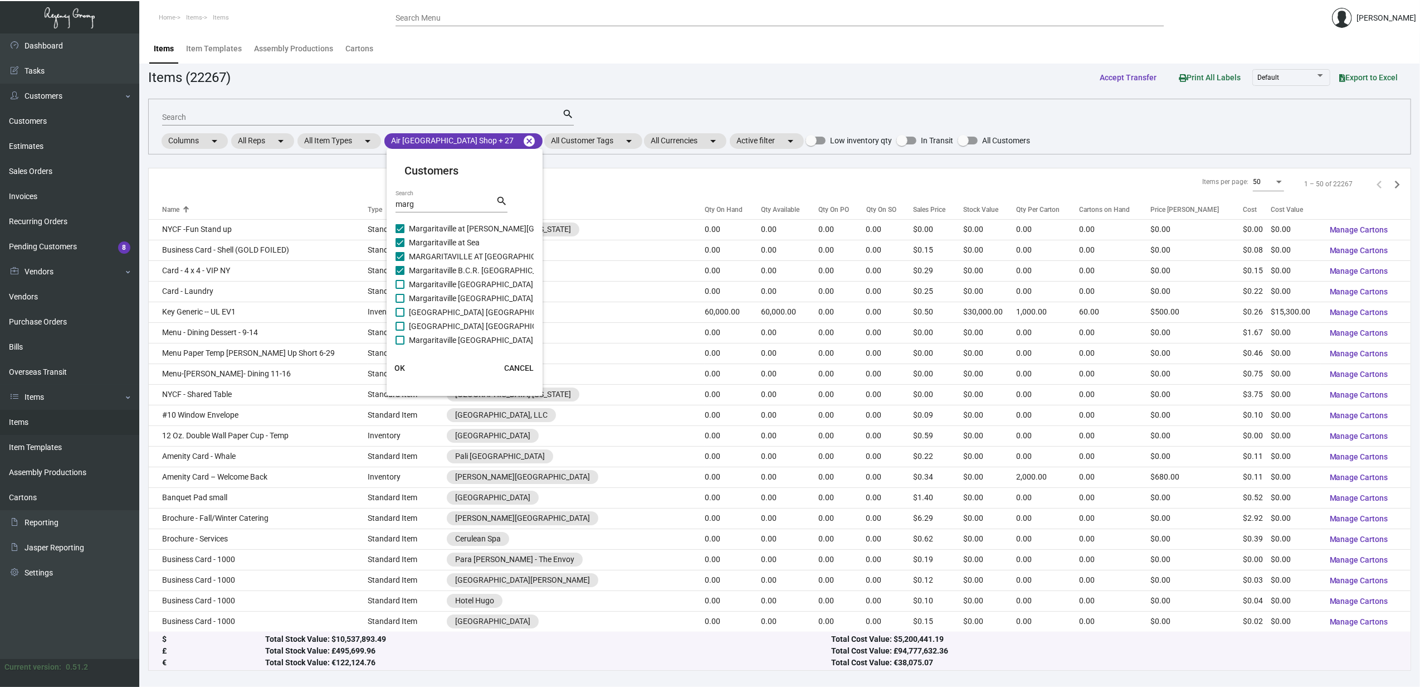
click at [455, 308] on span "Margaritaville Beach Hotel Pensacola" at bounding box center [485, 311] width 152 height 13
click at [400, 317] on input "Margaritaville Beach Hotel Pensacola" at bounding box center [400, 317] width 1 height 1
checkbox input "true"
click at [451, 296] on span "Margaritaville Bahamas" at bounding box center [471, 297] width 124 height 13
click at [400, 303] on input "Margaritaville Bahamas" at bounding box center [400, 303] width 1 height 1
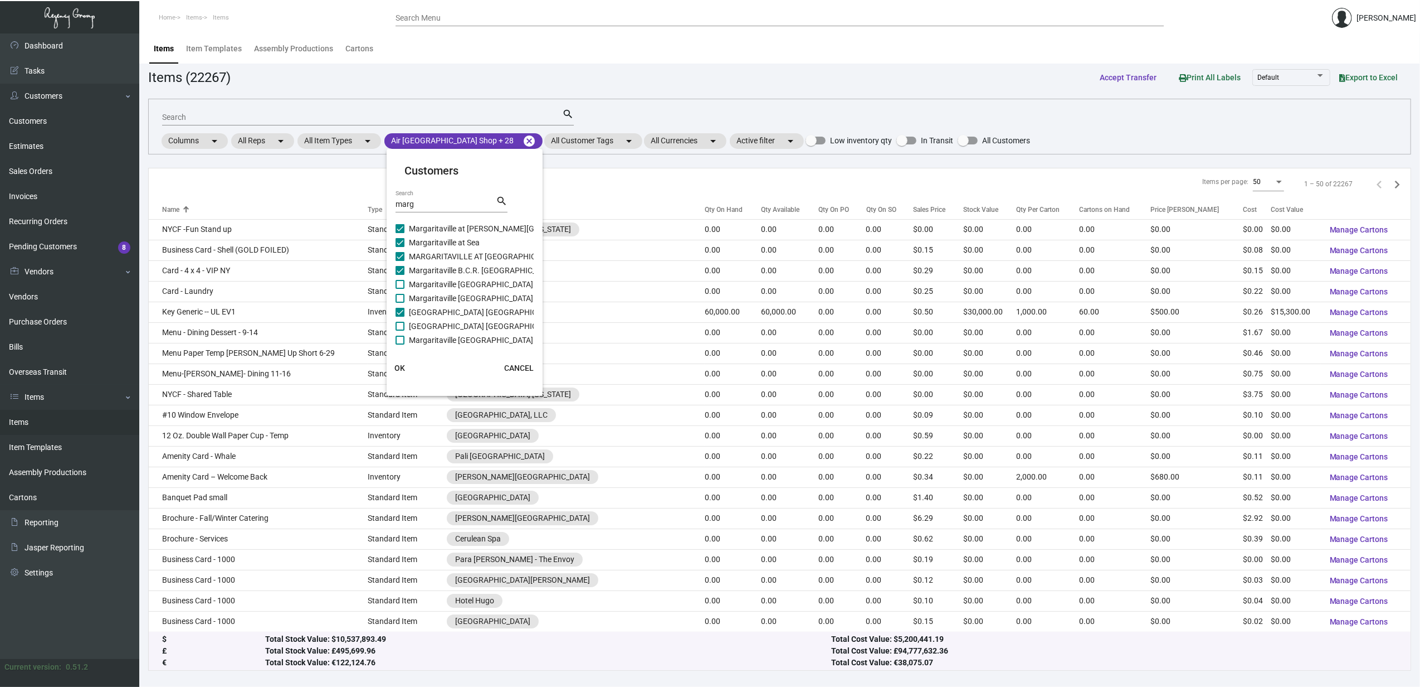
checkbox input "true"
click at [446, 279] on span "Margaritaville B.H Key West Resort" at bounding box center [471, 283] width 124 height 13
click at [400, 289] on input "Margaritaville B.H Key West Resort" at bounding box center [400, 289] width 1 height 1
checkbox input "true"
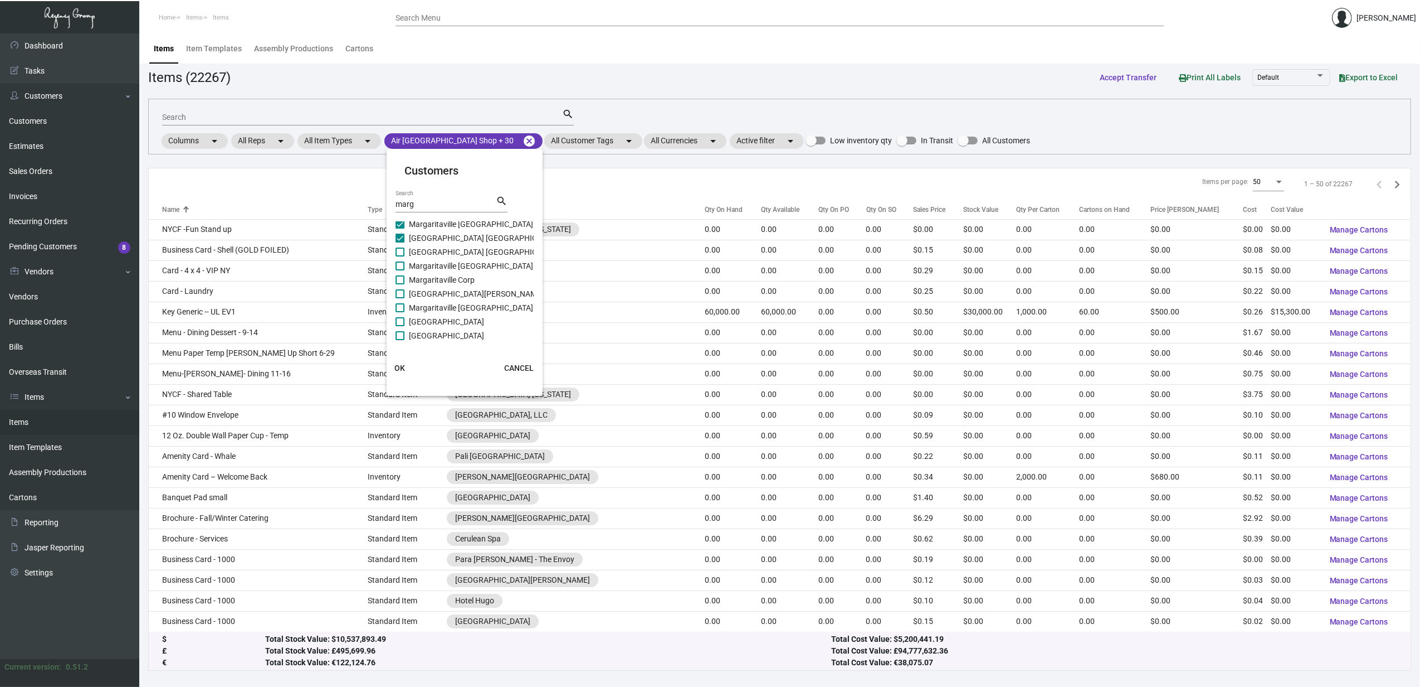
click at [450, 255] on span "Margaritaville Beach Resort Costa Rica" at bounding box center [485, 251] width 152 height 13
click at [400, 256] on input "Margaritaville Beach Resort Costa Rica" at bounding box center [400, 256] width 1 height 1
checkbox input "true"
click at [455, 266] on span "Margaritaville [GEOGRAPHIC_DATA]" at bounding box center [471, 265] width 124 height 13
click at [400, 270] on input "Margaritaville [GEOGRAPHIC_DATA]" at bounding box center [400, 270] width 1 height 1
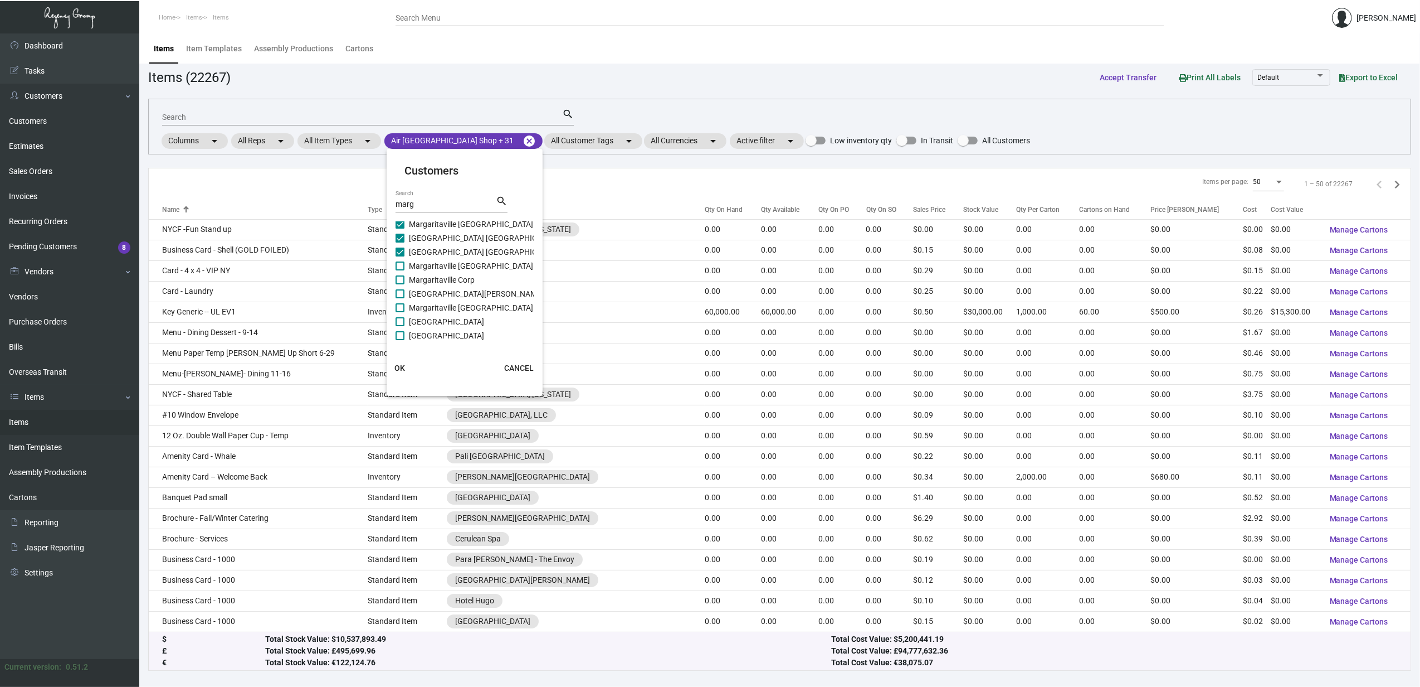
checkbox input "true"
click at [457, 280] on span "Margaritaville Corp" at bounding box center [442, 279] width 66 height 13
click at [400, 284] on input "Margaritaville Corp" at bounding box center [400, 284] width 1 height 1
checkbox input "true"
click at [457, 292] on span "Margaritaville Fort Meyers Beach Resort" at bounding box center [476, 293] width 135 height 13
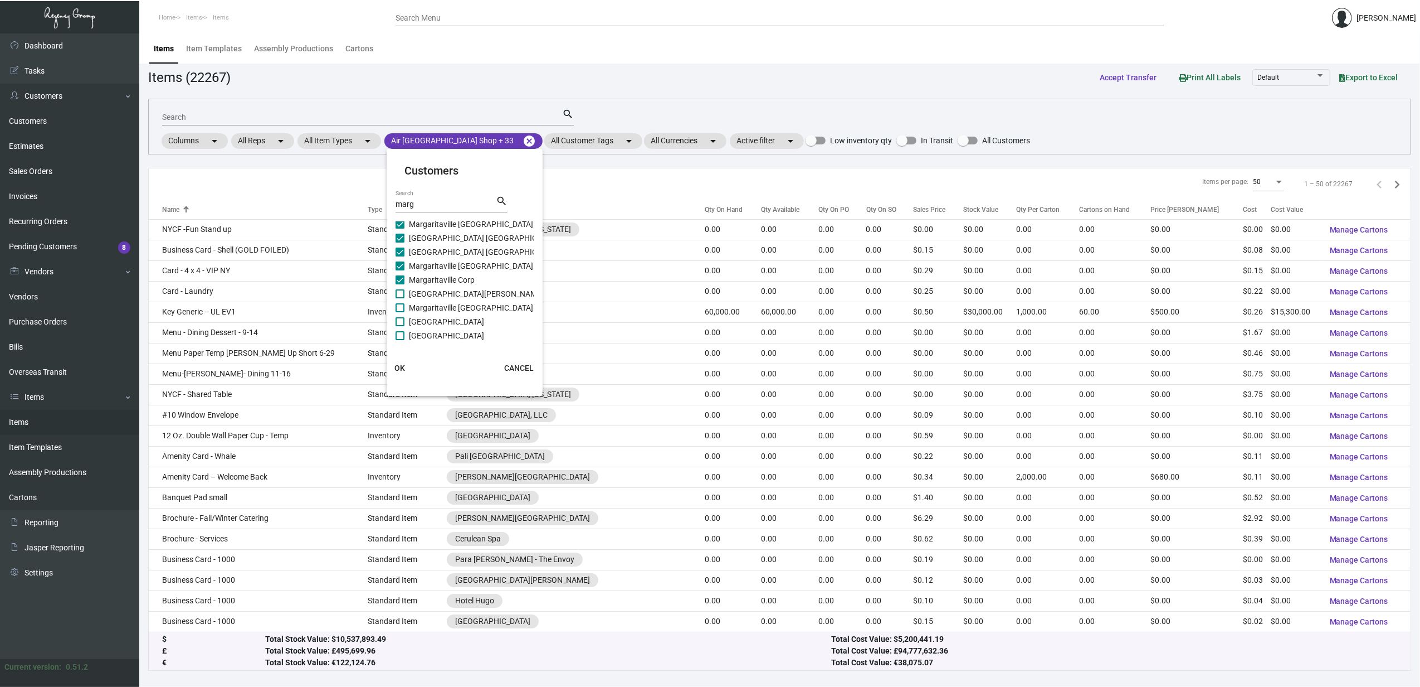
click at [400, 298] on input "Margaritaville Fort Meyers Beach Resort" at bounding box center [400, 298] width 1 height 1
checkbox input "true"
click at [457, 304] on span "Margaritaville Grand Cayman Resort" at bounding box center [471, 307] width 124 height 13
click at [400, 312] on input "Margaritaville Grand Cayman Resort" at bounding box center [400, 312] width 1 height 1
checkbox input "true"
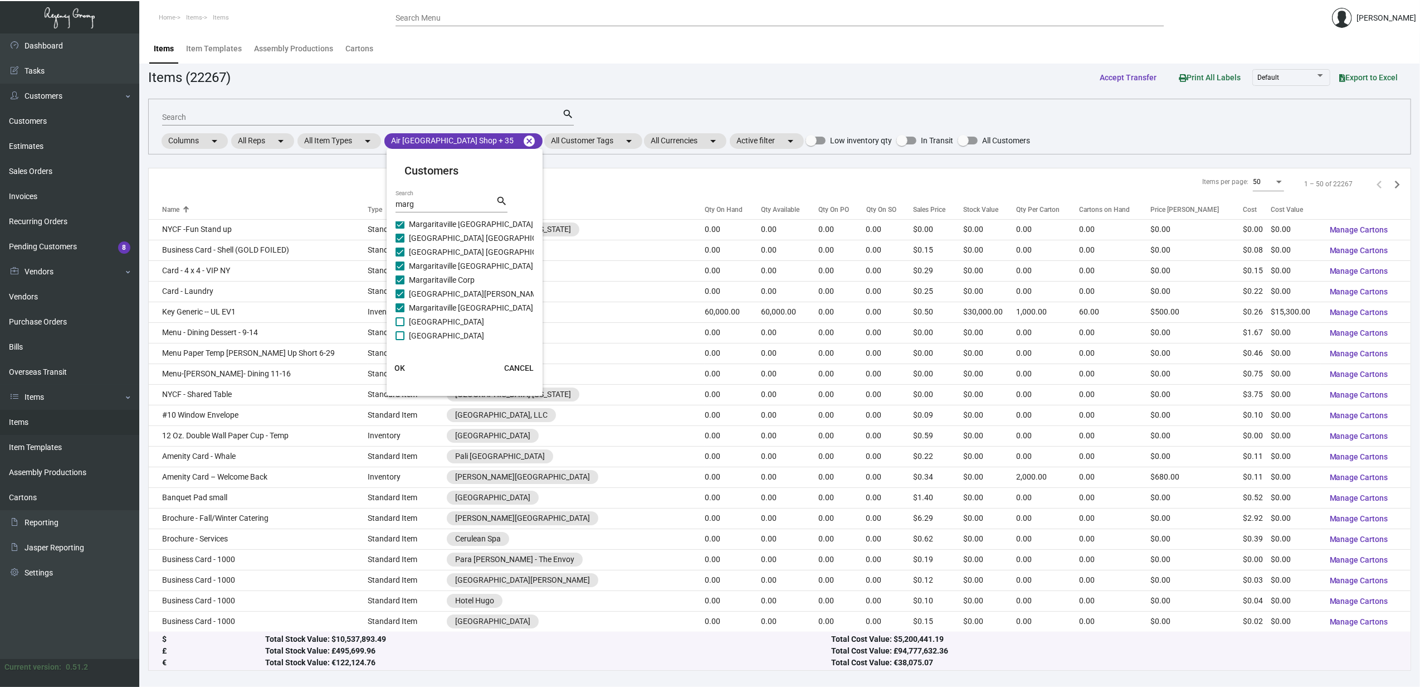
click at [457, 315] on span "Margaritaville Hollywood Beach Resort" at bounding box center [446, 321] width 75 height 13
click at [400, 326] on input "Margaritaville Hollywood Beach Resort" at bounding box center [400, 326] width 1 height 1
checkbox input "true"
click at [455, 329] on span "Margaritaville Island Inn" at bounding box center [446, 335] width 75 height 13
click at [400, 340] on input "Margaritaville Island Inn" at bounding box center [400, 340] width 1 height 1
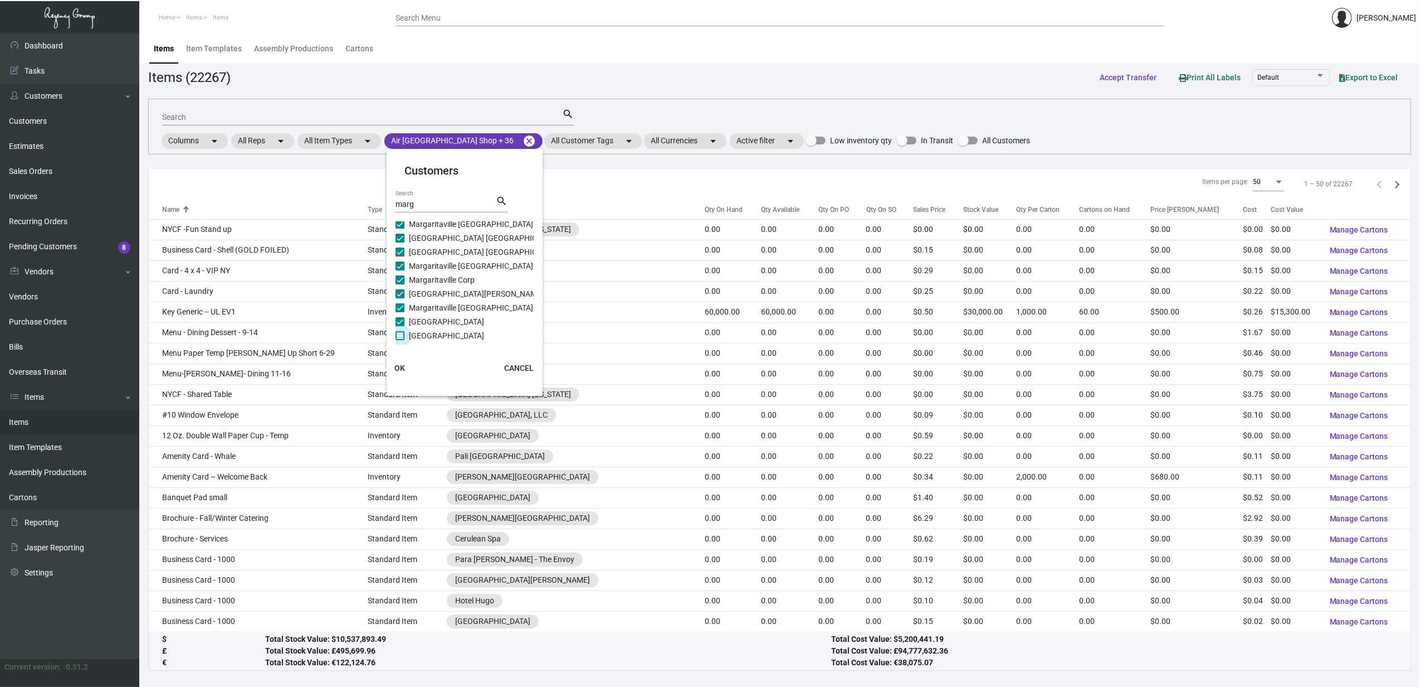
checkbox input "true"
click at [457, 284] on span "Margaritaville Key West" at bounding box center [471, 288] width 124 height 13
click at [400, 293] on input "Margaritaville Key West" at bounding box center [400, 293] width 1 height 1
checkbox input "true"
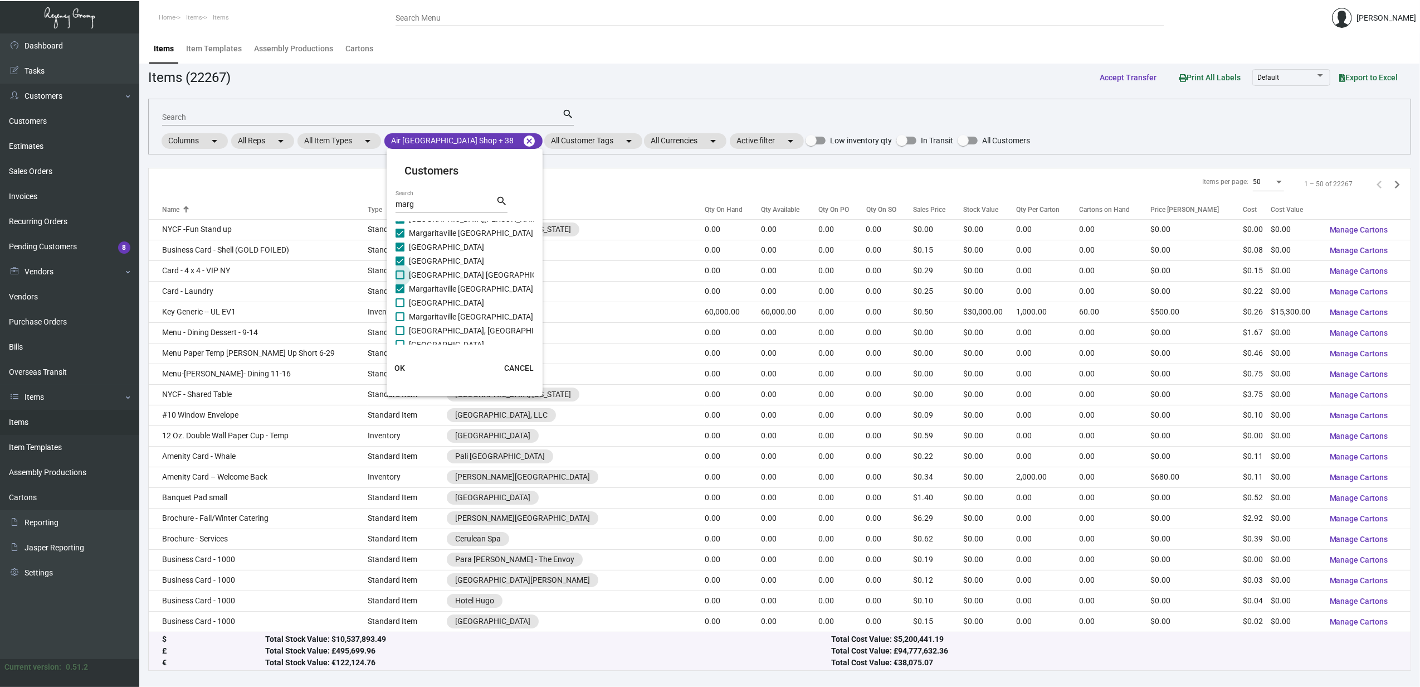
click at [458, 274] on span "Margaritaville Jacksonville Beach Resort" at bounding box center [485, 274] width 152 height 13
click at [400, 279] on input "Margaritaville Jacksonville Beach Resort" at bounding box center [400, 279] width 1 height 1
checkbox input "true"
click at [464, 299] on span "Margaritaville Lake Conroe Resort" at bounding box center [446, 302] width 75 height 13
click at [400, 307] on input "Margaritaville Lake Conroe Resort" at bounding box center [400, 307] width 1 height 1
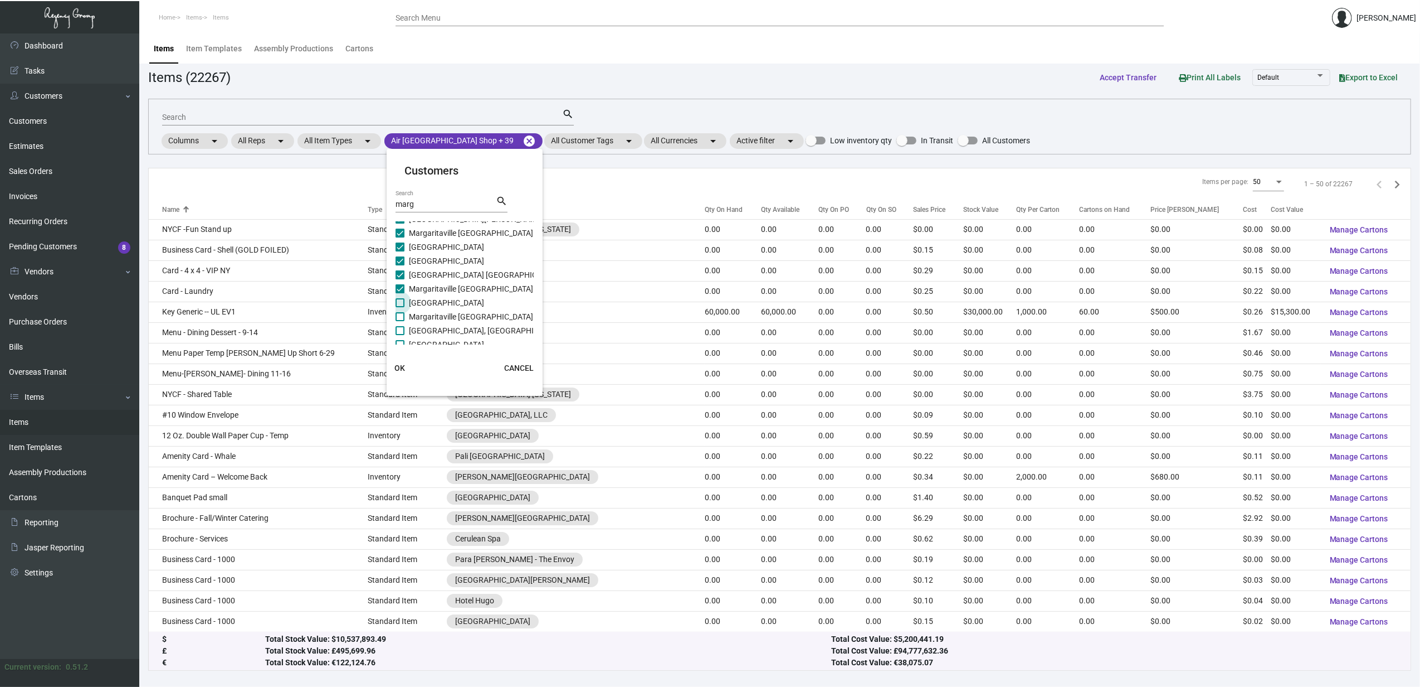
checkbox input "true"
click at [466, 315] on span "Margaritaville Lake Of Ozarks Resort" at bounding box center [471, 316] width 124 height 13
click at [400, 321] on input "Margaritaville Lake Of Ozarks Resort" at bounding box center [400, 321] width 1 height 1
checkbox input "true"
click at [462, 330] on span "Margaritaville Lake Resort, Lake Of Ozar" at bounding box center [486, 330] width 154 height 13
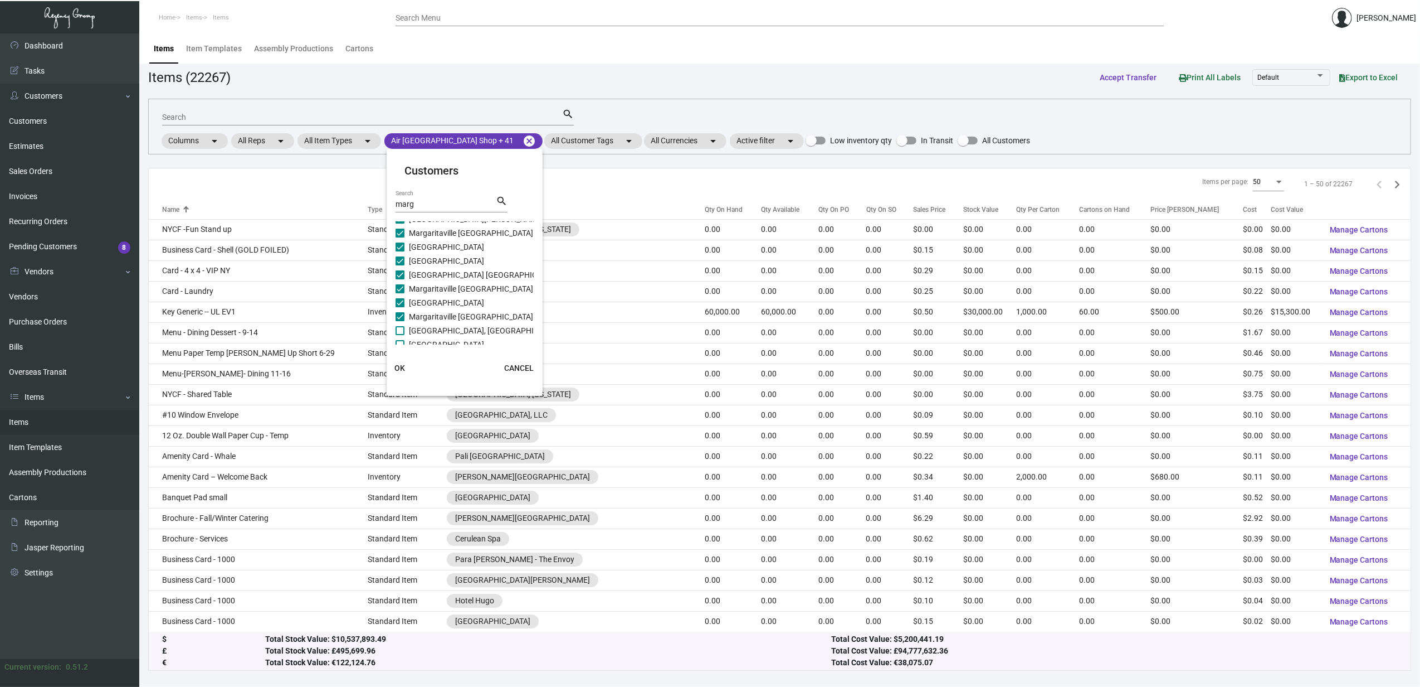
click at [400, 335] on input "Margaritaville Lake Resort, Lake Of Ozar" at bounding box center [400, 335] width 1 height 1
checkbox input "true"
click at [447, 277] on span "Margaritaville Nashville Resort" at bounding box center [446, 283] width 75 height 13
click at [400, 289] on input "Margaritaville Nashville Resort" at bounding box center [400, 289] width 1 height 1
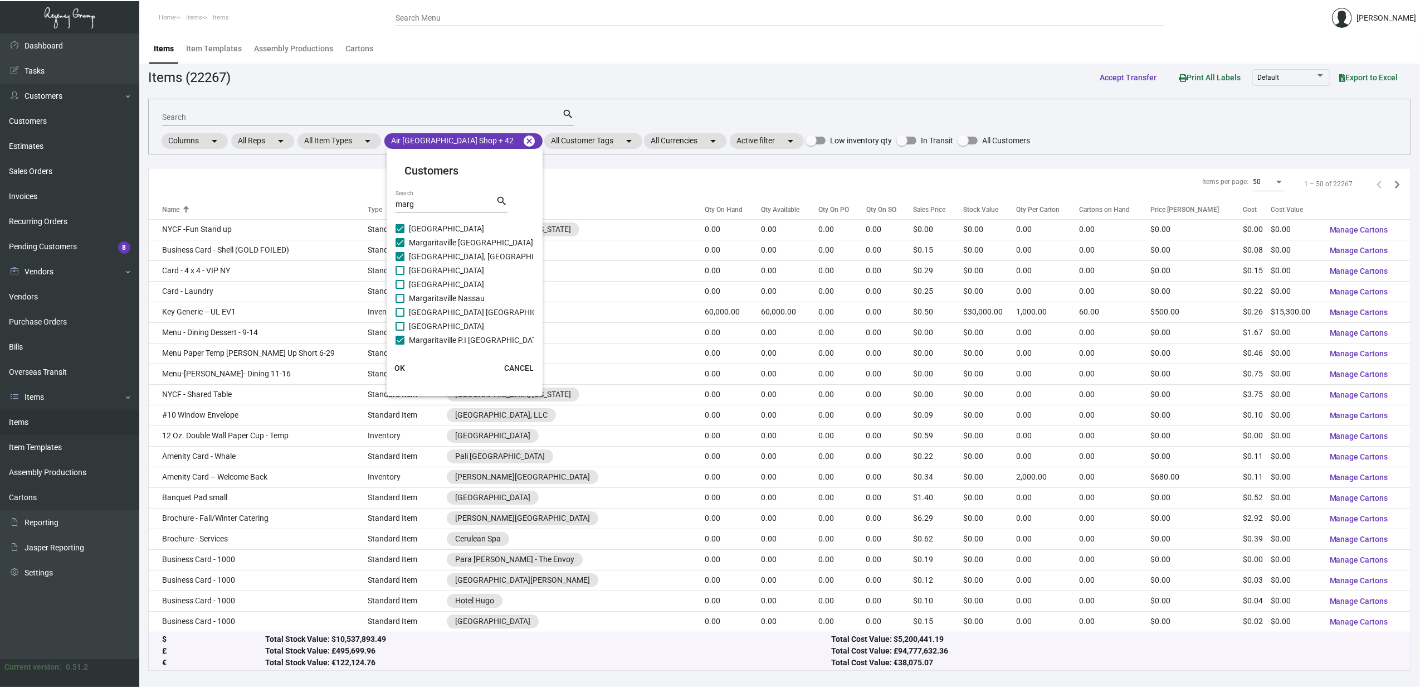
checkbox input "true"
click at [449, 268] on span "Margaritaville Lake Tahoe Resort" at bounding box center [446, 270] width 75 height 13
click at [400, 275] on input "Margaritaville Lake Tahoe Resort" at bounding box center [400, 275] width 1 height 1
checkbox input "true"
click at [452, 293] on span "Margaritaville Nassau" at bounding box center [447, 297] width 76 height 13
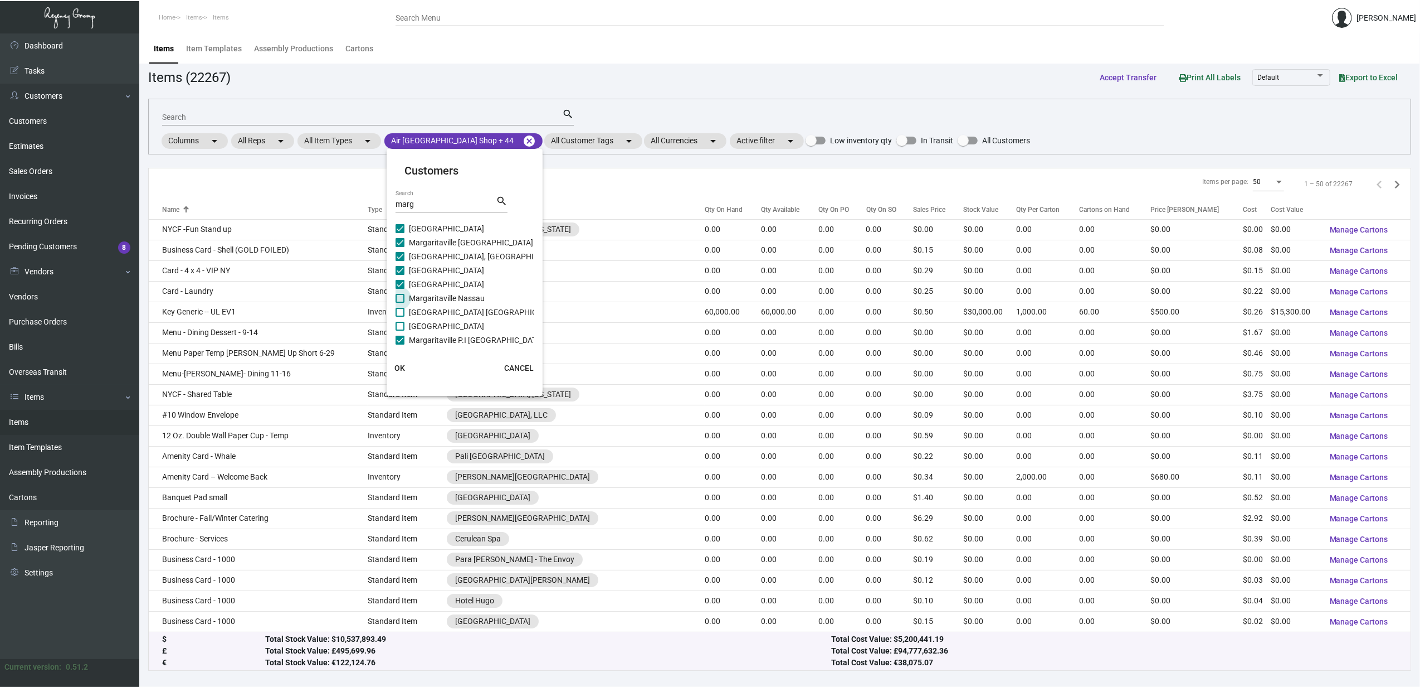
click at [400, 303] on input "Margaritaville Nassau" at bounding box center [400, 303] width 1 height 1
checkbox input "true"
click at [456, 315] on span "Margaritaville Niagara Falls Shop" at bounding box center [485, 311] width 152 height 13
click at [400, 317] on input "Margaritaville Niagara Falls Shop" at bounding box center [400, 317] width 1 height 1
checkbox input "true"
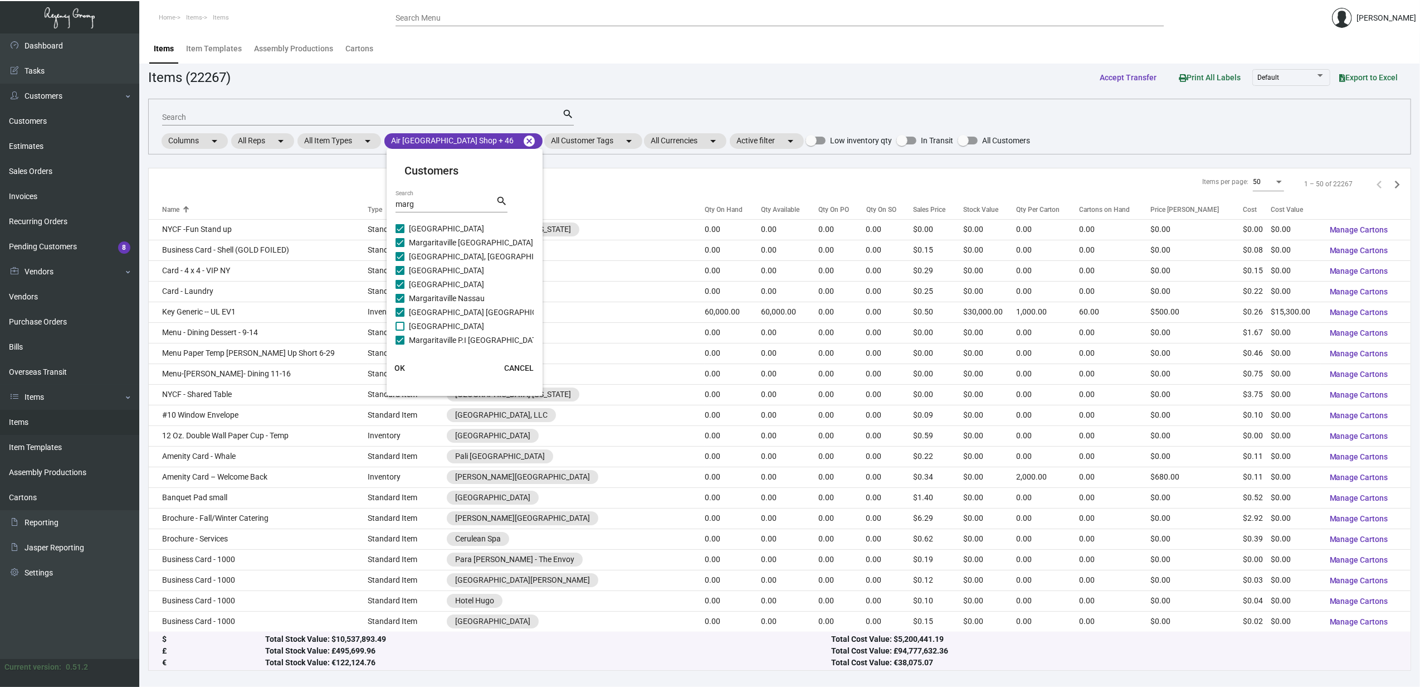
click at [456, 325] on span "Margaritaville Orlando Resort" at bounding box center [446, 325] width 75 height 13
click at [400, 330] on input "Margaritaville Orlando Resort" at bounding box center [400, 330] width 1 height 1
checkbox input "true"
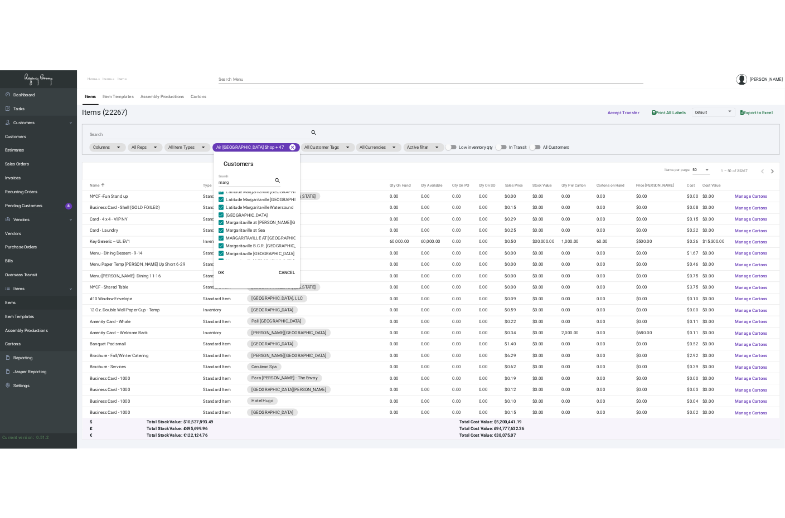
scroll to position [0, 0]
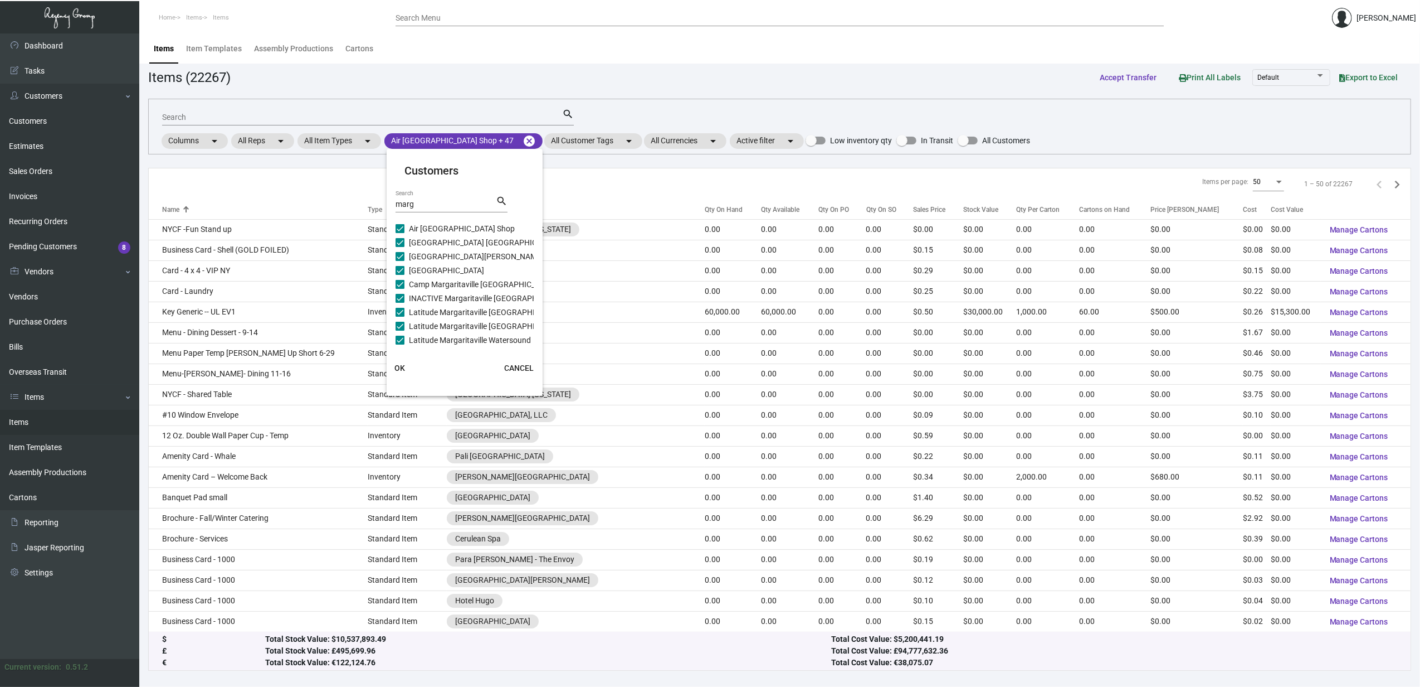
click at [407, 204] on input "marg" at bounding box center [446, 204] width 100 height 9
type input "co"
checkbox input "false"
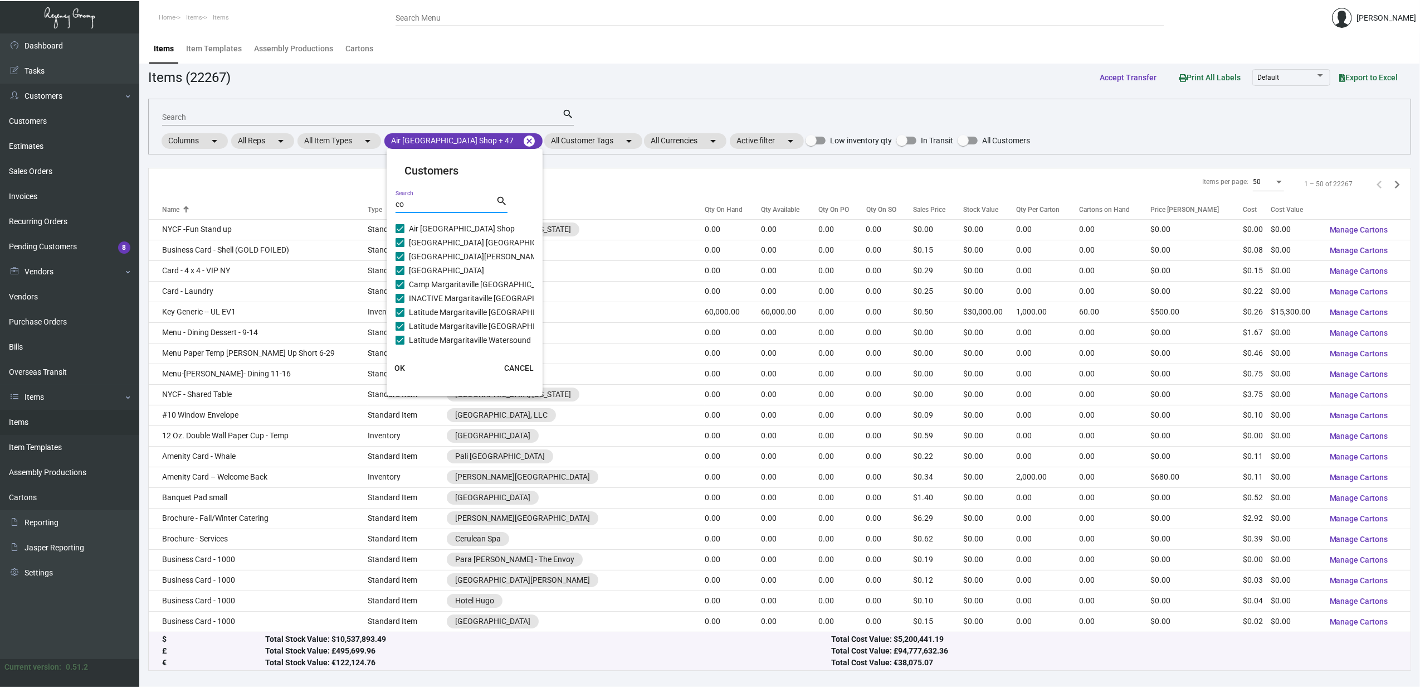
checkbox input "false"
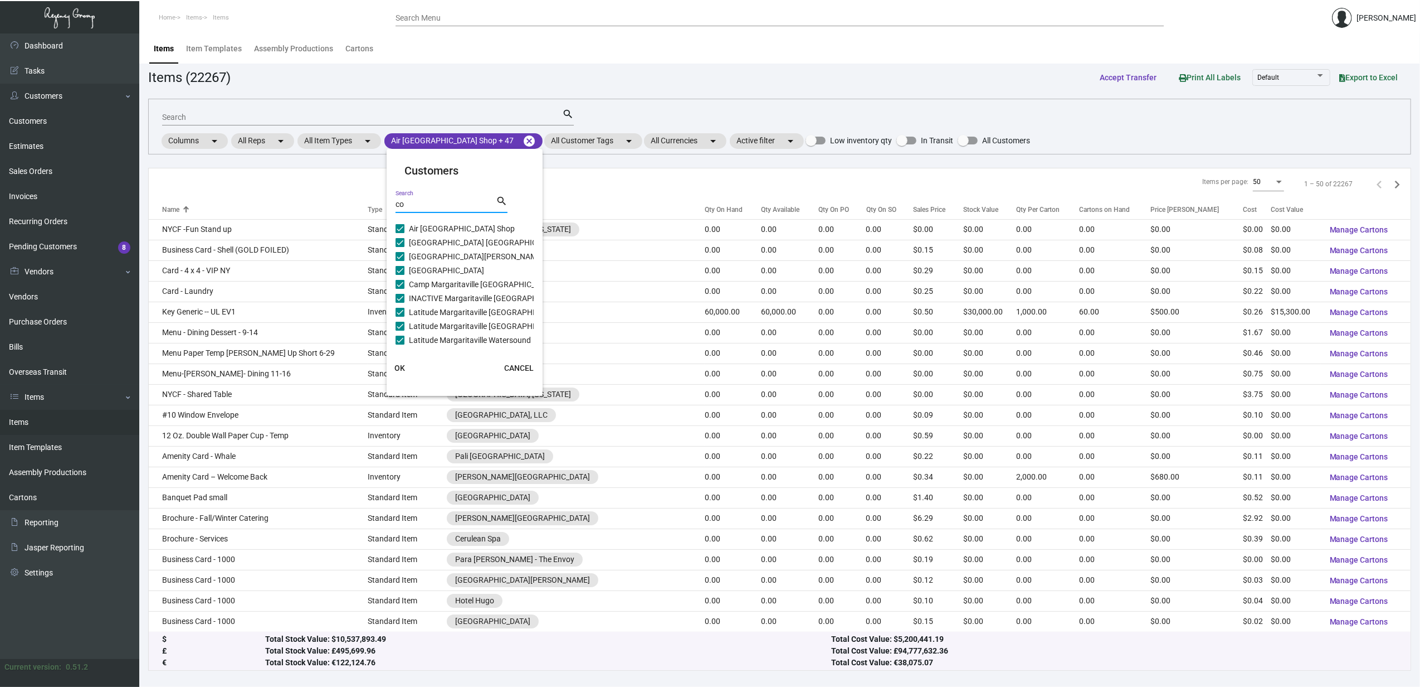
checkbox input "false"
type input "compas"
click at [424, 225] on span "Ageility at Compass Pointe" at bounding box center [464, 228] width 111 height 13
click at [400, 233] on input "Ageility at Compass Pointe" at bounding box center [400, 233] width 1 height 1
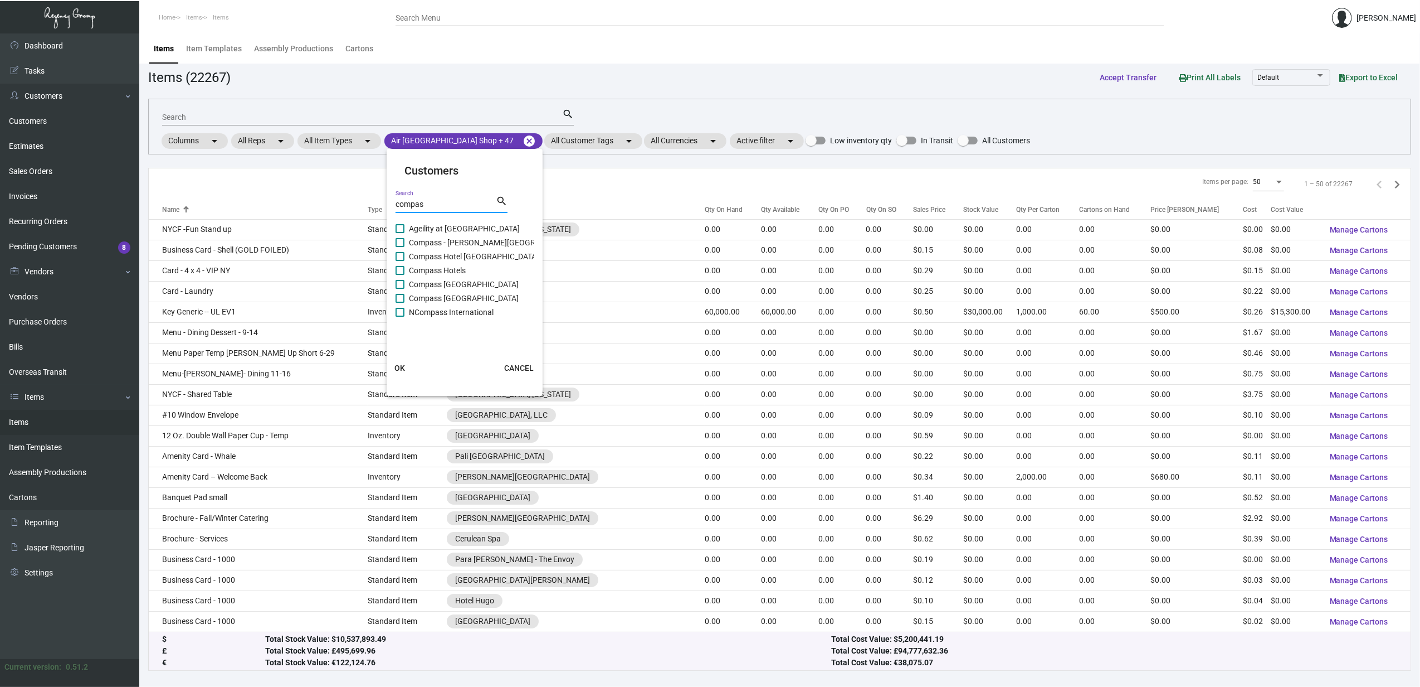
checkbox input "true"
click at [428, 239] on span "Compass - Anna Maria Sound Resort" at bounding box center [525, 242] width 233 height 13
click at [400, 247] on input "Compass - Anna Maria Sound Resort" at bounding box center [400, 247] width 1 height 1
checkbox input "true"
click at [426, 255] on span "Compass Hotel Pigeon Forge Resort" at bounding box center [474, 256] width 130 height 13
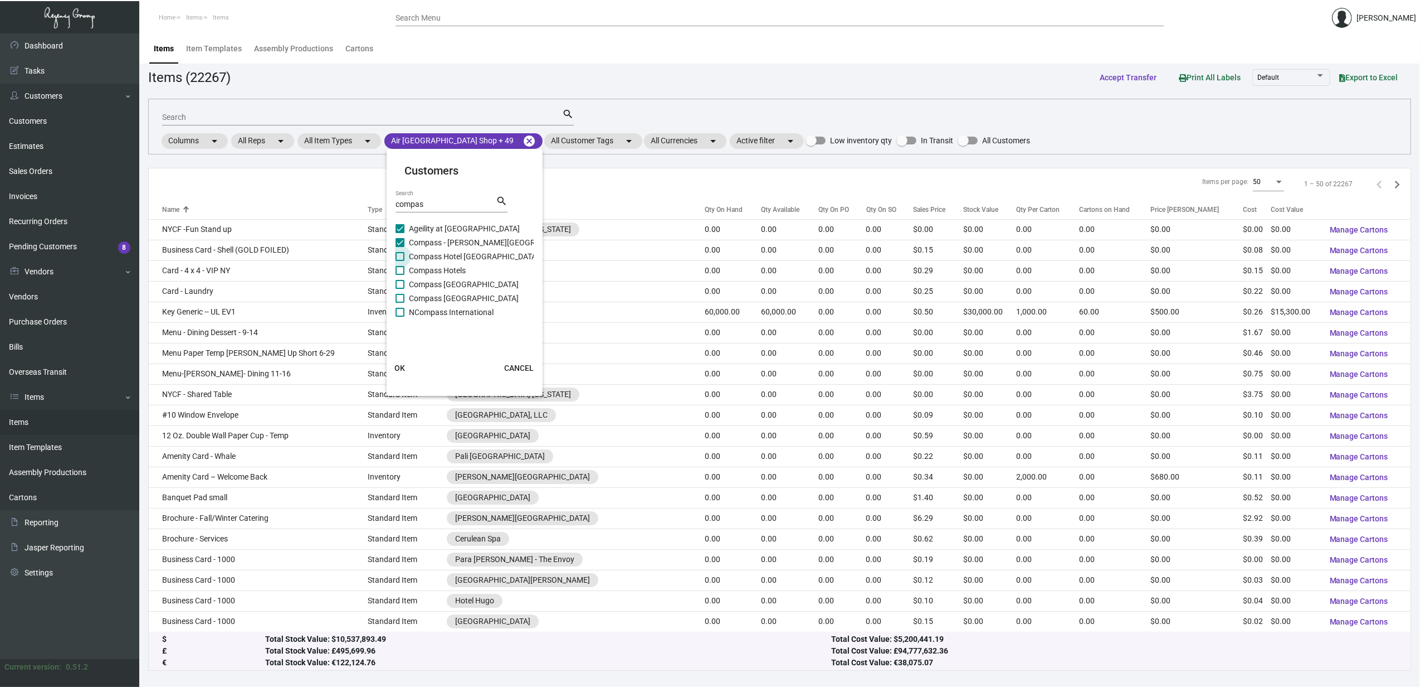
click at [400, 261] on input "Compass Hotel Pigeon Forge Resort" at bounding box center [400, 261] width 1 height 1
checkbox input "true"
click at [431, 272] on span "Compass Hotels" at bounding box center [437, 270] width 57 height 13
click at [400, 275] on input "Compass Hotels" at bounding box center [400, 275] width 1 height 1
checkbox input "true"
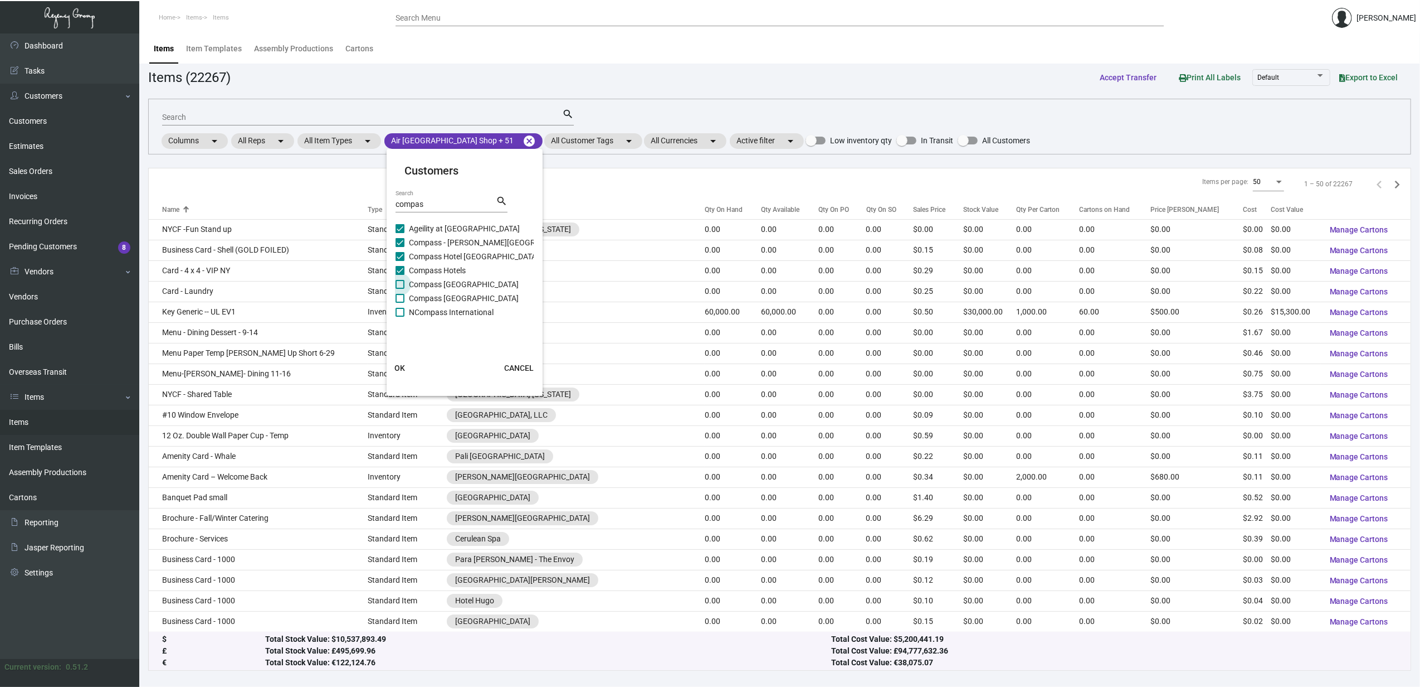
click at [433, 282] on span "Compass Medford Resort" at bounding box center [464, 283] width 110 height 13
click at [400, 289] on input "Compass Medford Resort" at bounding box center [400, 289] width 1 height 1
checkbox input "true"
click at [435, 296] on span "Compass Naples Resort" at bounding box center [464, 297] width 110 height 13
click at [400, 303] on input "Compass Naples Resort" at bounding box center [400, 303] width 1 height 1
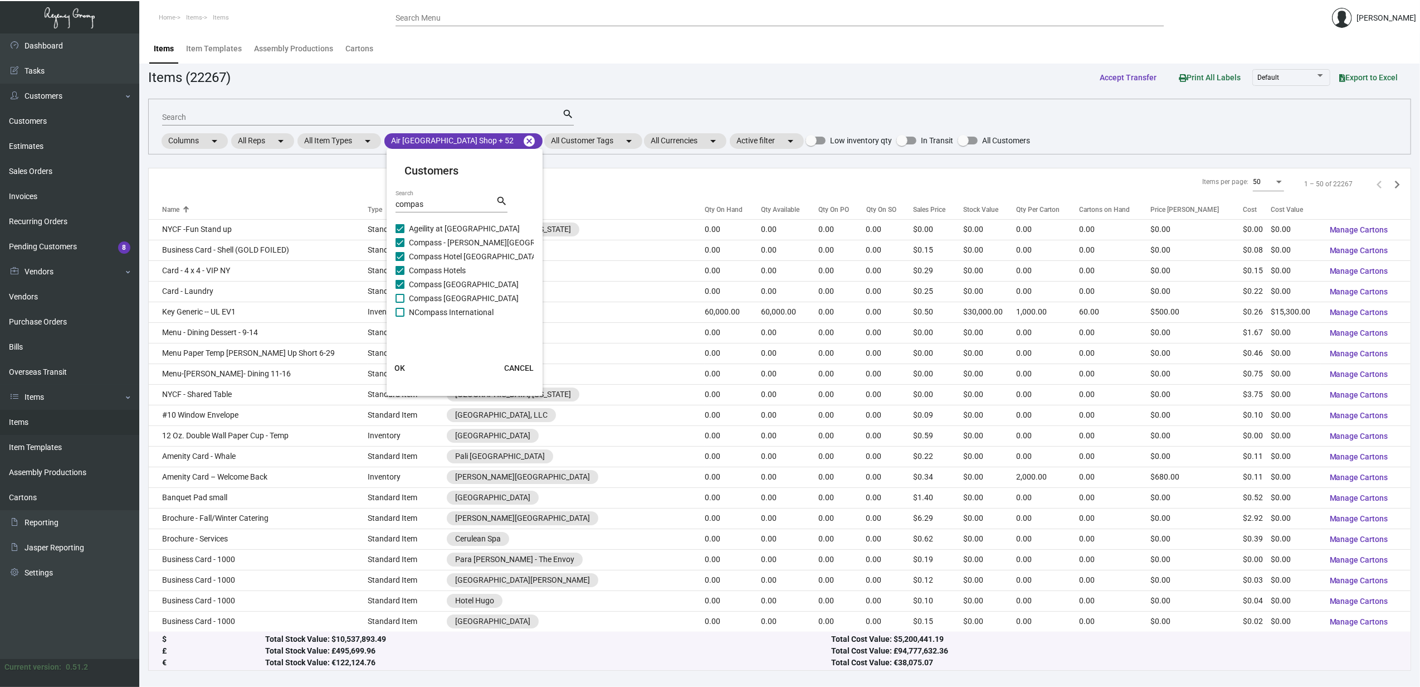
checkbox input "true"
click at [435, 310] on span "NCompass International" at bounding box center [451, 311] width 85 height 13
click at [400, 317] on input "NCompass International" at bounding box center [400, 317] width 1 height 1
checkbox input "true"
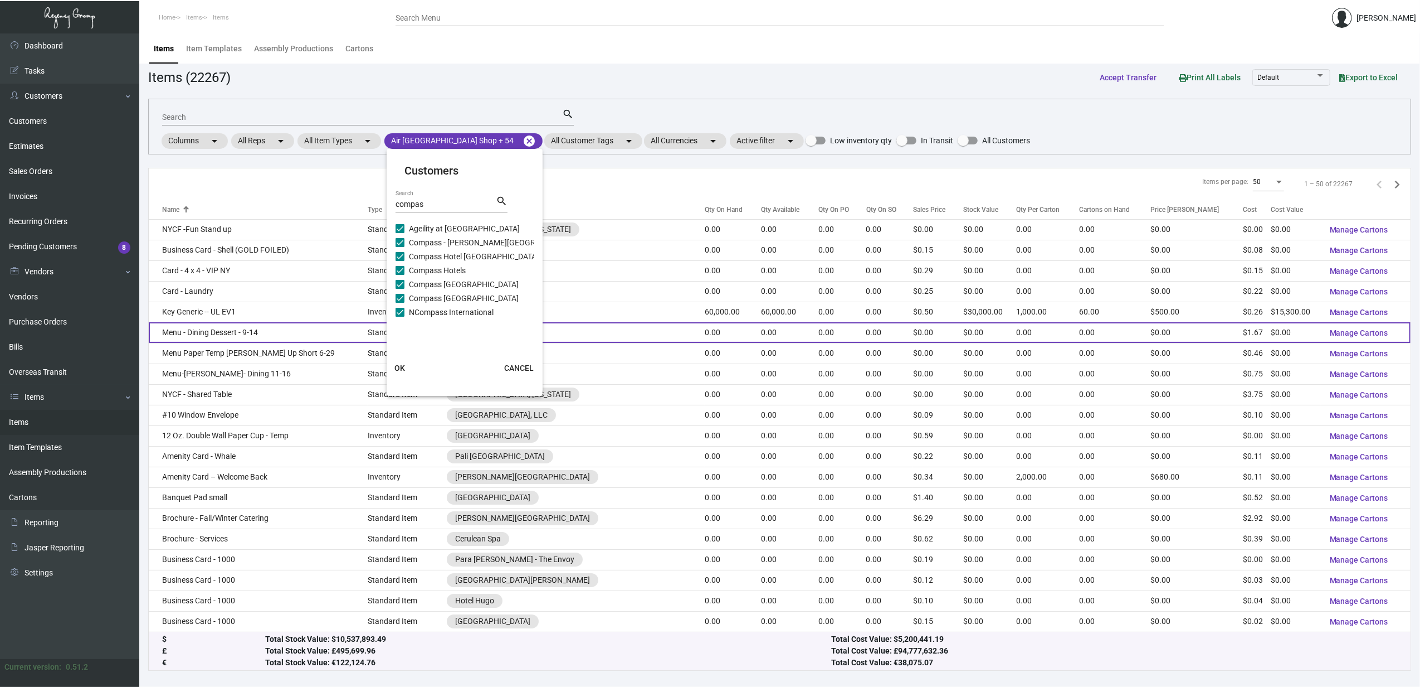
drag, startPoint x: 402, startPoint y: 363, endPoint x: 389, endPoint y: 335, distance: 31.2
click at [402, 364] on button "OK" at bounding box center [400, 368] width 36 height 20
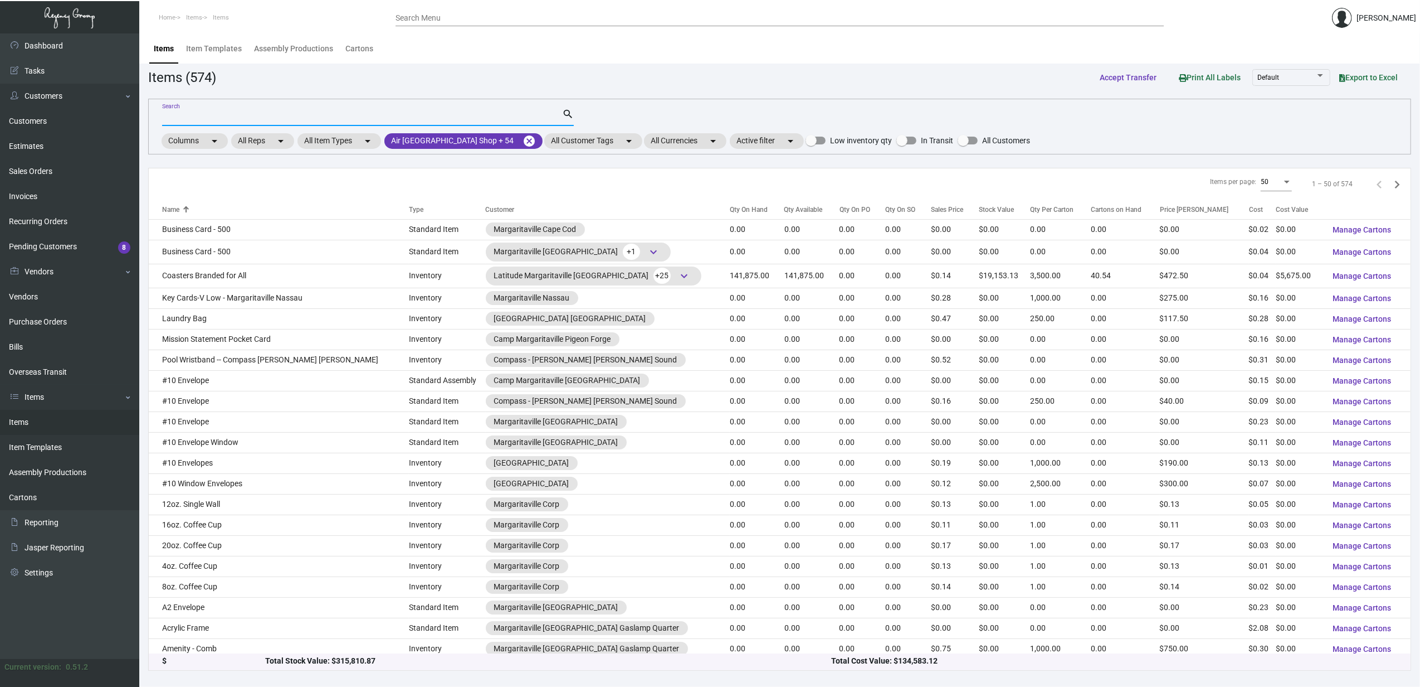
click at [237, 119] on input "Search" at bounding box center [362, 117] width 400 height 9
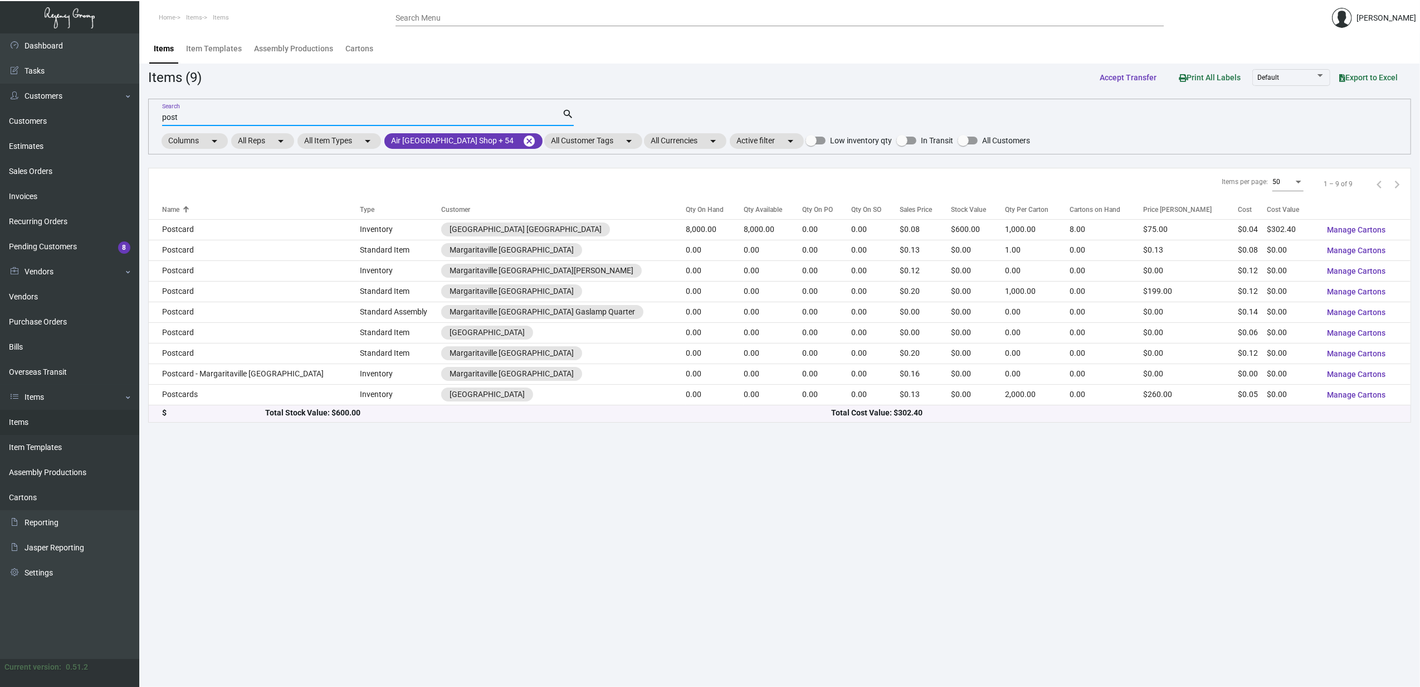
type input "post"
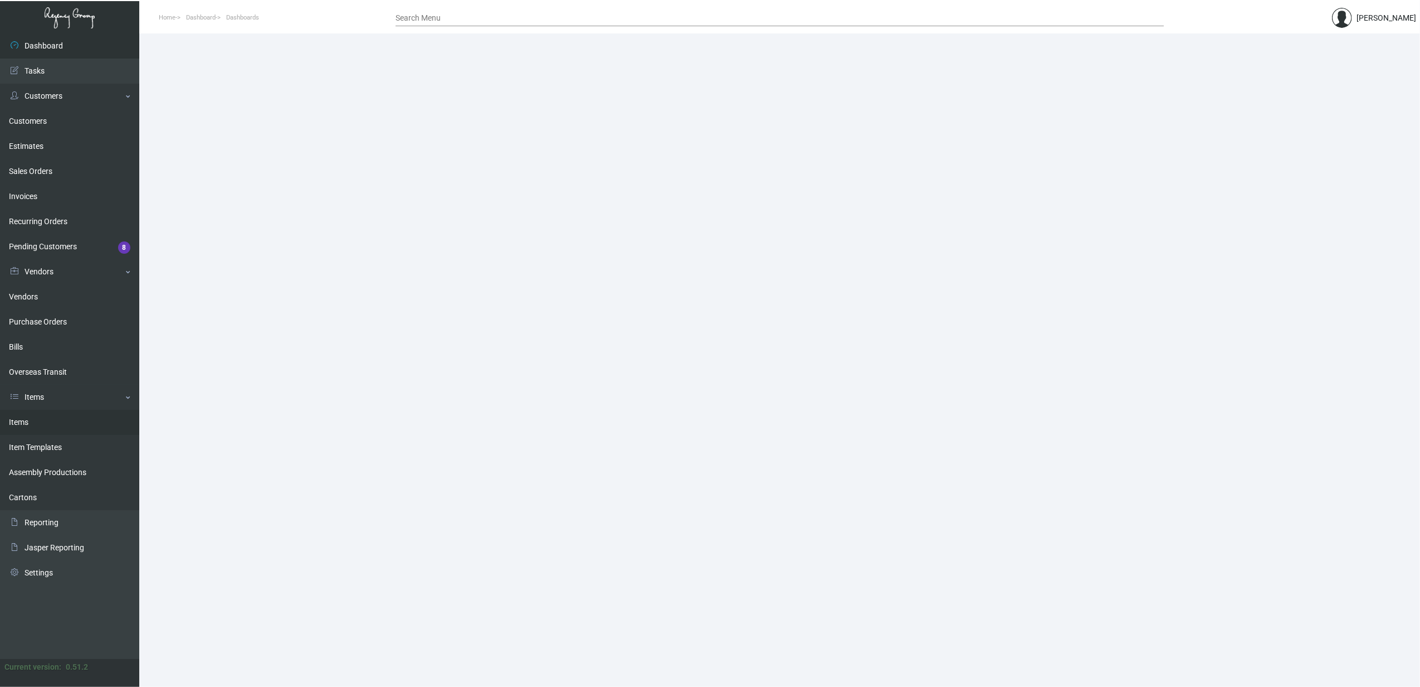
click at [51, 426] on link "Items" at bounding box center [69, 422] width 139 height 25
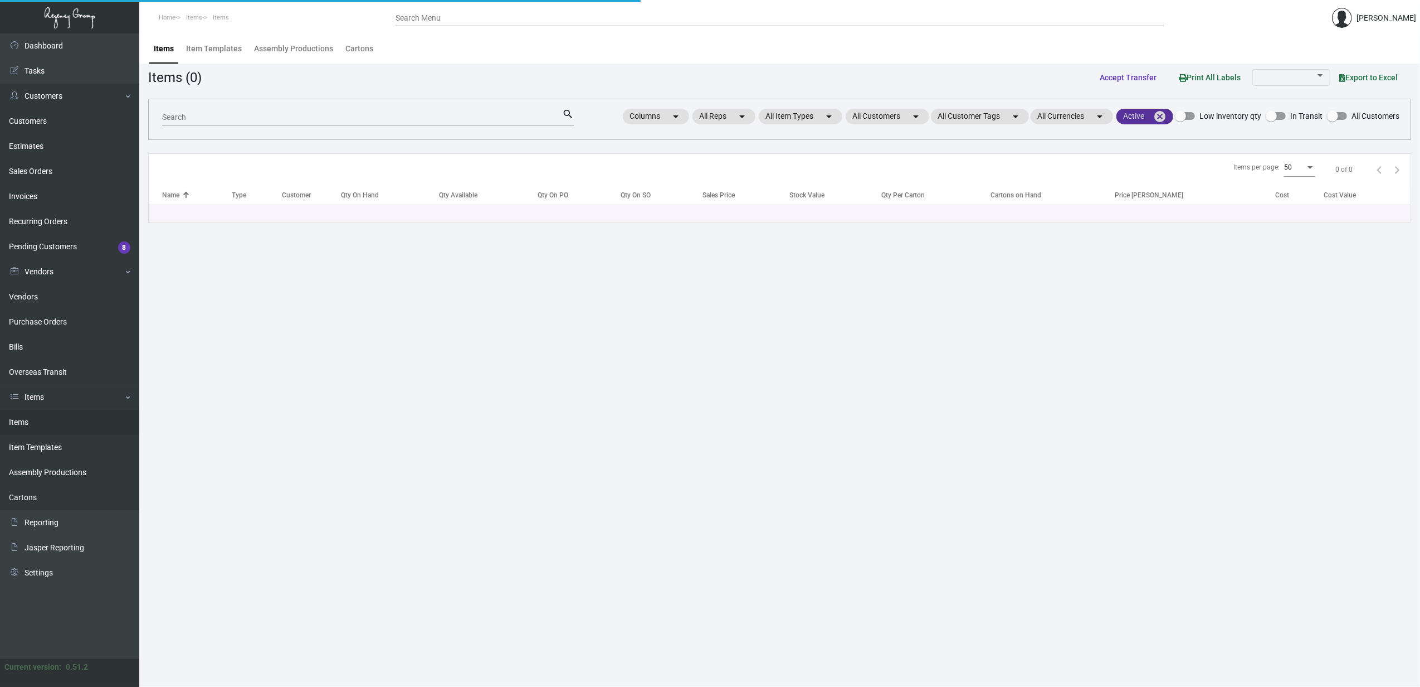
click at [1160, 114] on mat-icon "cancel" at bounding box center [1159, 116] width 13 height 13
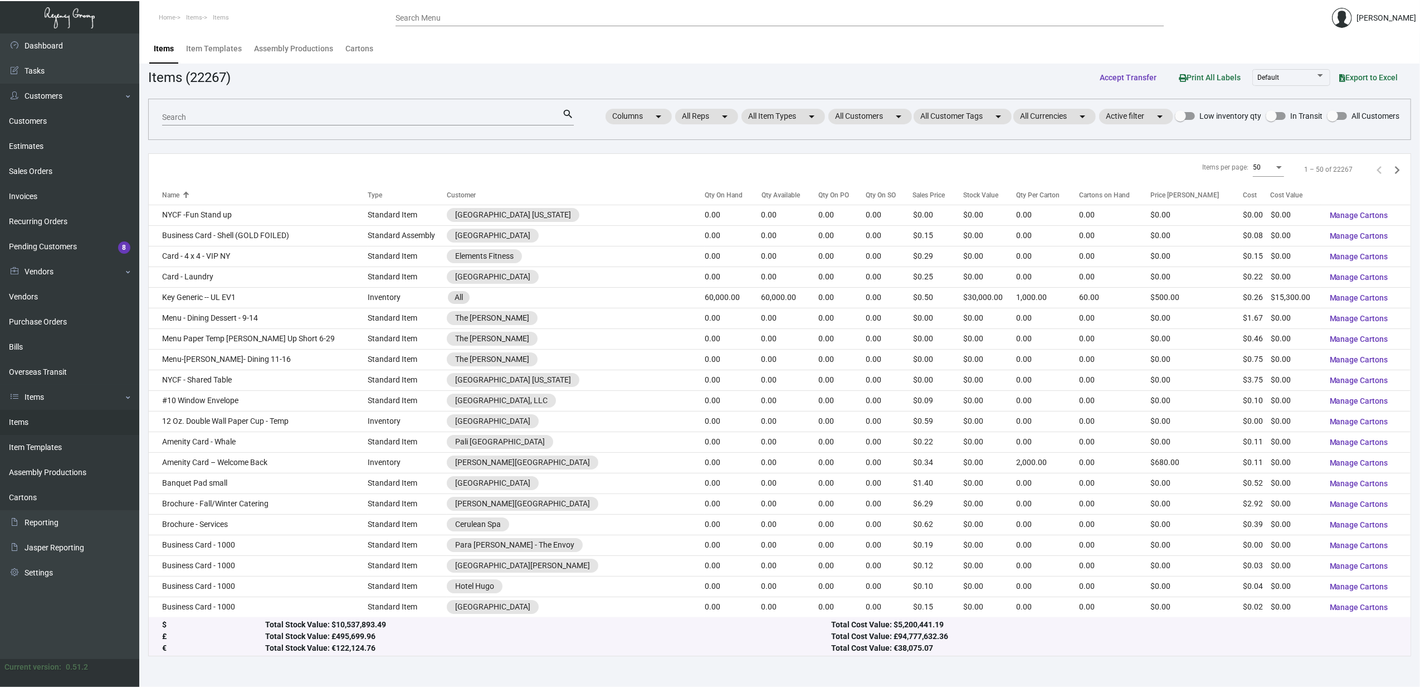
click at [850, 128] on div "Search search Columns arrow_drop_down All Reps arrow_drop_down All Item Types a…" at bounding box center [779, 119] width 1263 height 41
click at [848, 120] on mat-chip "All Customers arrow_drop_down" at bounding box center [871, 117] width 84 height 16
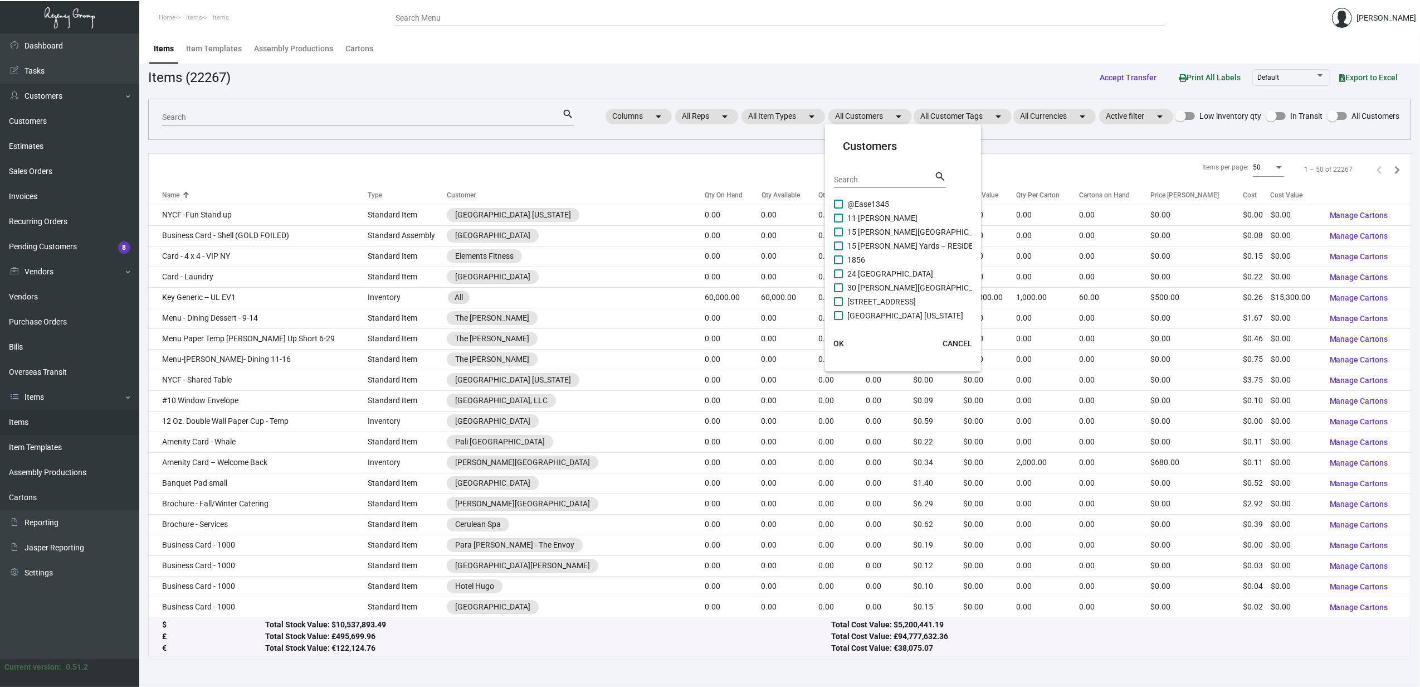
click at [864, 181] on input "Search" at bounding box center [884, 180] width 100 height 9
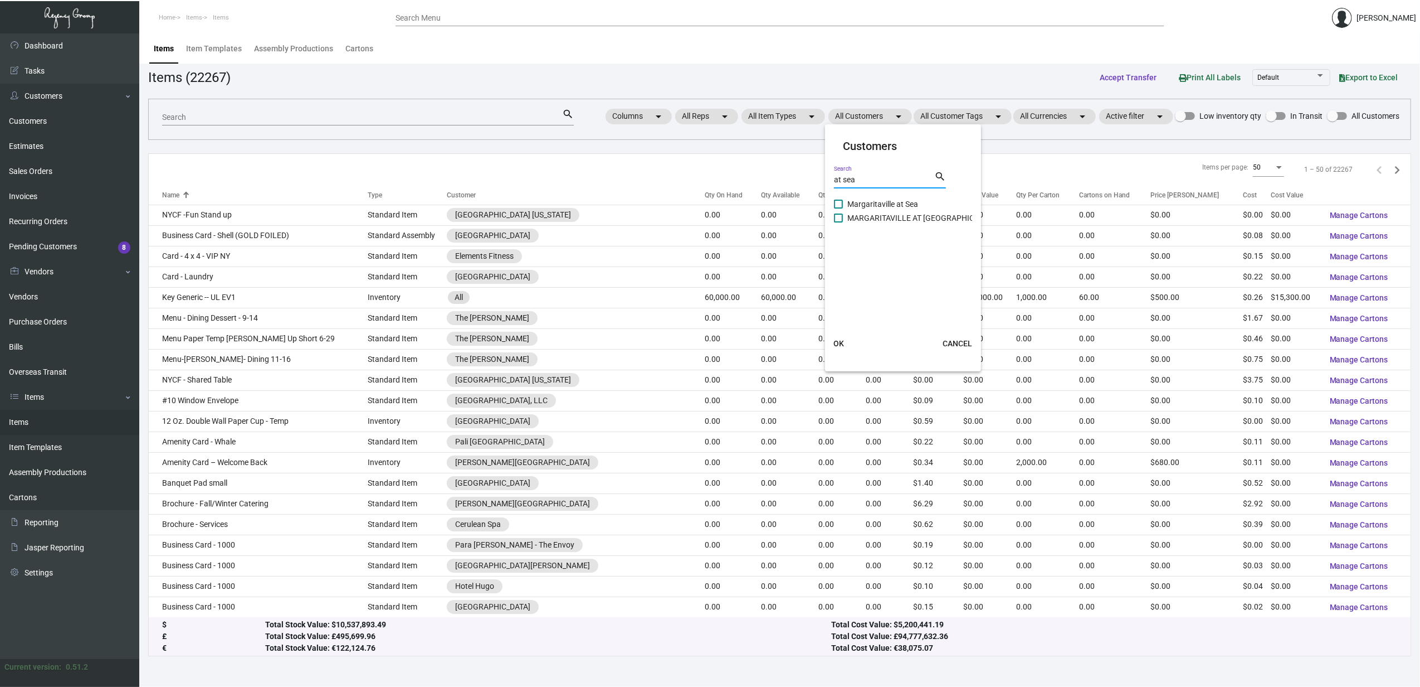
type input "at sea"
click at [865, 199] on span "Margaritaville at Sea" at bounding box center [883, 203] width 71 height 13
click at [839, 208] on input "Margaritaville at Sea" at bounding box center [838, 208] width 1 height 1
checkbox input "true"
drag, startPoint x: 870, startPoint y: 212, endPoint x: 876, endPoint y: 232, distance: 20.8
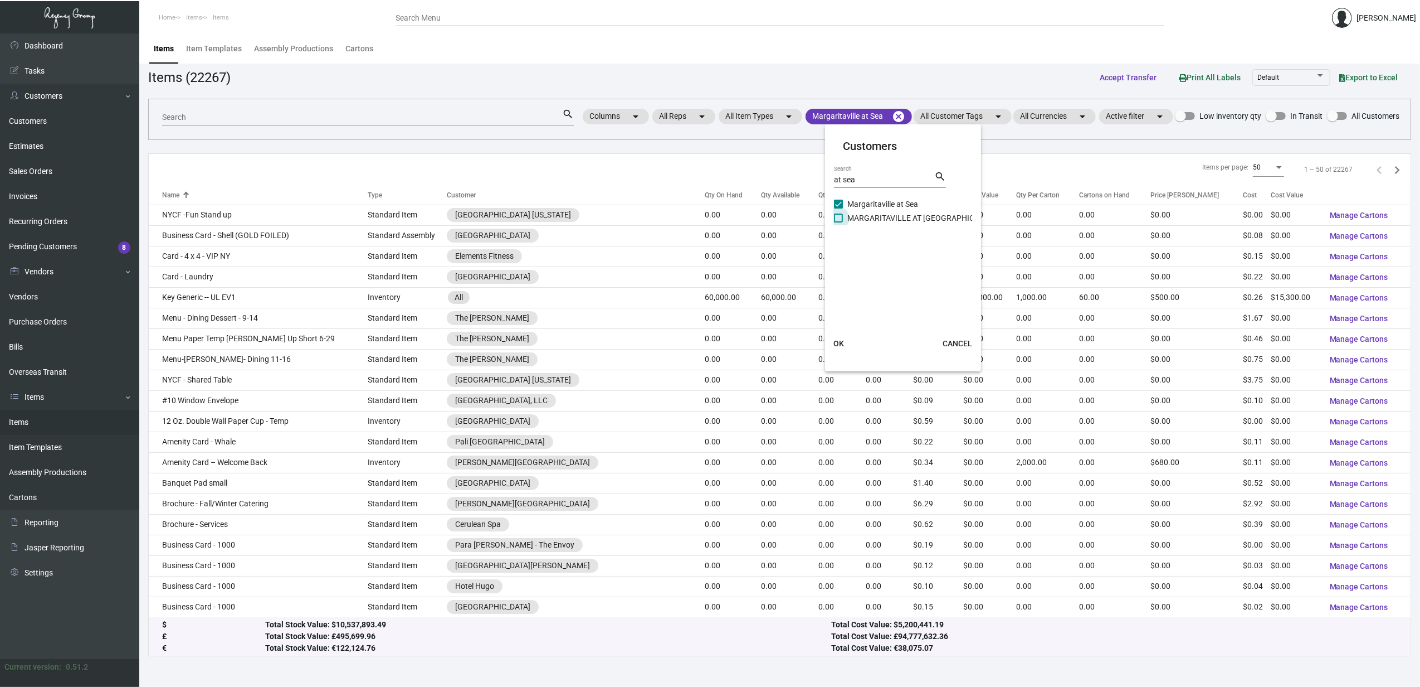
click at [870, 212] on span "MARGARITAVILLE AT [GEOGRAPHIC_DATA]" at bounding box center [923, 217] width 151 height 13
click at [839, 222] on input "MARGARITAVILLE AT [GEOGRAPHIC_DATA]" at bounding box center [838, 222] width 1 height 1
checkbox input "true"
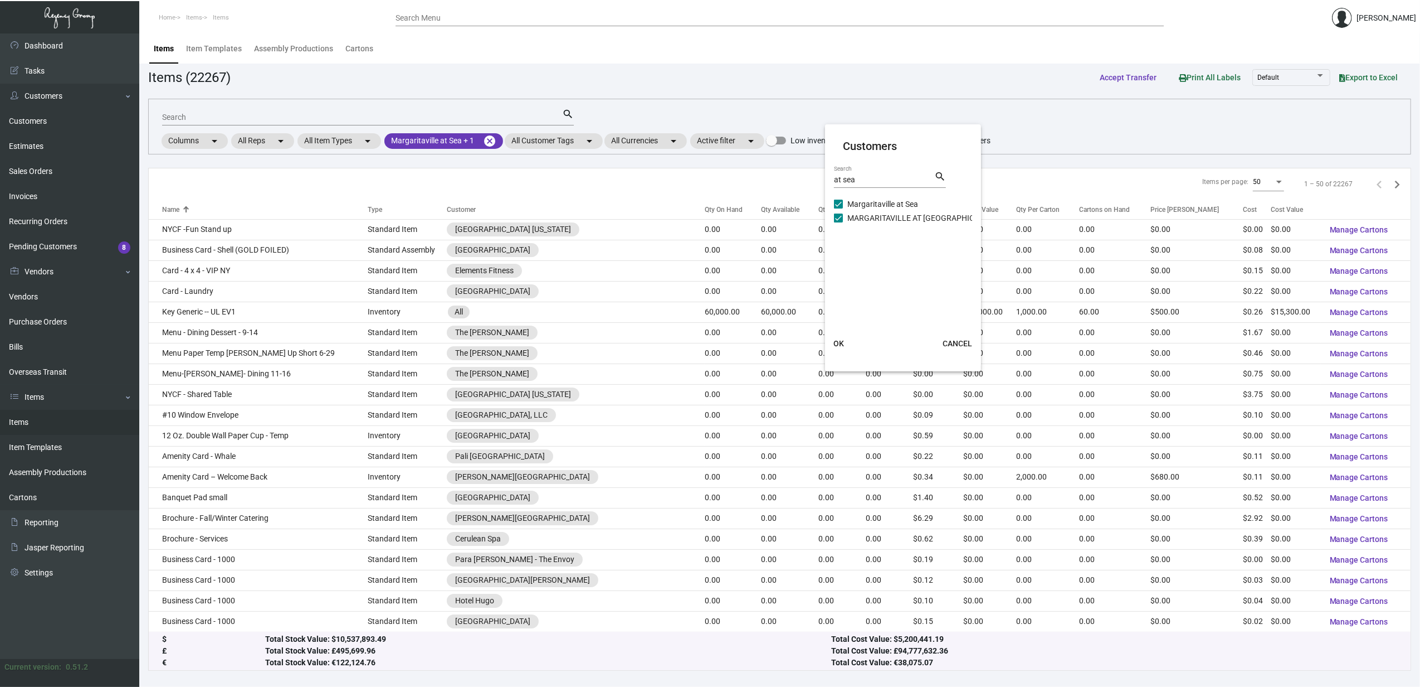
click at [840, 343] on span "OK" at bounding box center [839, 343] width 11 height 9
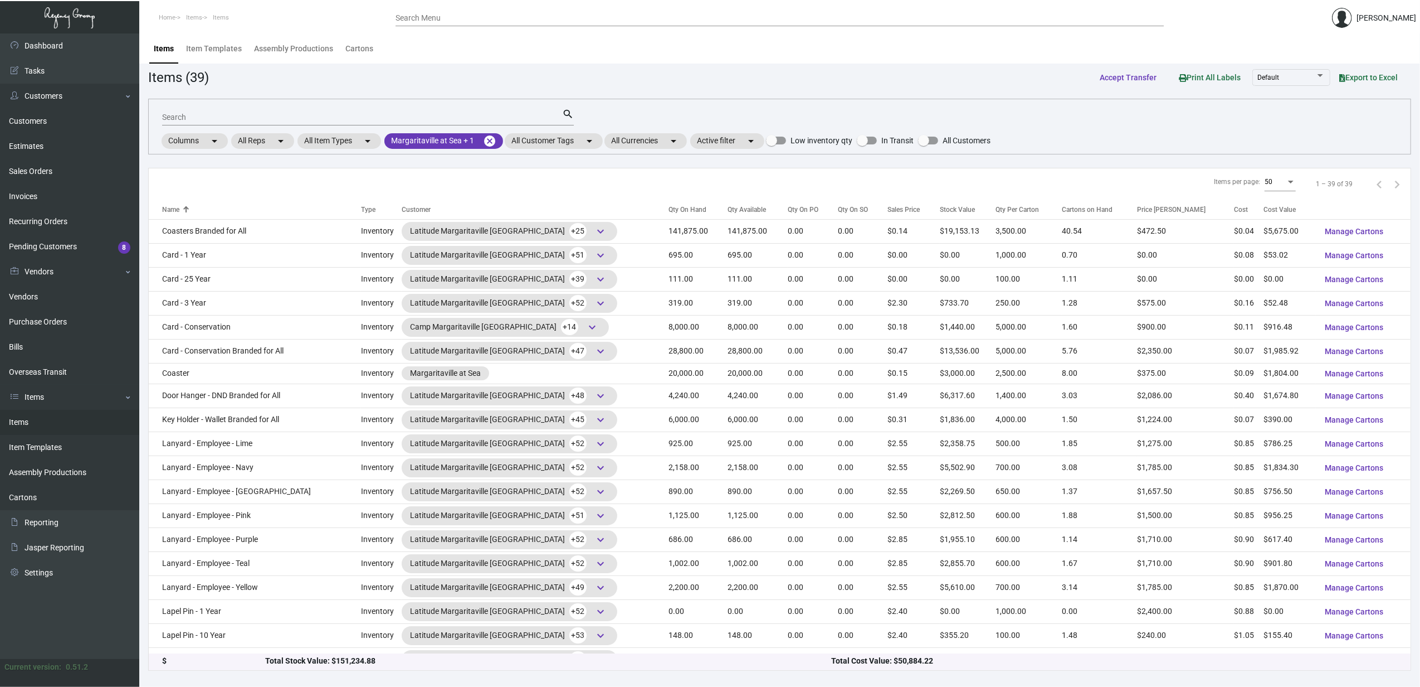
click at [284, 114] on input "Search" at bounding box center [362, 117] width 400 height 9
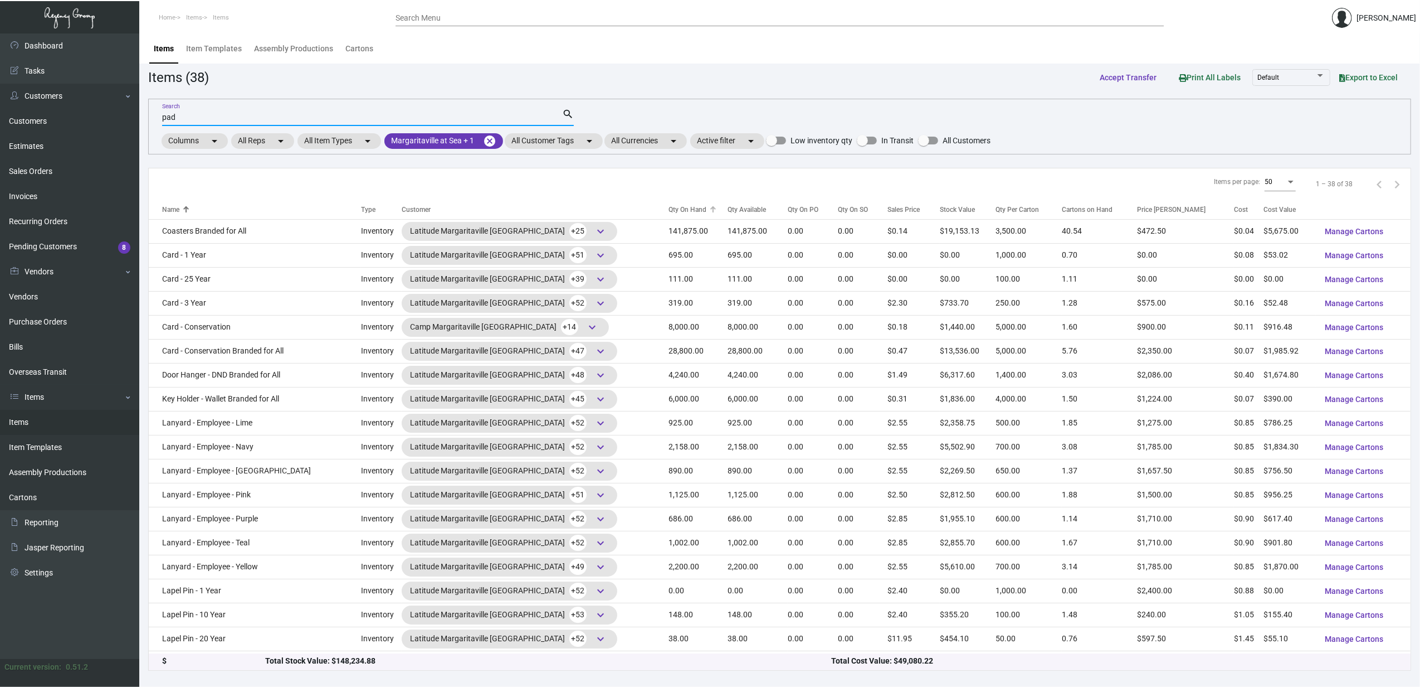
type input "pad"
click at [673, 213] on div "Qty On Hand" at bounding box center [688, 210] width 38 height 10
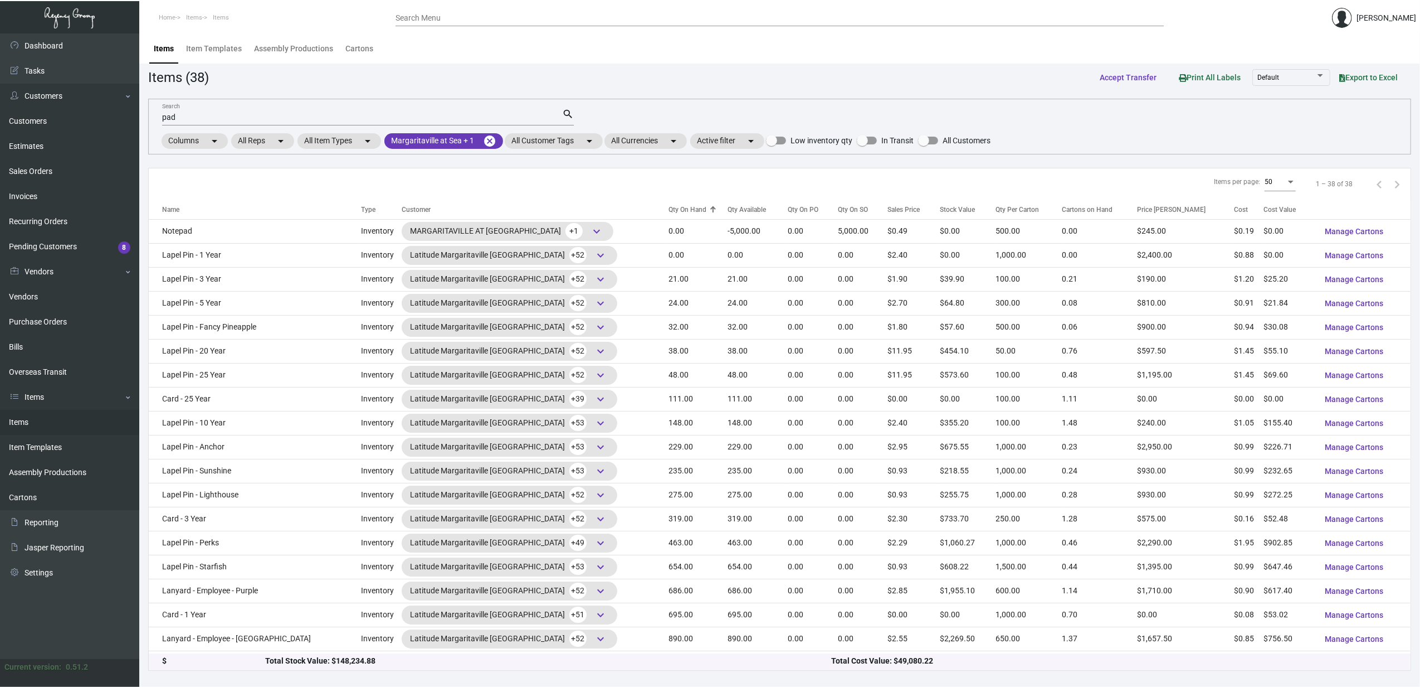
click at [673, 212] on div "Qty On Hand" at bounding box center [688, 210] width 38 height 10
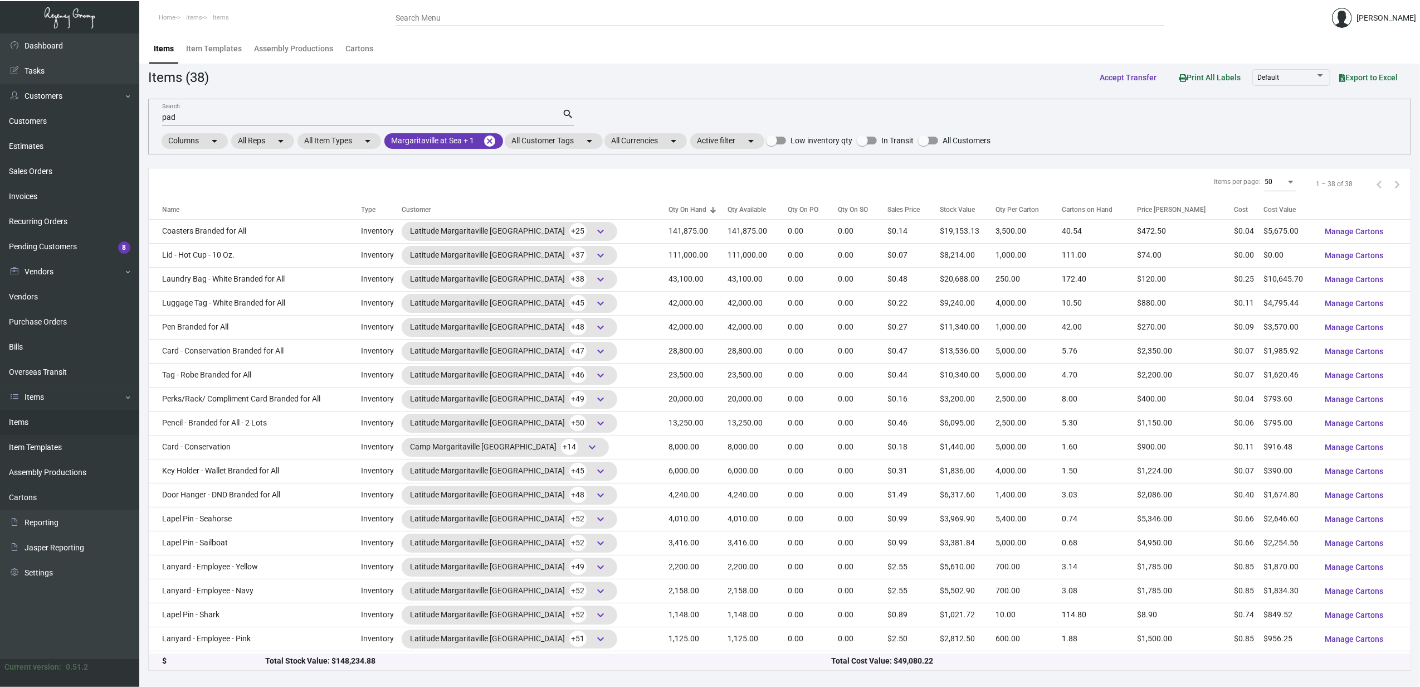
scroll to position [484, 0]
